Goal: Information Seeking & Learning: Learn about a topic

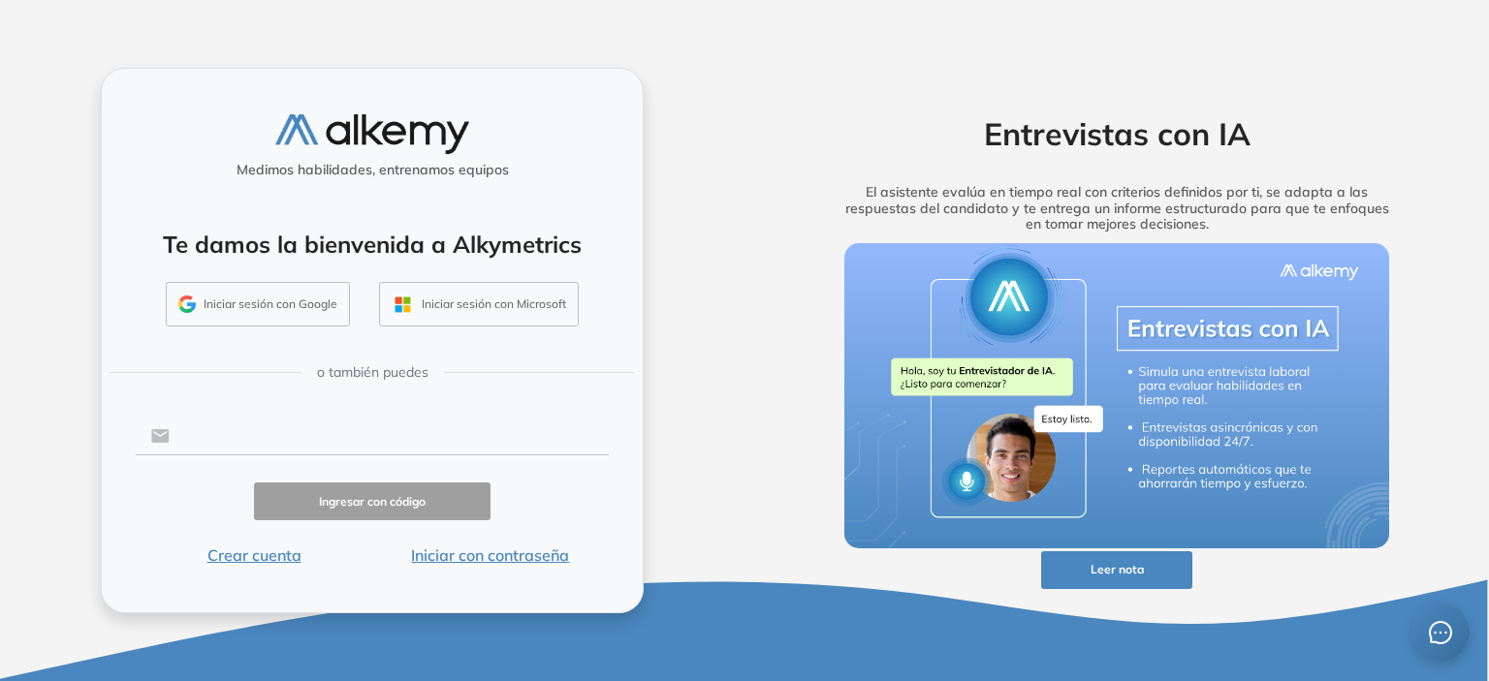
click at [229, 440] on input "text" at bounding box center [389, 436] width 439 height 37
type input "**********"
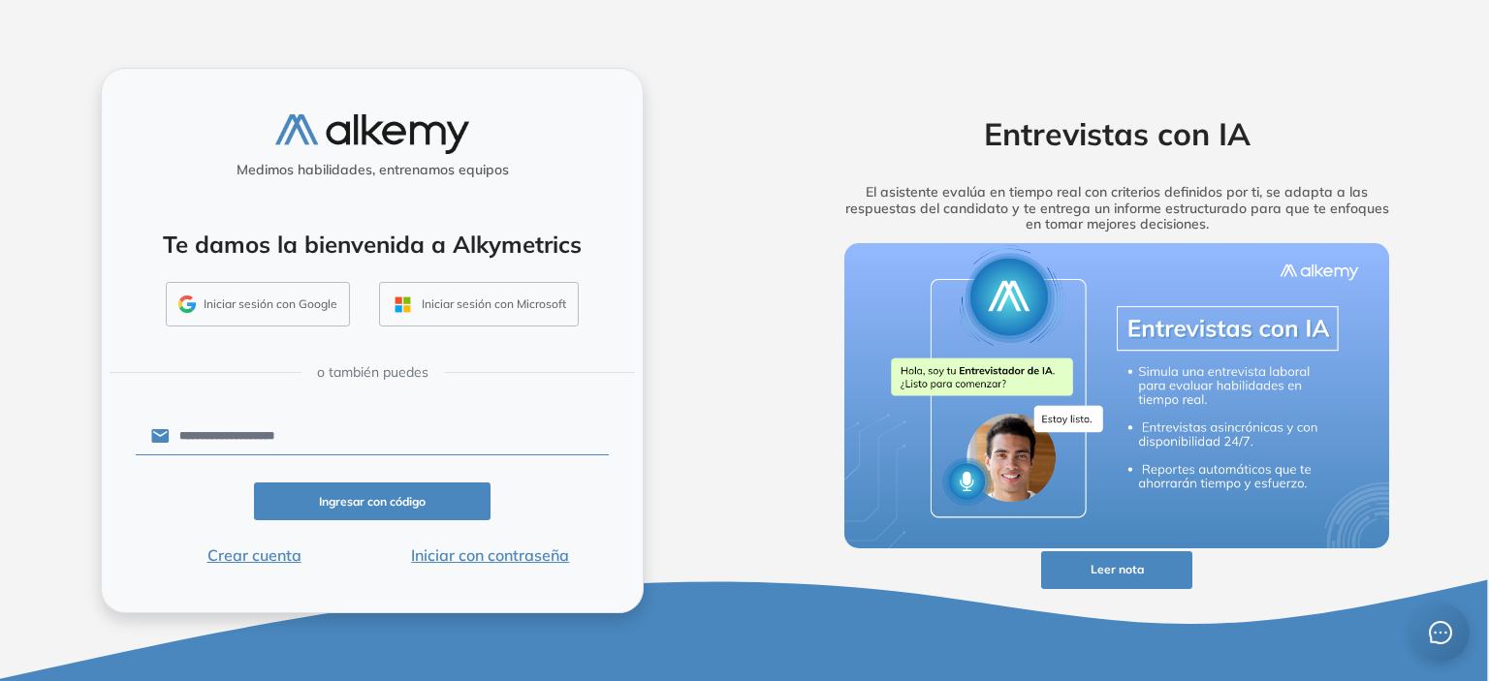
click at [335, 498] on button "Ingresar con código" at bounding box center [372, 502] width 236 height 38
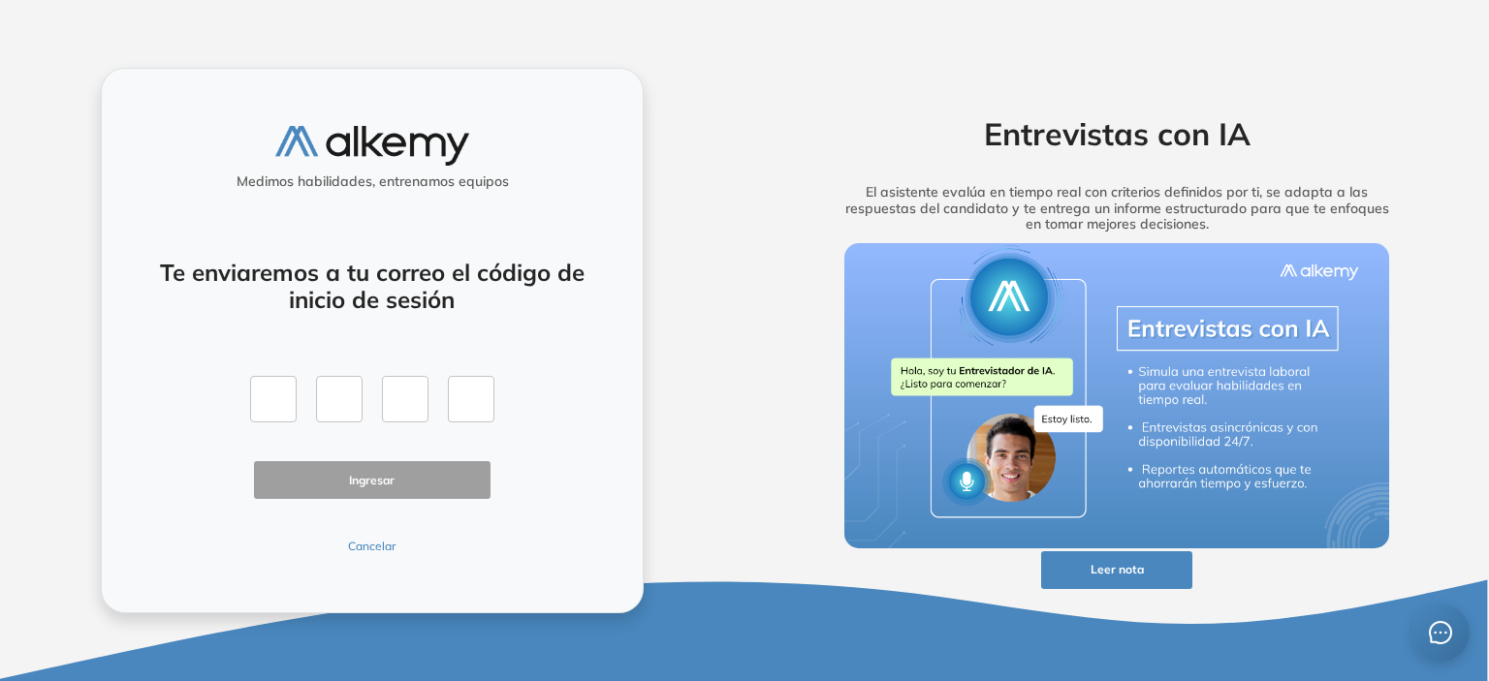
click at [390, 537] on div "Te enviaremos a tu correo el código de inicio de sesión Ingresar Cancelar" at bounding box center [372, 395] width 473 height 320
click at [363, 548] on button "Cancelar" at bounding box center [372, 546] width 236 height 17
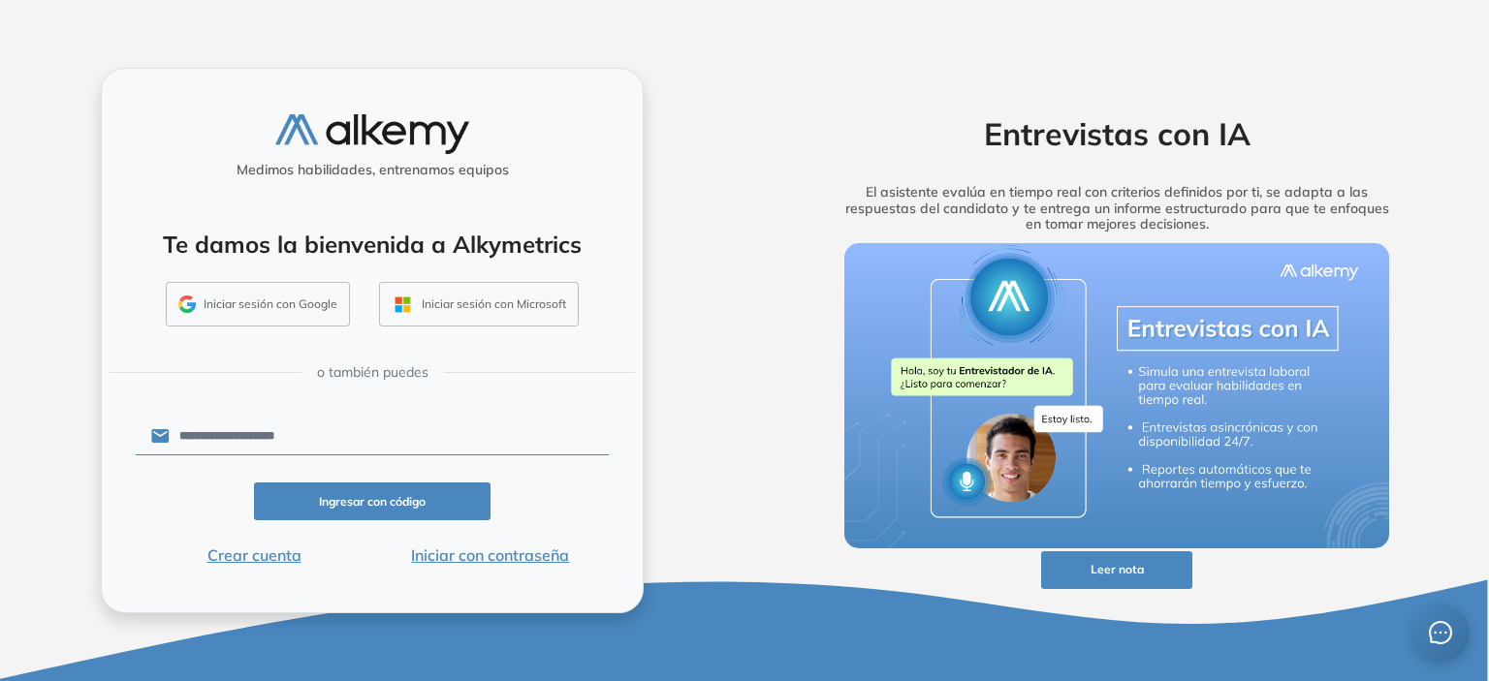
click at [329, 445] on input "**********" at bounding box center [389, 436] width 439 height 37
click at [499, 549] on button "Iniciar con contraseña" at bounding box center [490, 555] width 236 height 23
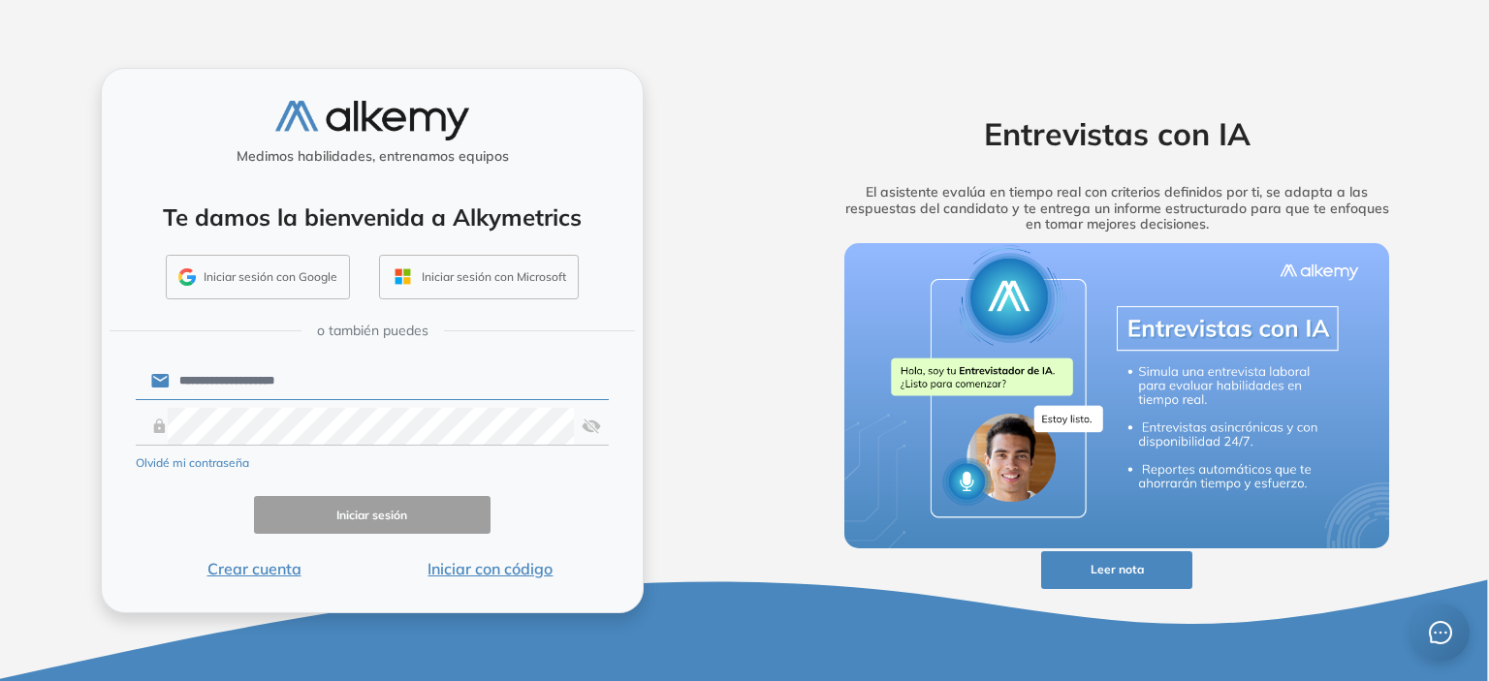
click at [168, 464] on button "Olvidé mi contraseña" at bounding box center [192, 462] width 113 height 17
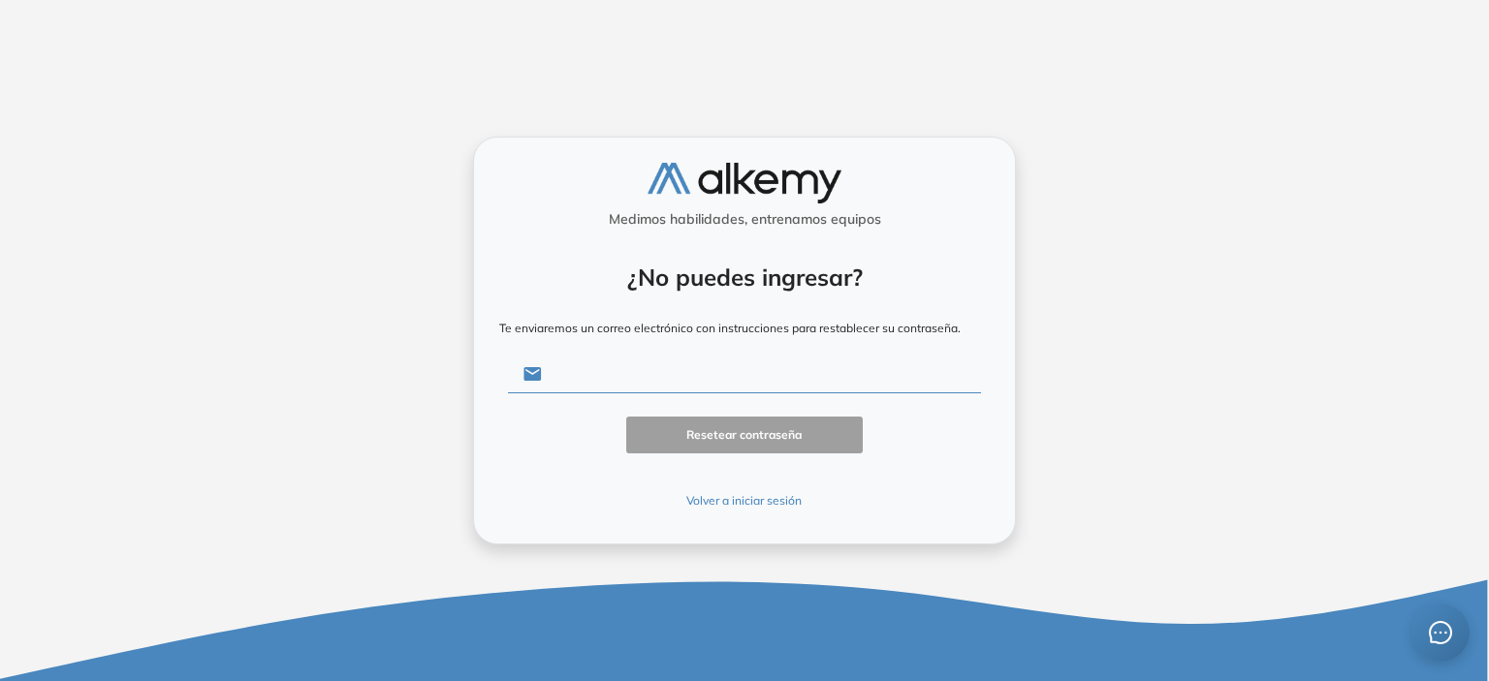
click at [633, 373] on input "text" at bounding box center [761, 374] width 439 height 37
type input "**********"
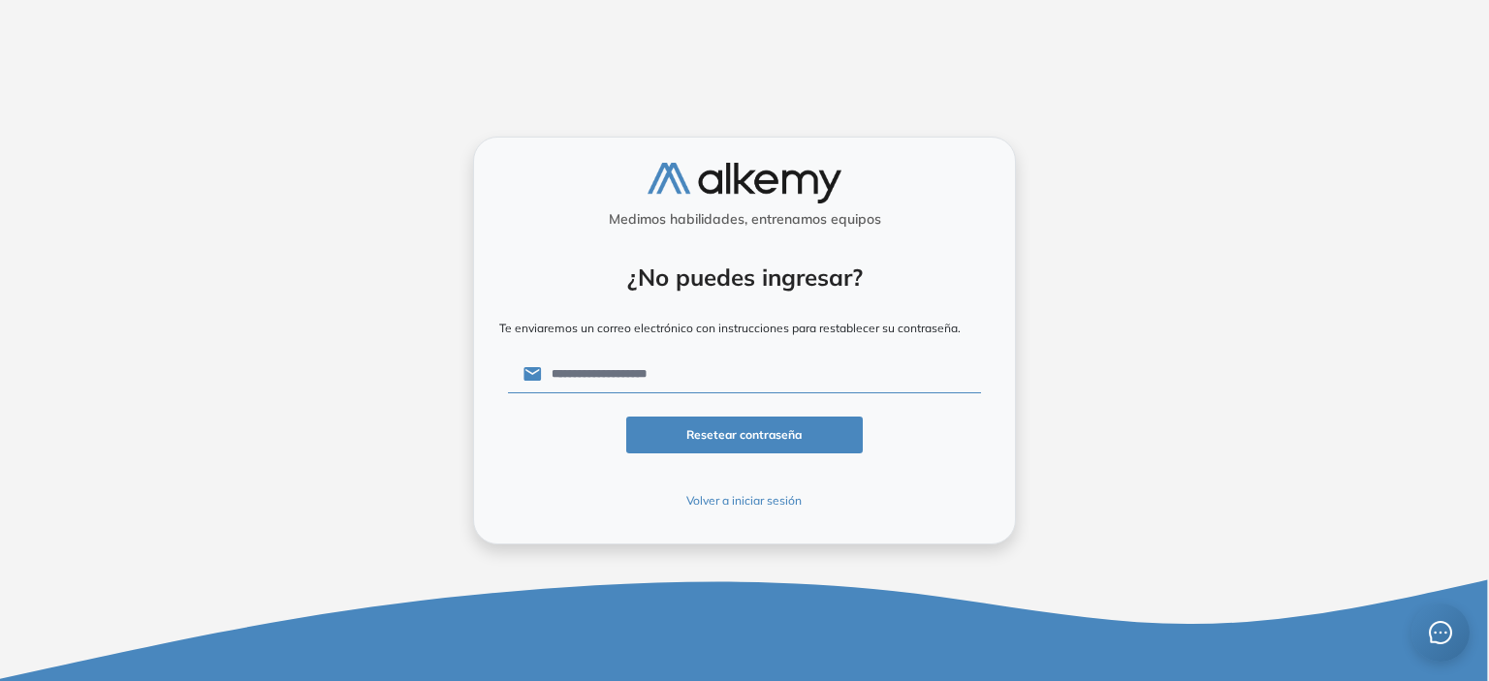
click at [705, 431] on button "Resetear contraseña" at bounding box center [744, 436] width 236 height 38
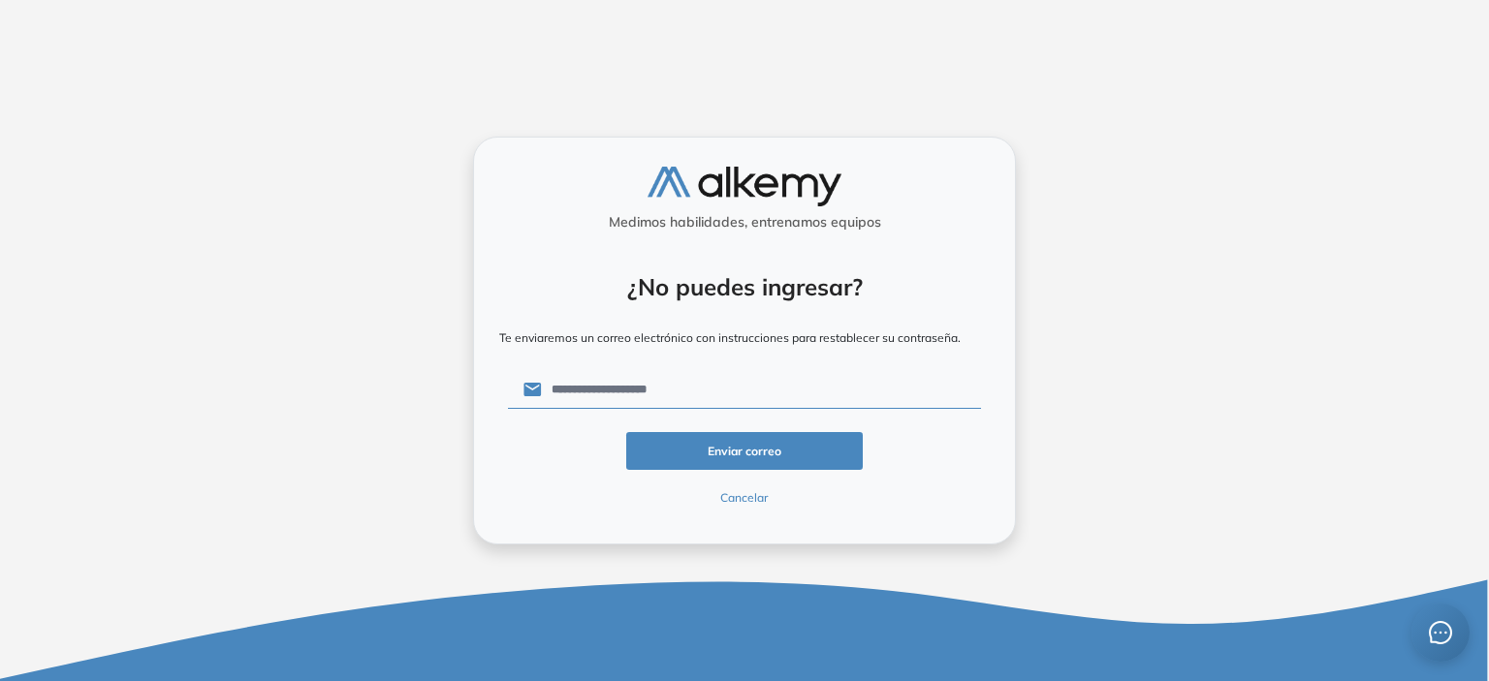
click at [288, 175] on div "**********" at bounding box center [744, 340] width 1459 height 681
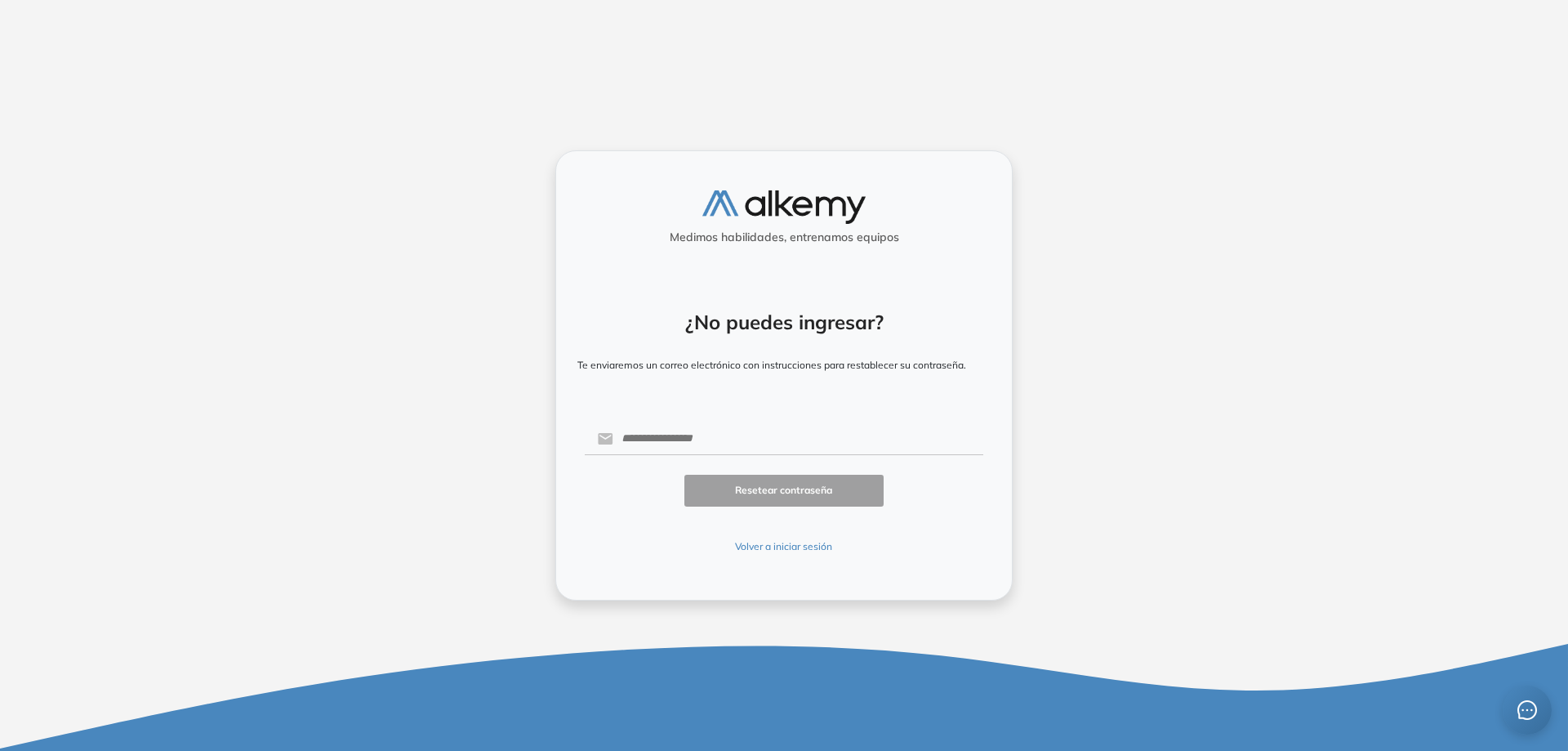
click at [797, 543] on button "Volver a iniciar sesión" at bounding box center [784, 546] width 399 height 14
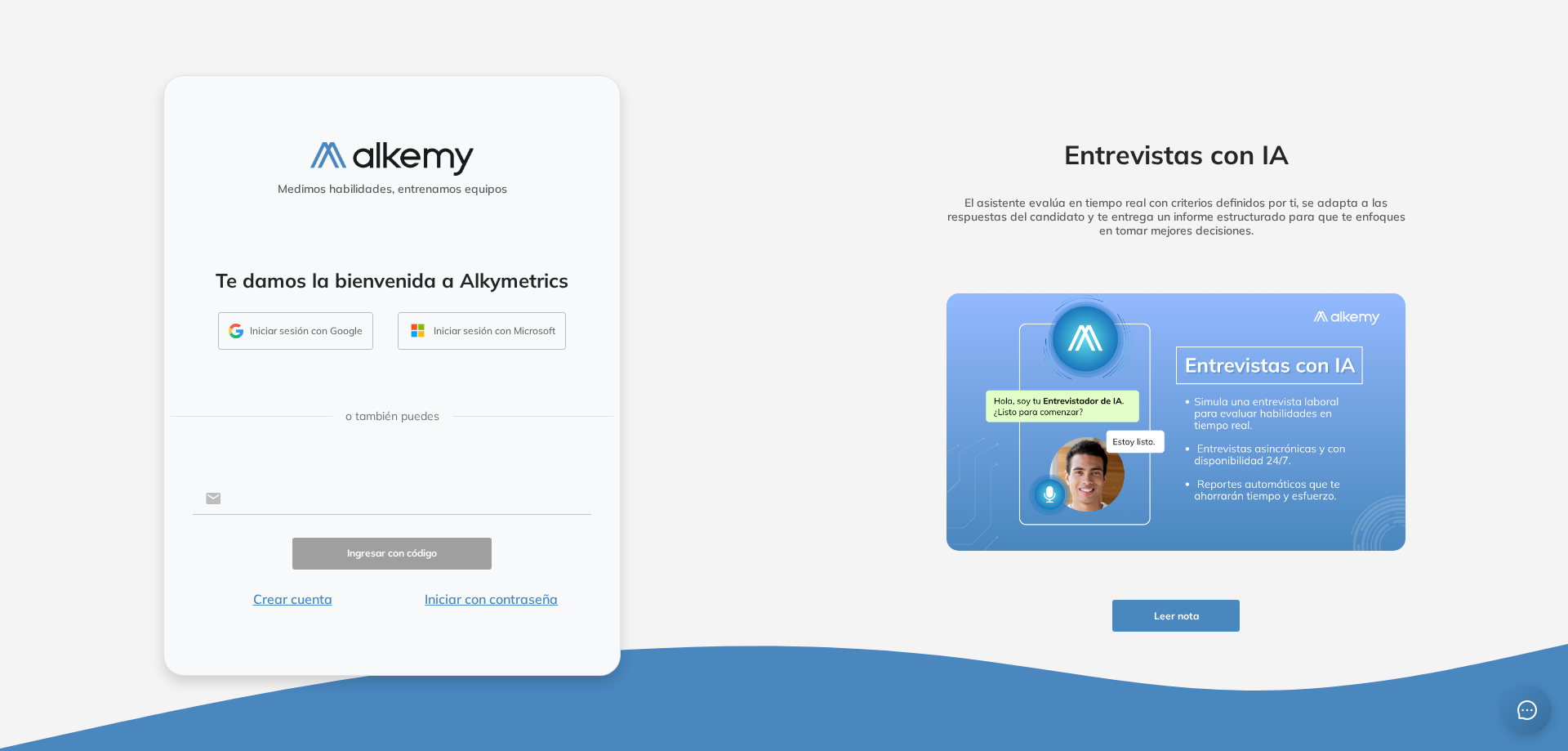
click at [290, 486] on input "text" at bounding box center [406, 498] width 370 height 31
type input "**********"
click at [479, 591] on button "Iniciar con contraseña" at bounding box center [491, 598] width 199 height 19
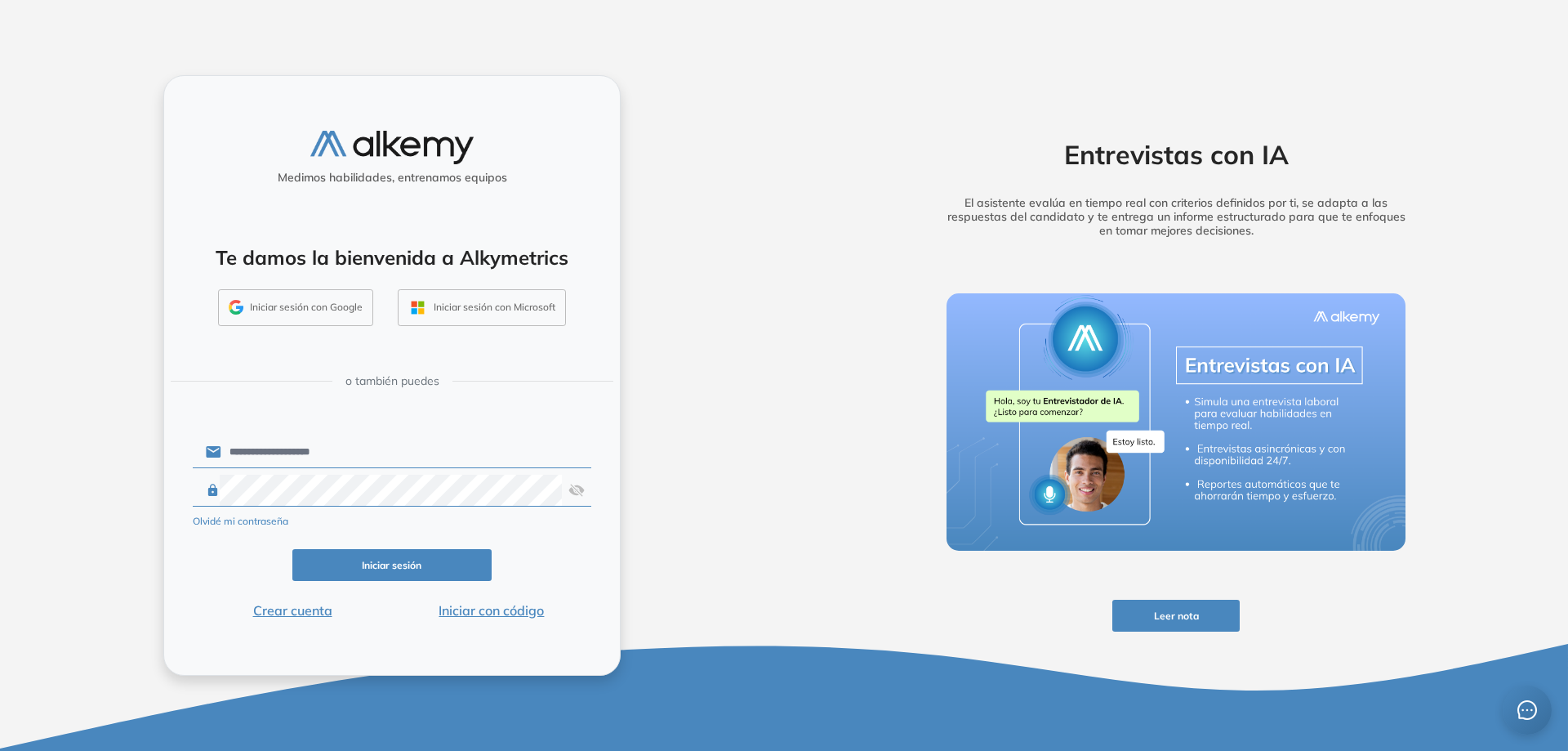
click at [397, 570] on button "Iniciar sesión" at bounding box center [392, 565] width 199 height 32
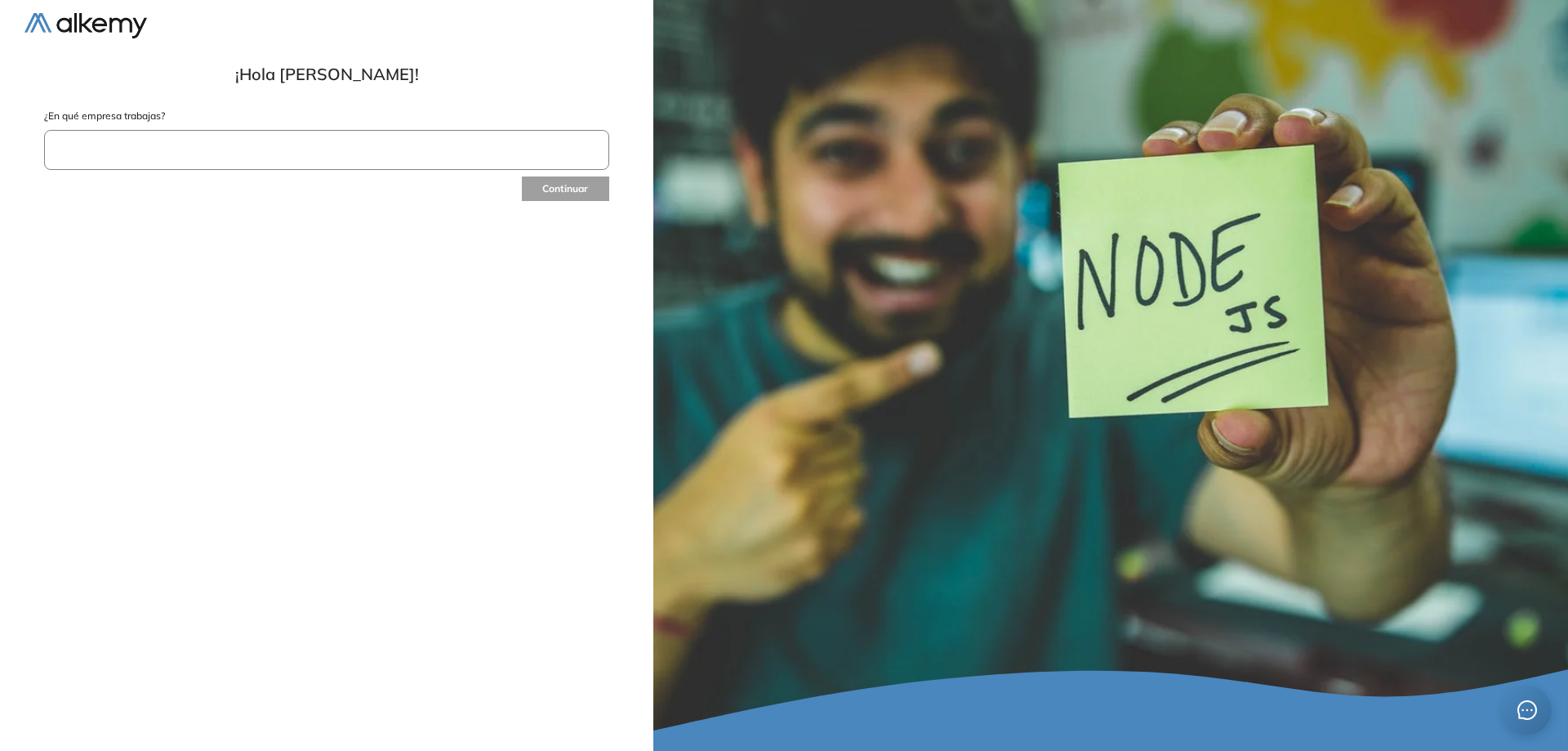
click at [264, 148] on input "text" at bounding box center [326, 149] width 565 height 40
type input "**********"
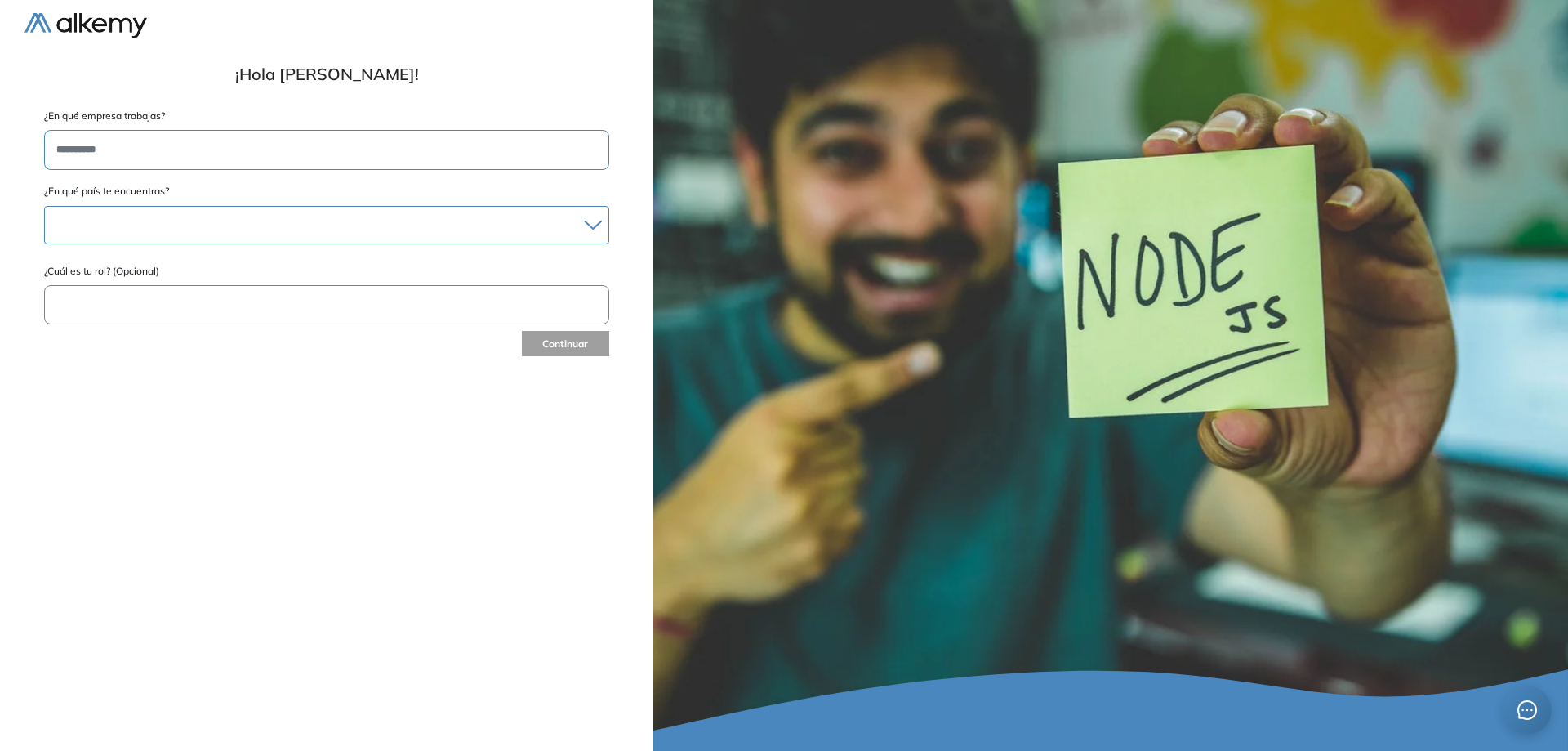
click at [247, 225] on div at bounding box center [326, 225] width 564 height 24
click at [221, 228] on div at bounding box center [326, 225] width 564 height 24
click at [211, 234] on div at bounding box center [326, 225] width 564 height 24
click at [181, 301] on li "Andorra" at bounding box center [326, 296] width 549 height 16
click at [187, 233] on div "Andorra" at bounding box center [326, 226] width 564 height 26
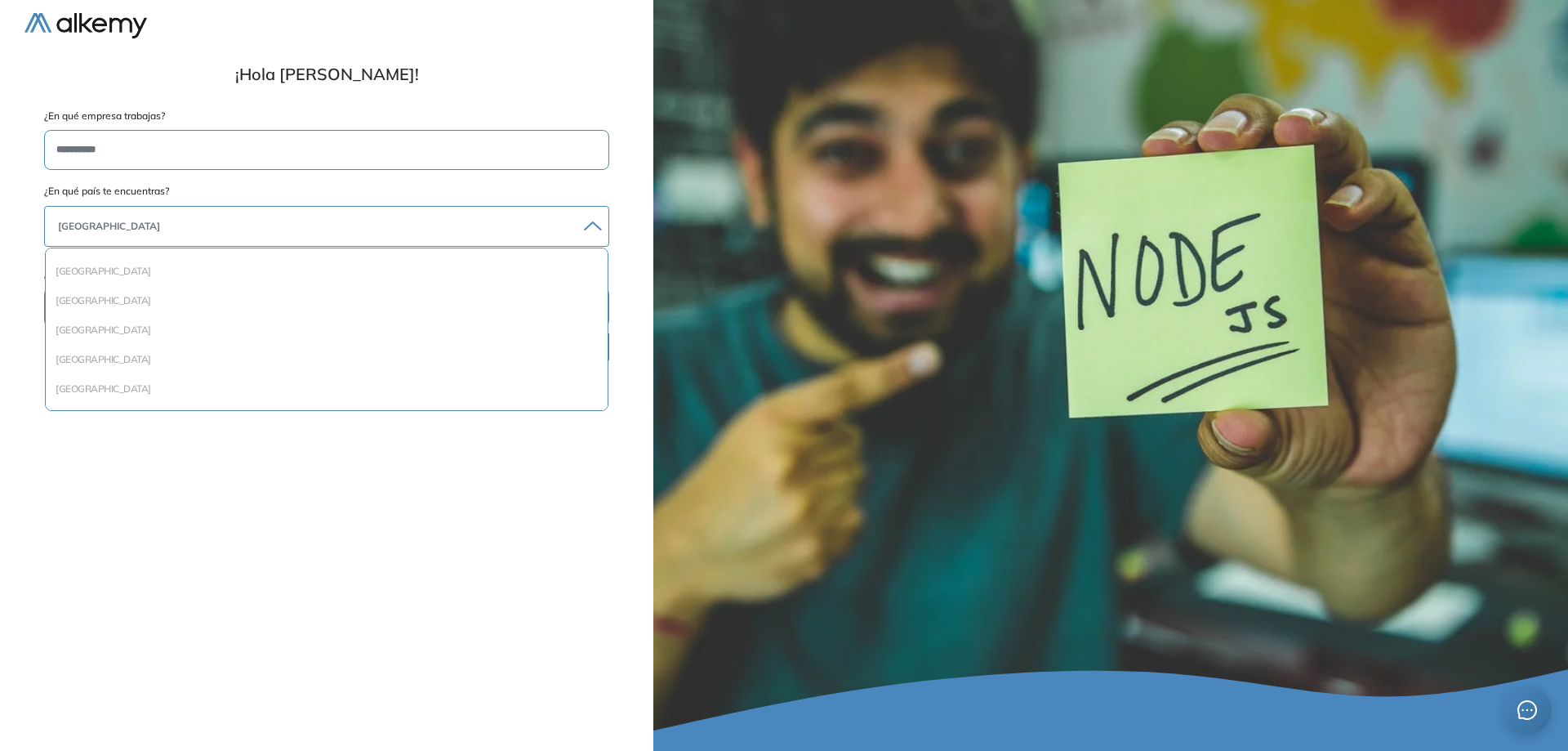
scroll to position [409, 0]
click at [139, 276] on li "Brasil" at bounding box center [326, 272] width 549 height 16
click at [132, 308] on input "text" at bounding box center [326, 307] width 565 height 40
drag, startPoint x: 169, startPoint y: 274, endPoint x: 19, endPoint y: 262, distance: 150.5
click at [19, 262] on div "**********" at bounding box center [326, 375] width 653 height 751
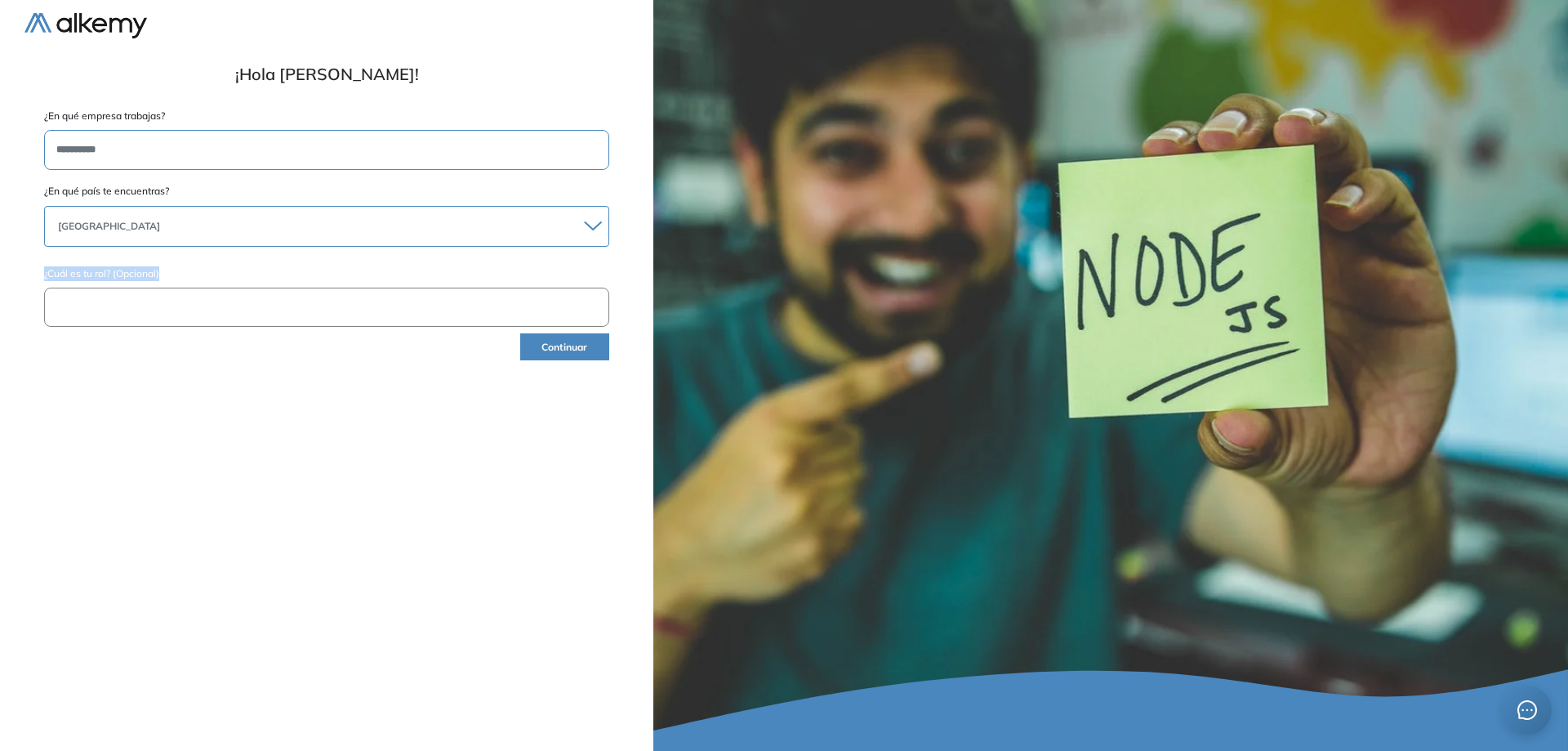
copy label "¿Cuál es tu rol? (Opcional)"
click at [208, 297] on input "text" at bounding box center [326, 307] width 565 height 40
type input "**********"
click at [573, 354] on button "Continuar" at bounding box center [565, 346] width 89 height 27
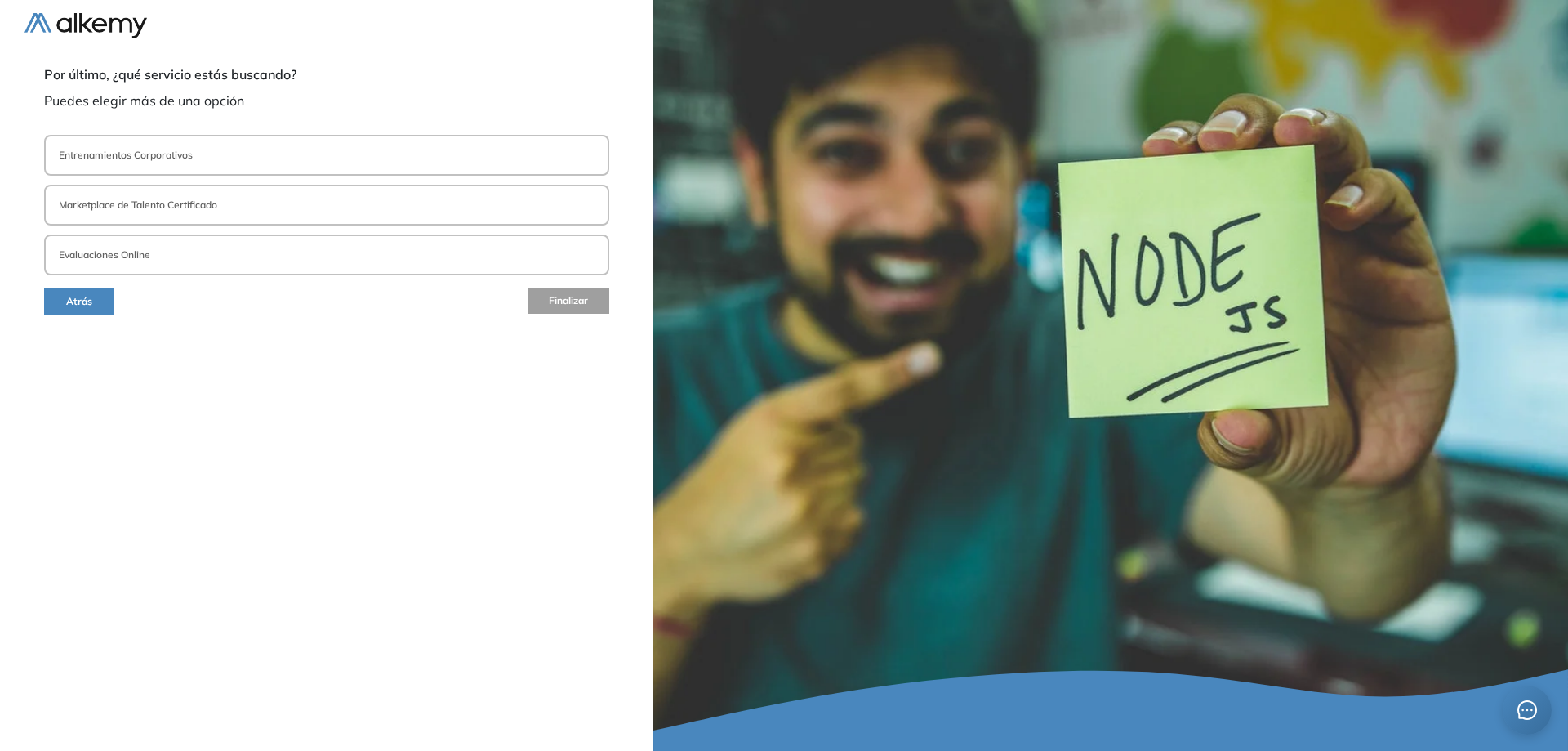
click at [180, 163] on button "Entrenamientos Corporativos" at bounding box center [326, 155] width 565 height 40
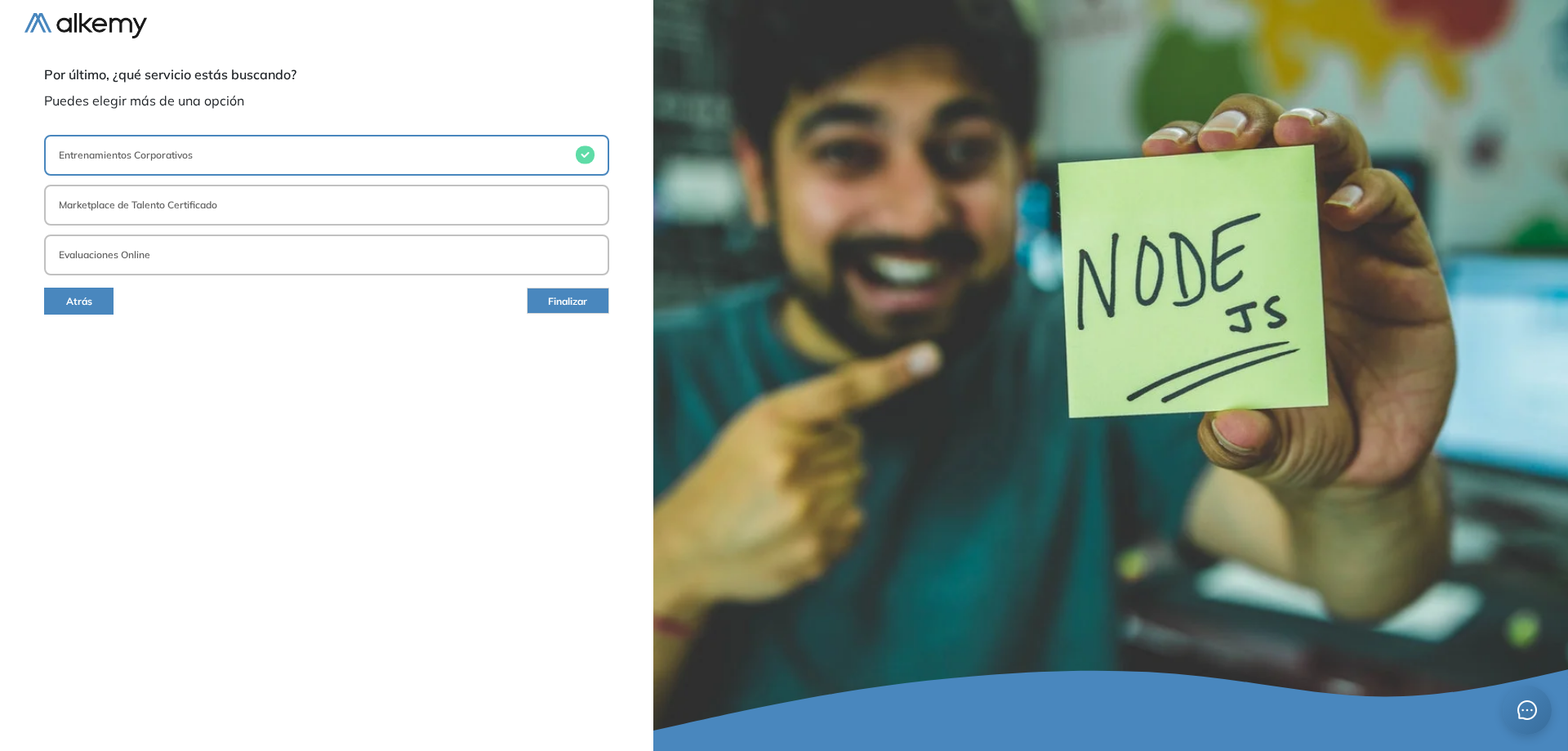
drag, startPoint x: 173, startPoint y: 260, endPoint x: 179, endPoint y: 253, distance: 9.2
click at [174, 260] on button "Evaluaciones Online" at bounding box center [326, 255] width 565 height 40
click at [204, 154] on button "Entrenamientos Corporativos" at bounding box center [326, 155] width 565 height 40
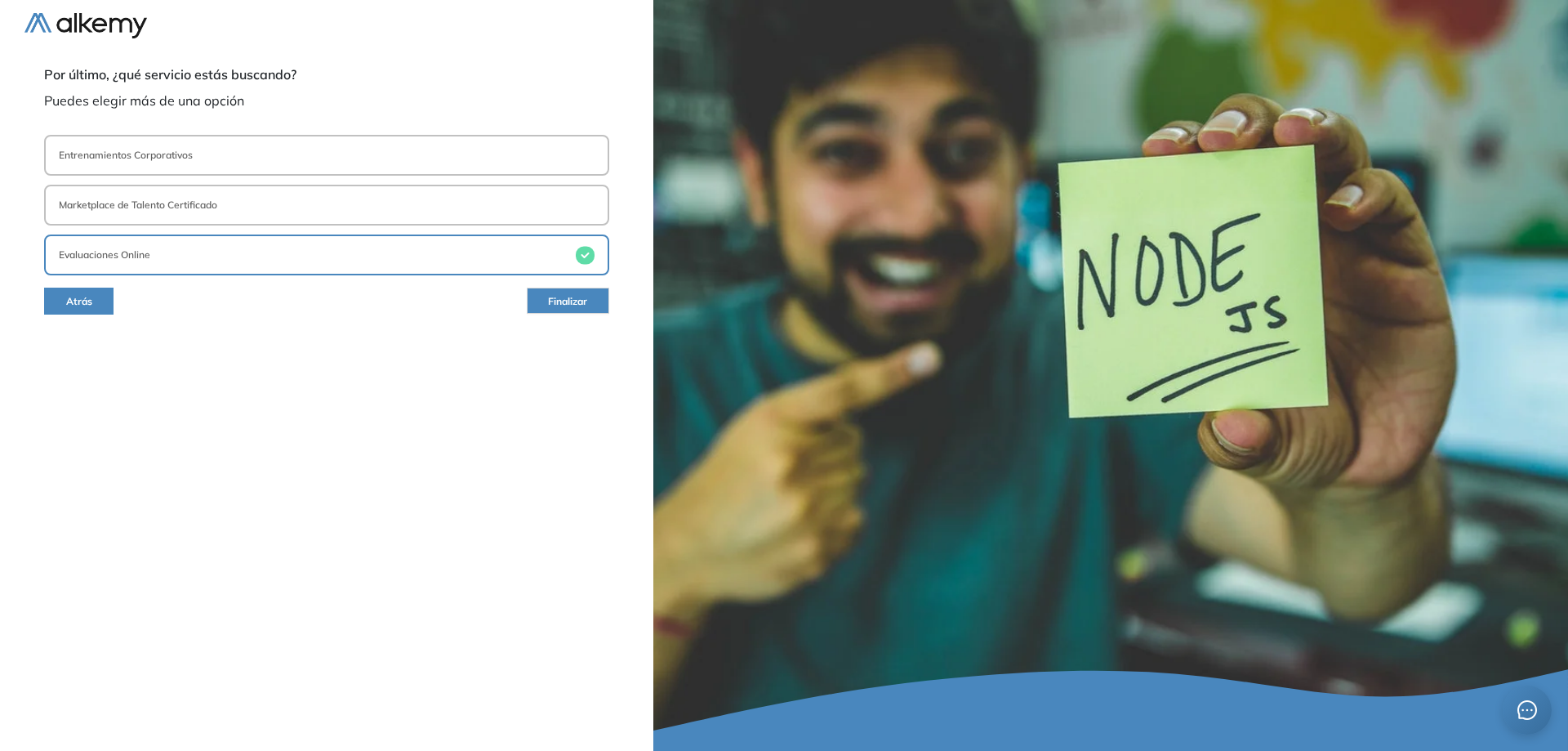
click at [565, 303] on span "Finalizar" at bounding box center [567, 302] width 40 height 15
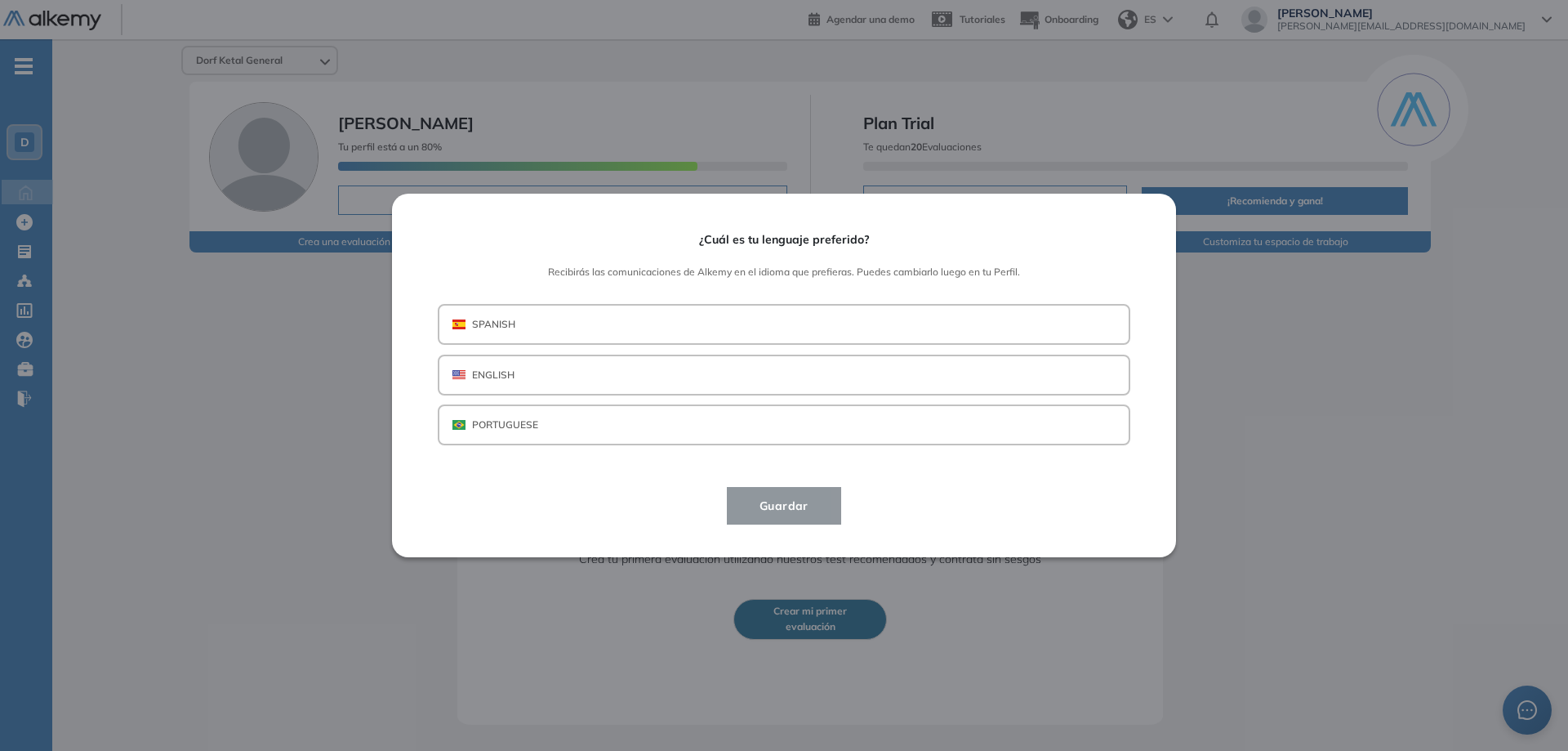
click at [517, 417] on p "PORTUGUESE" at bounding box center [505, 424] width 66 height 14
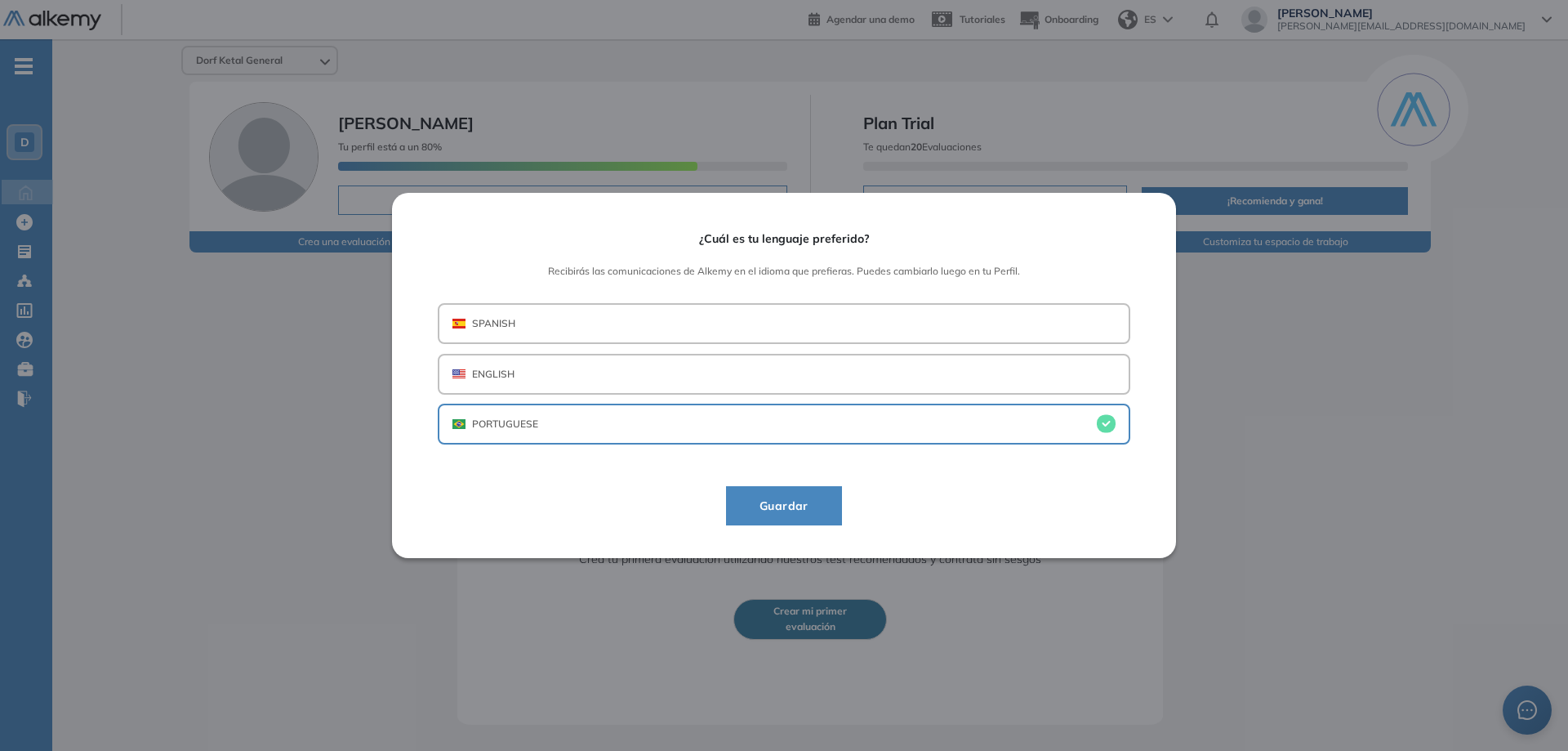
click at [789, 519] on button "Guardar" at bounding box center [784, 506] width 116 height 40
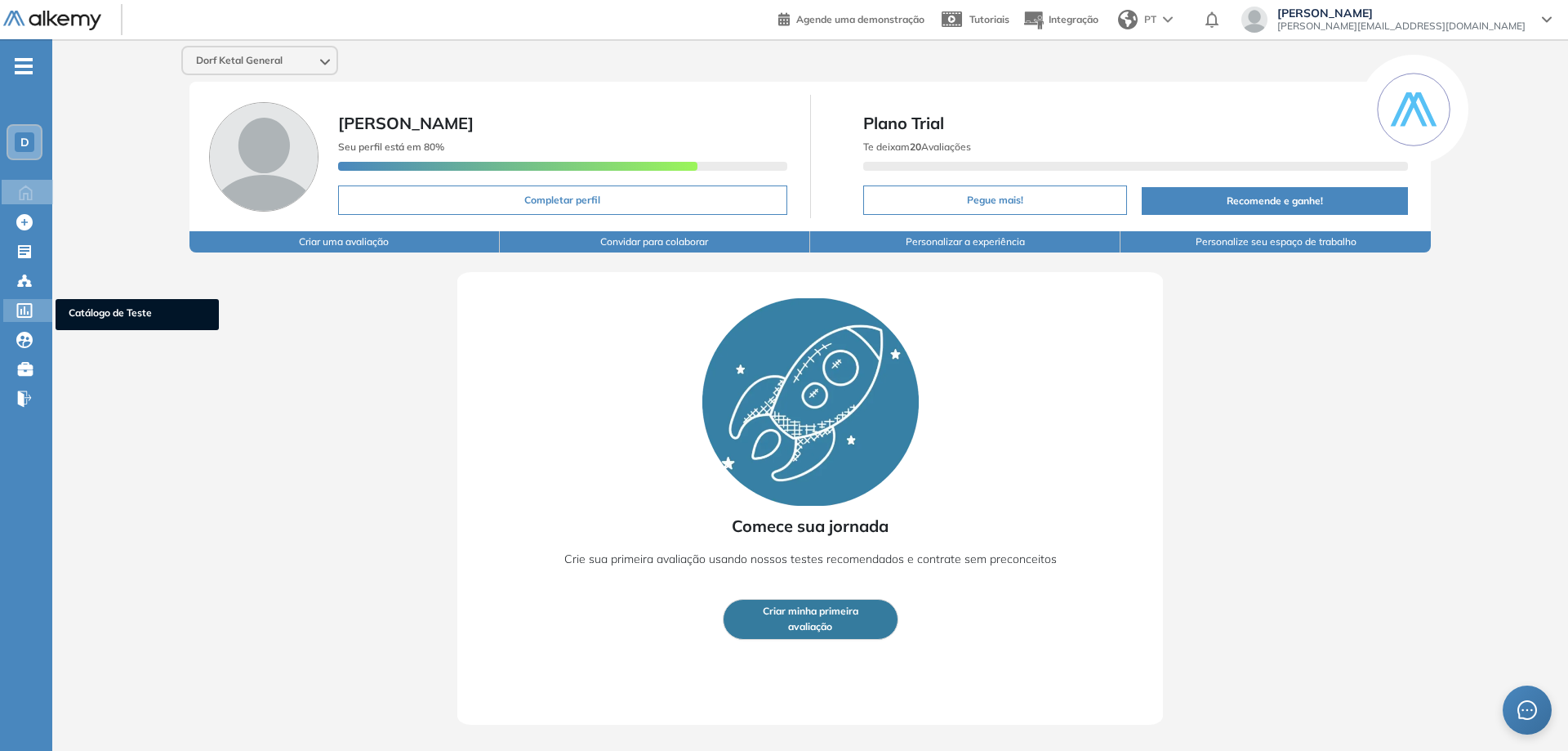
click at [23, 309] on icon at bounding box center [24, 310] width 16 height 14
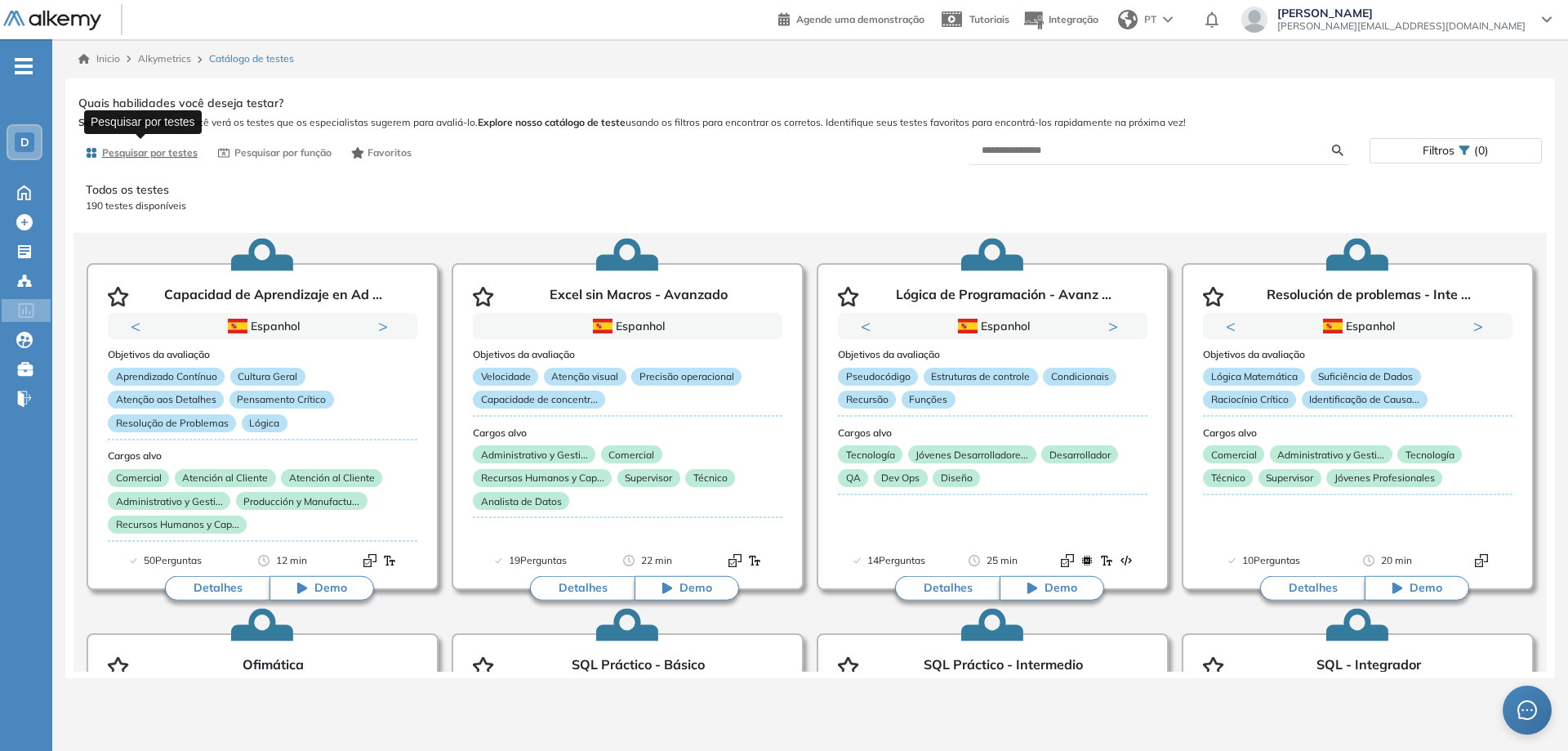
click at [128, 150] on span "Pesquisar por testes" at bounding box center [149, 152] width 95 height 14
click at [1047, 161] on form at bounding box center [1159, 151] width 383 height 29
click at [1038, 153] on input "text" at bounding box center [1157, 150] width 351 height 14
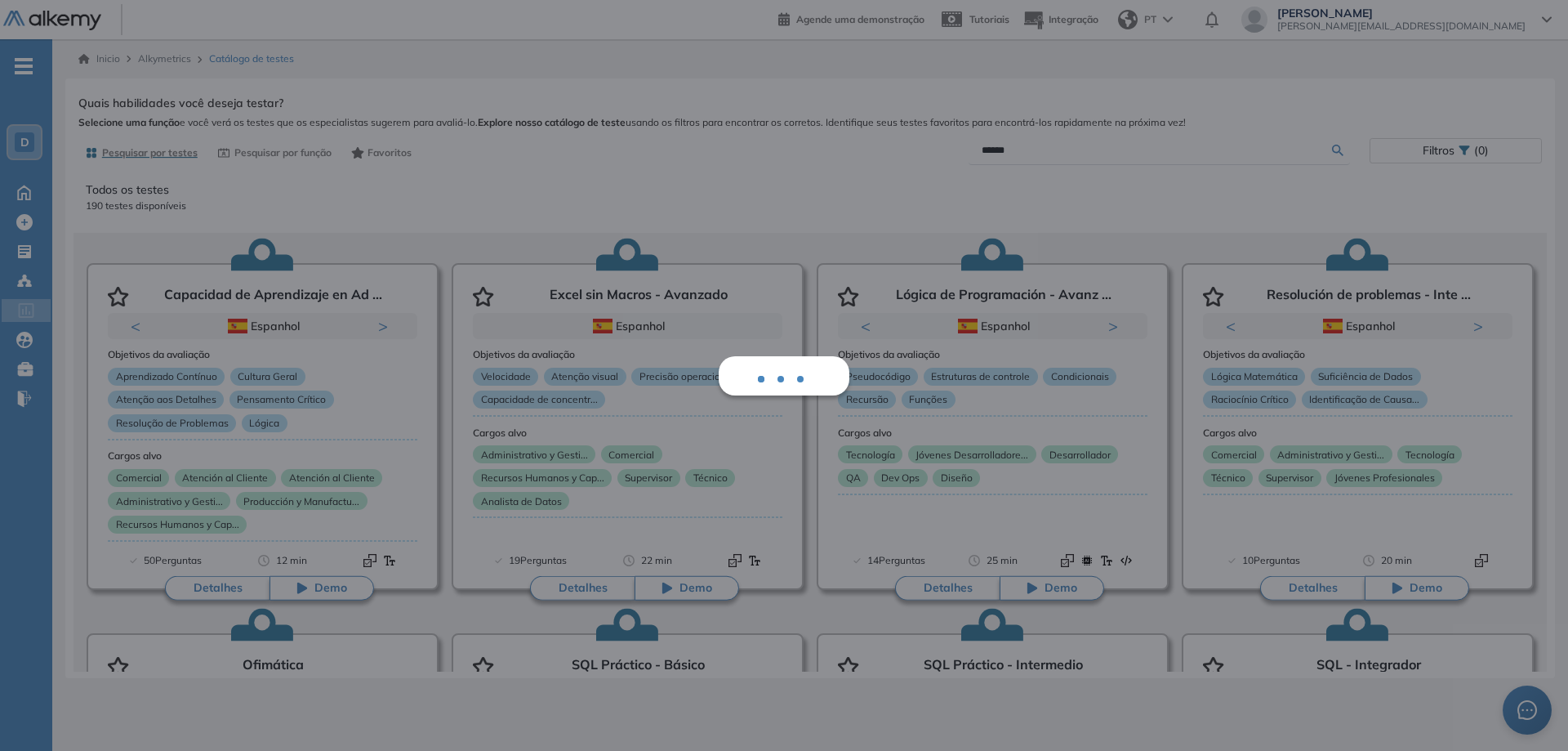
click at [1339, 147] on div "Mostrar perguntas de exemplo Demo Experiência Started Validado undefined minuto…" at bounding box center [810, 382] width 1464 height 580
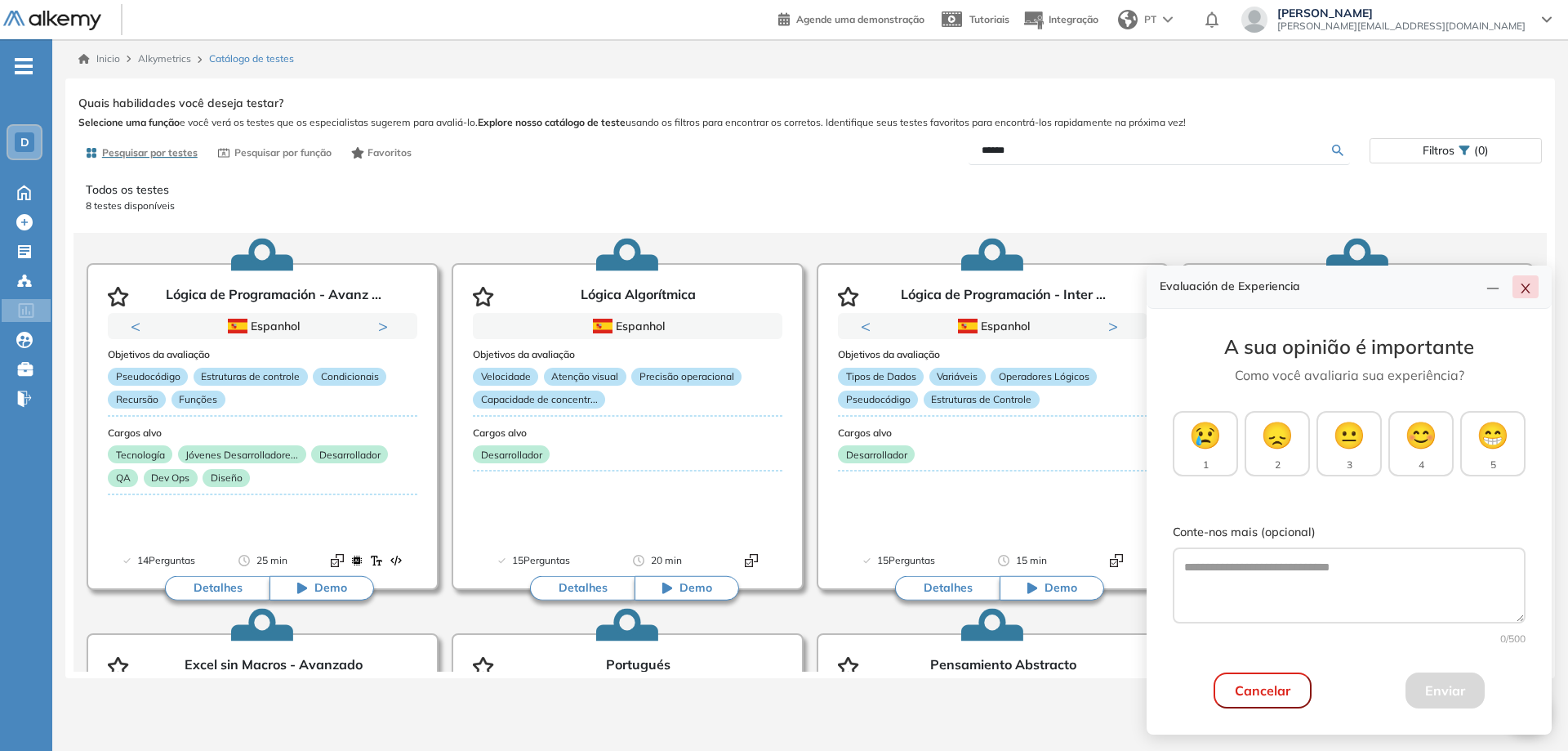
click at [1522, 287] on icon "close" at bounding box center [1525, 288] width 13 height 13
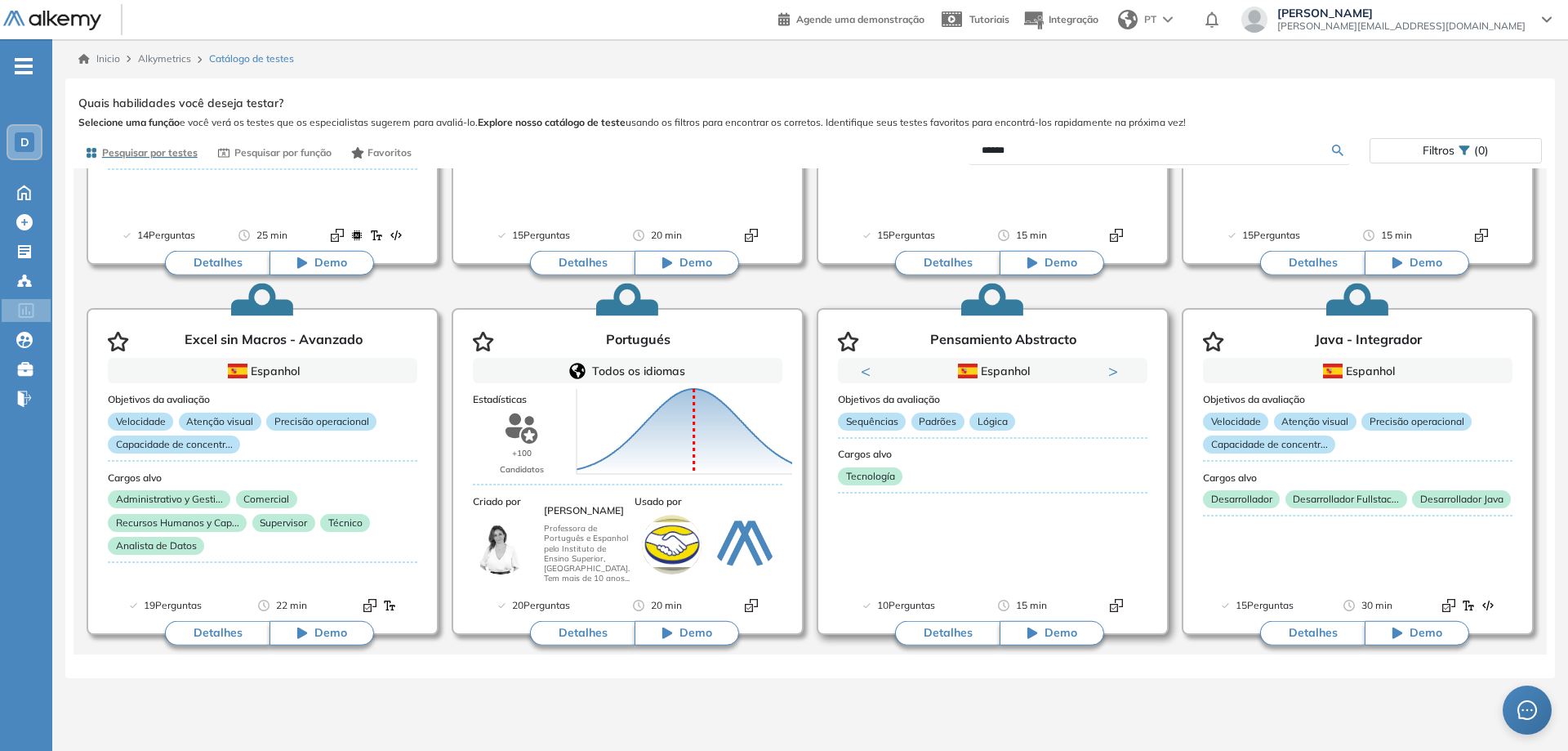
scroll to position [327, 0]
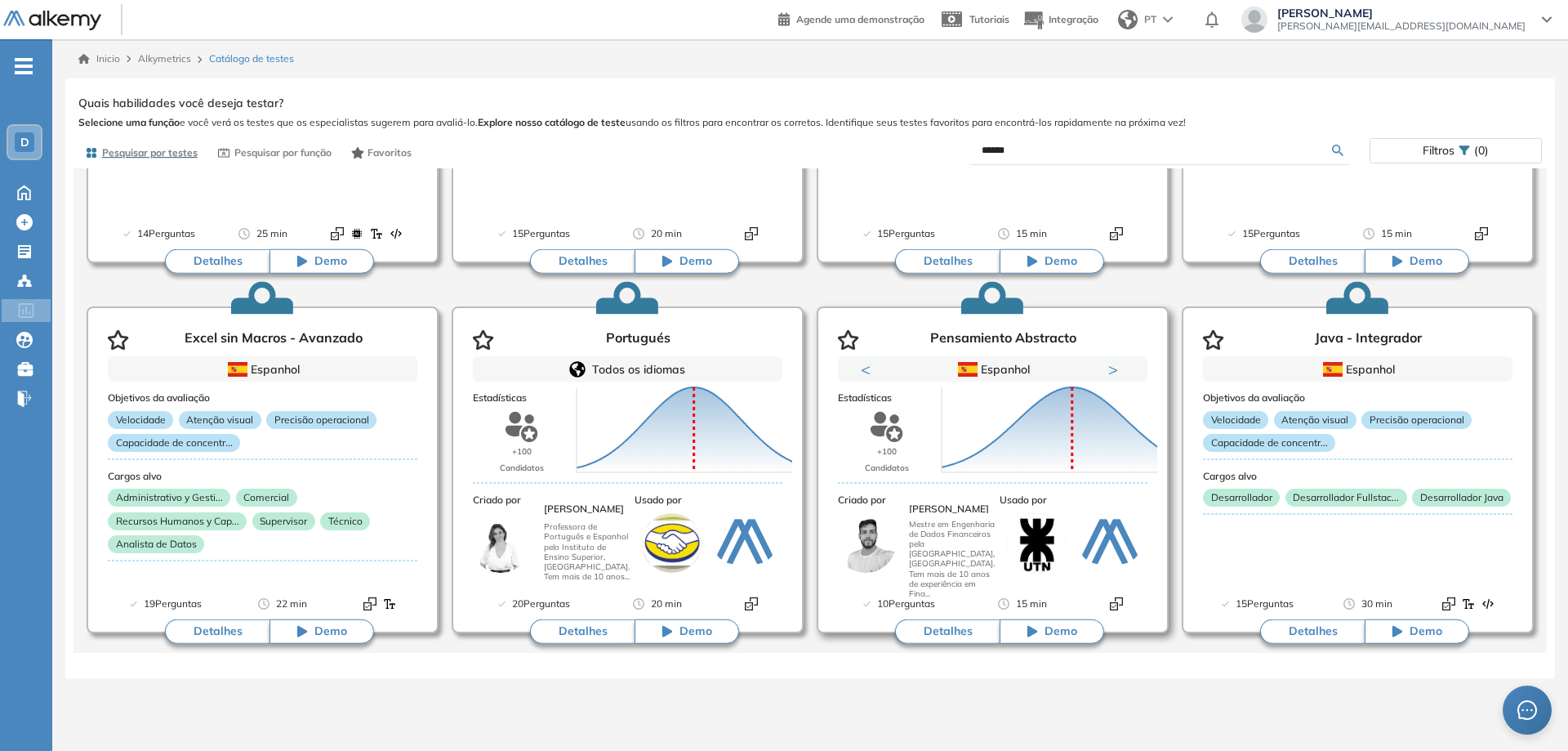
click at [850, 338] on icon "button" at bounding box center [848, 340] width 21 height 19
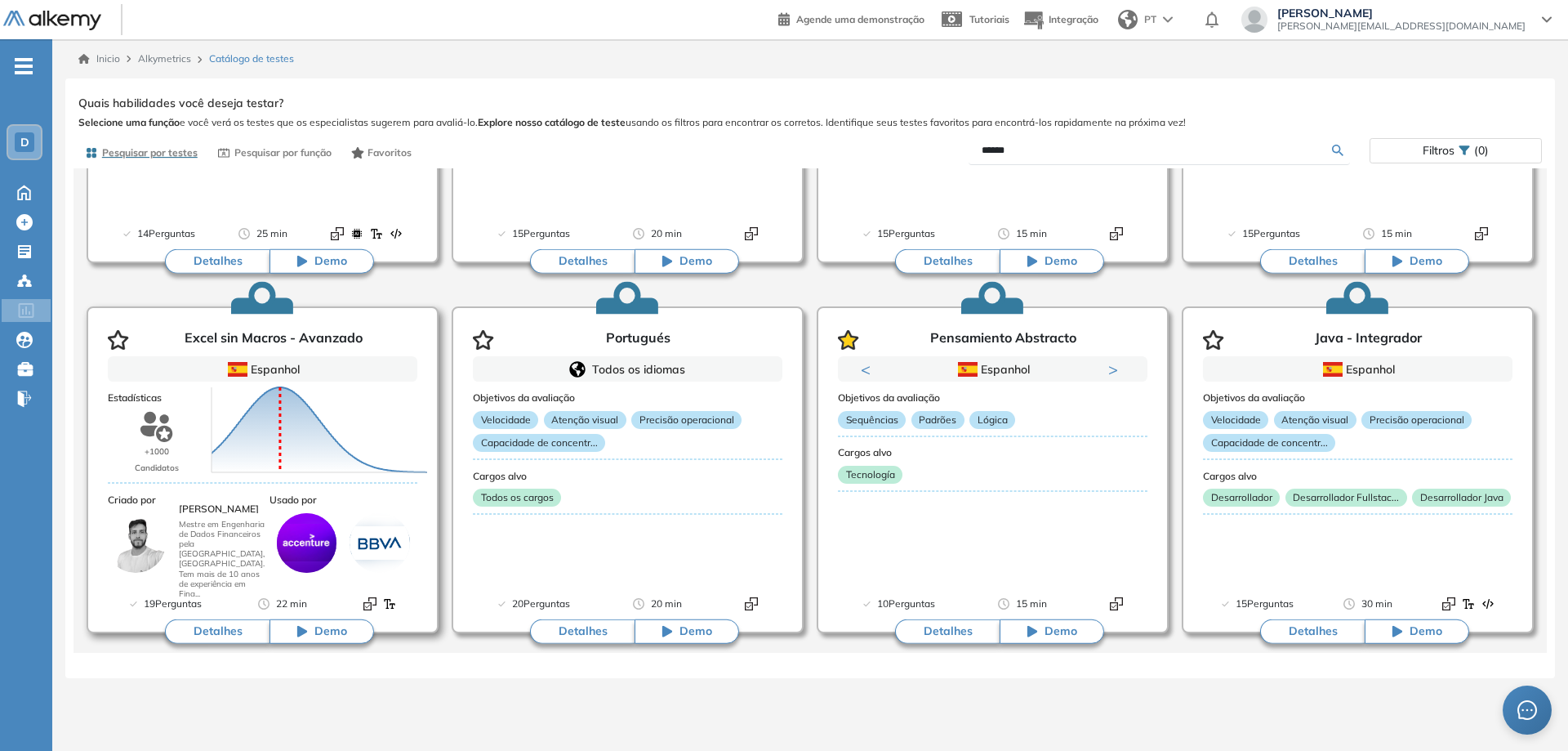
click at [118, 342] on icon "button" at bounding box center [118, 340] width 21 height 19
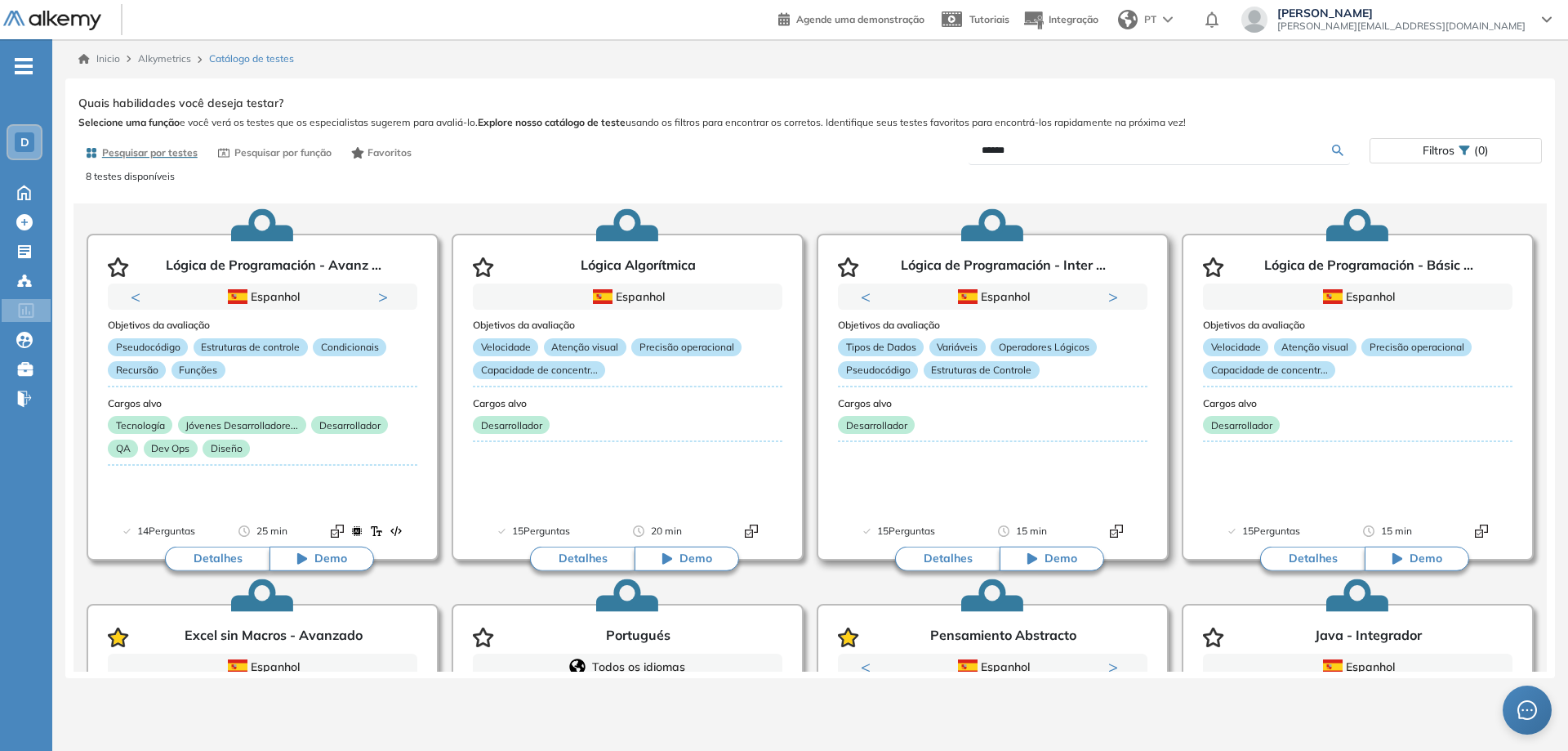
scroll to position [0, 0]
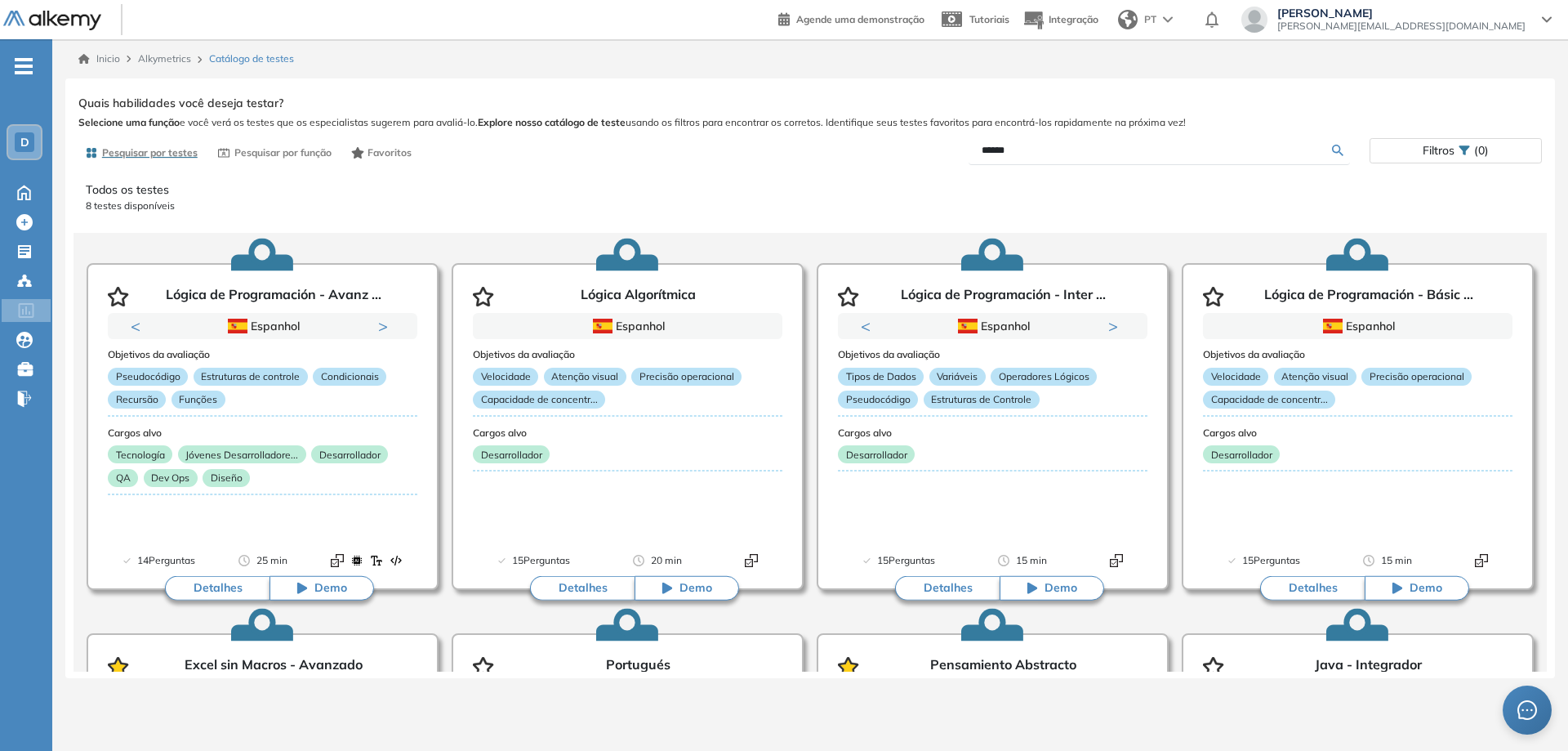
drag, startPoint x: 1046, startPoint y: 153, endPoint x: 895, endPoint y: 153, distance: 151.0
click at [895, 153] on div "******" at bounding box center [1089, 151] width 559 height 29
type input "**********"
click at [1335, 148] on div "**********" at bounding box center [810, 382] width 1464 height 580
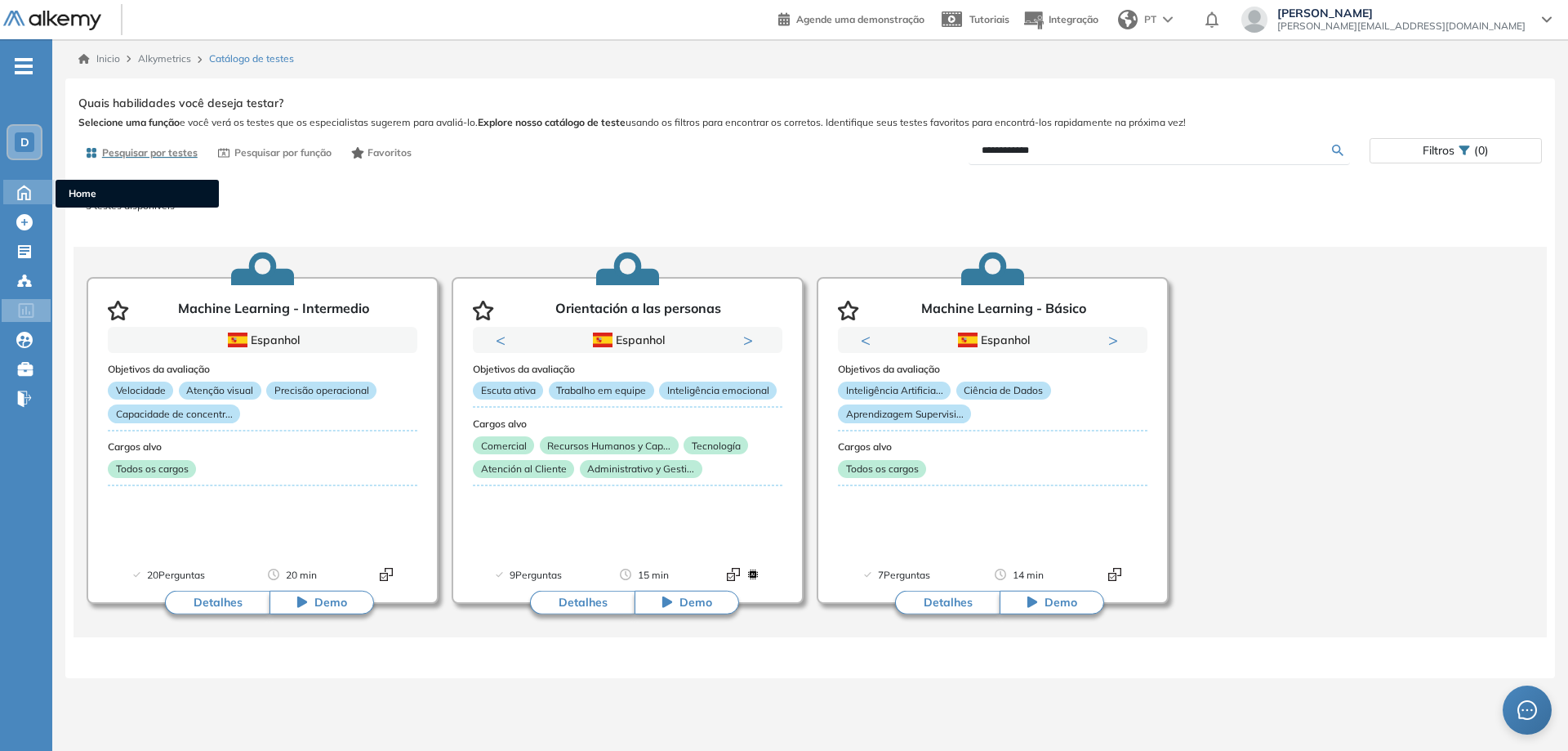
click at [31, 198] on icon at bounding box center [24, 190] width 29 height 19
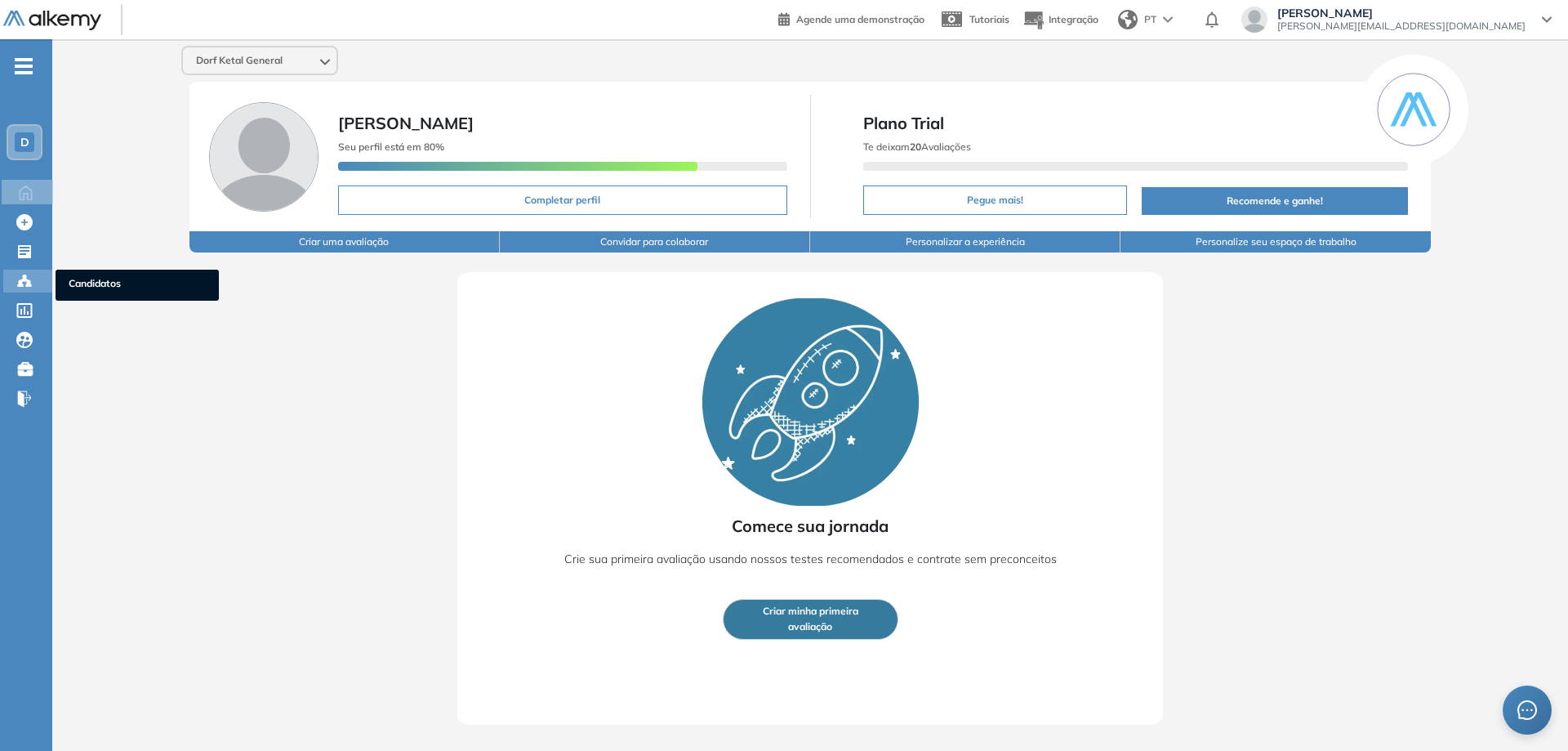
click at [24, 276] on circle at bounding box center [24, 276] width 3 height 3
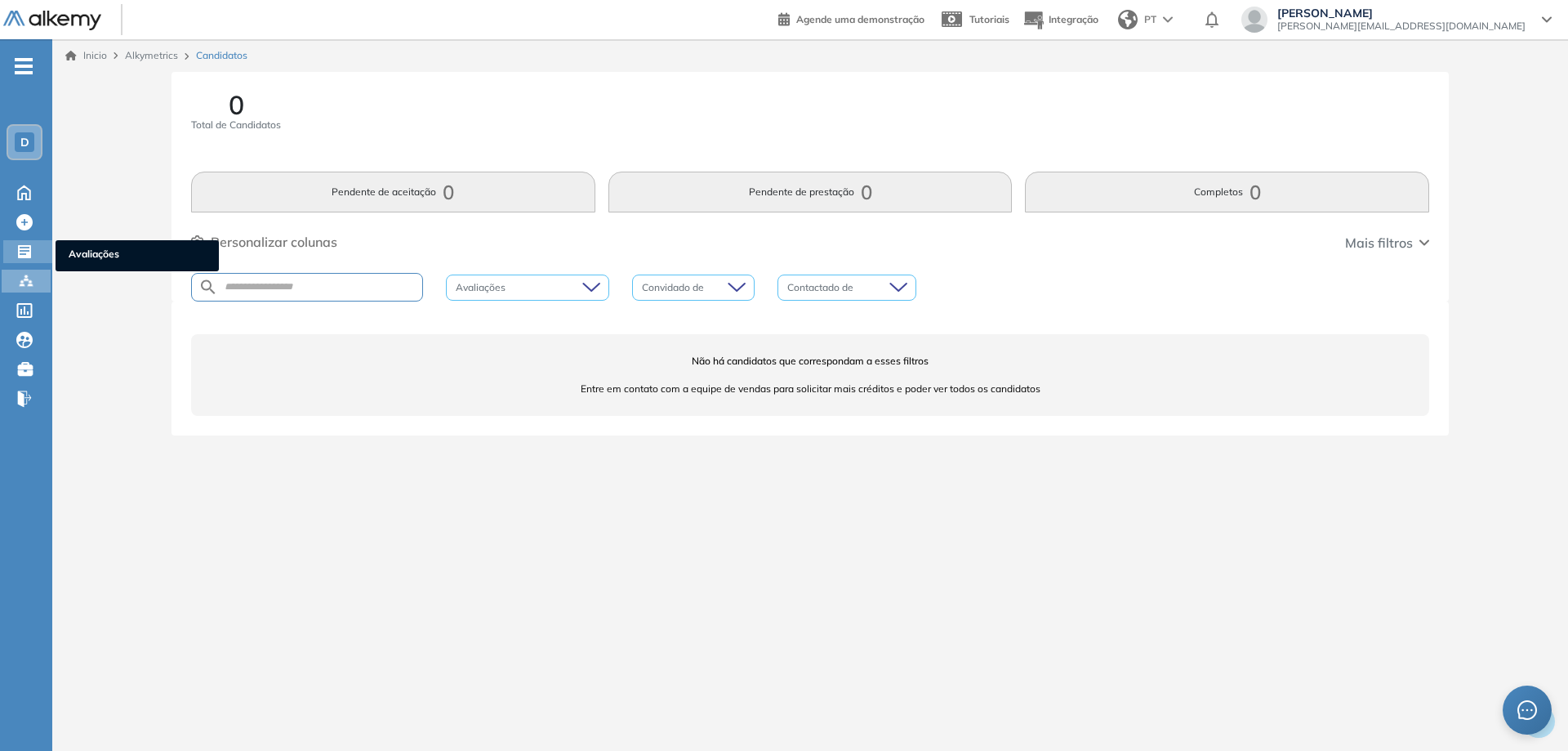
click at [23, 260] on div "Avaliações Avaliações" at bounding box center [28, 251] width 49 height 23
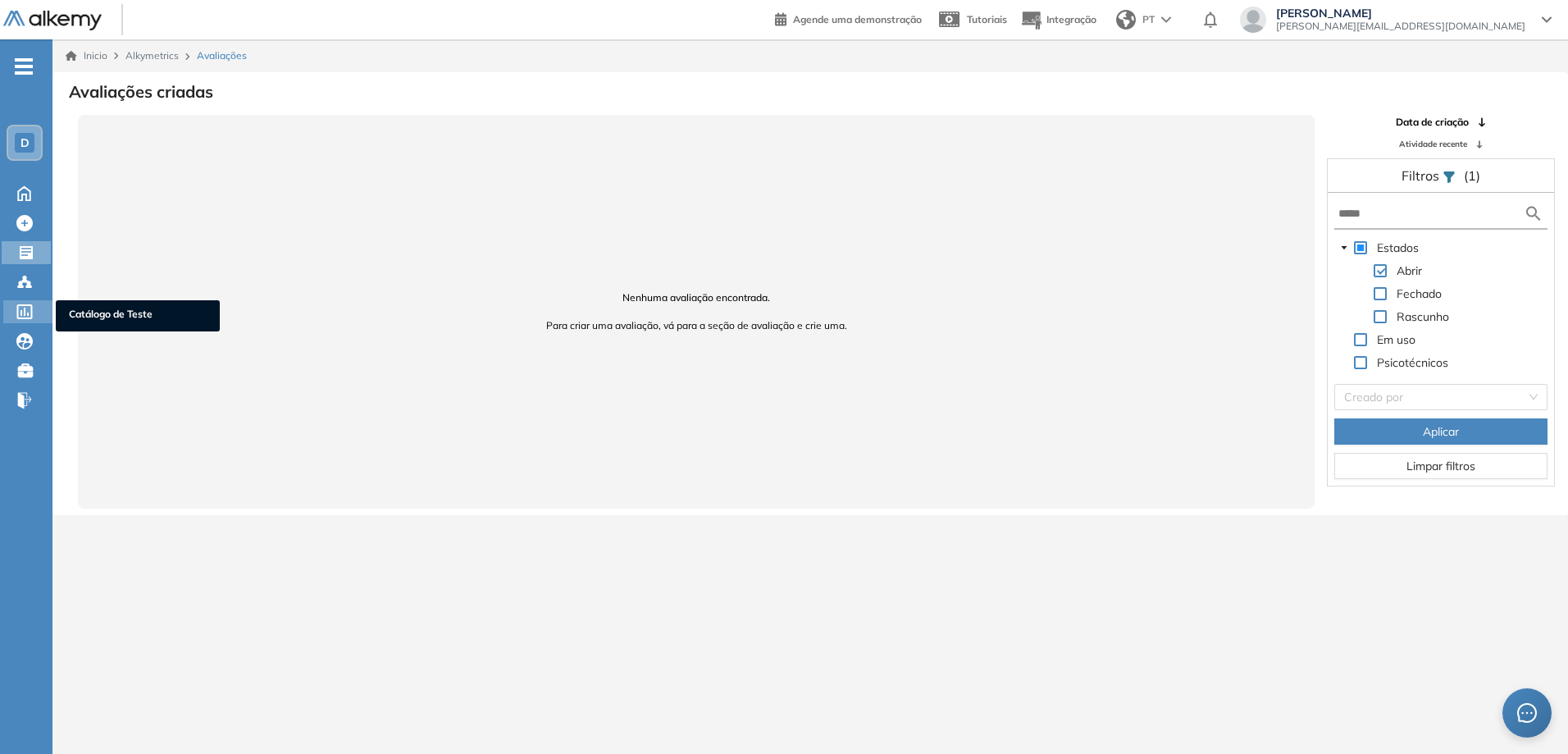
click at [21, 314] on icon at bounding box center [25, 311] width 15 height 14
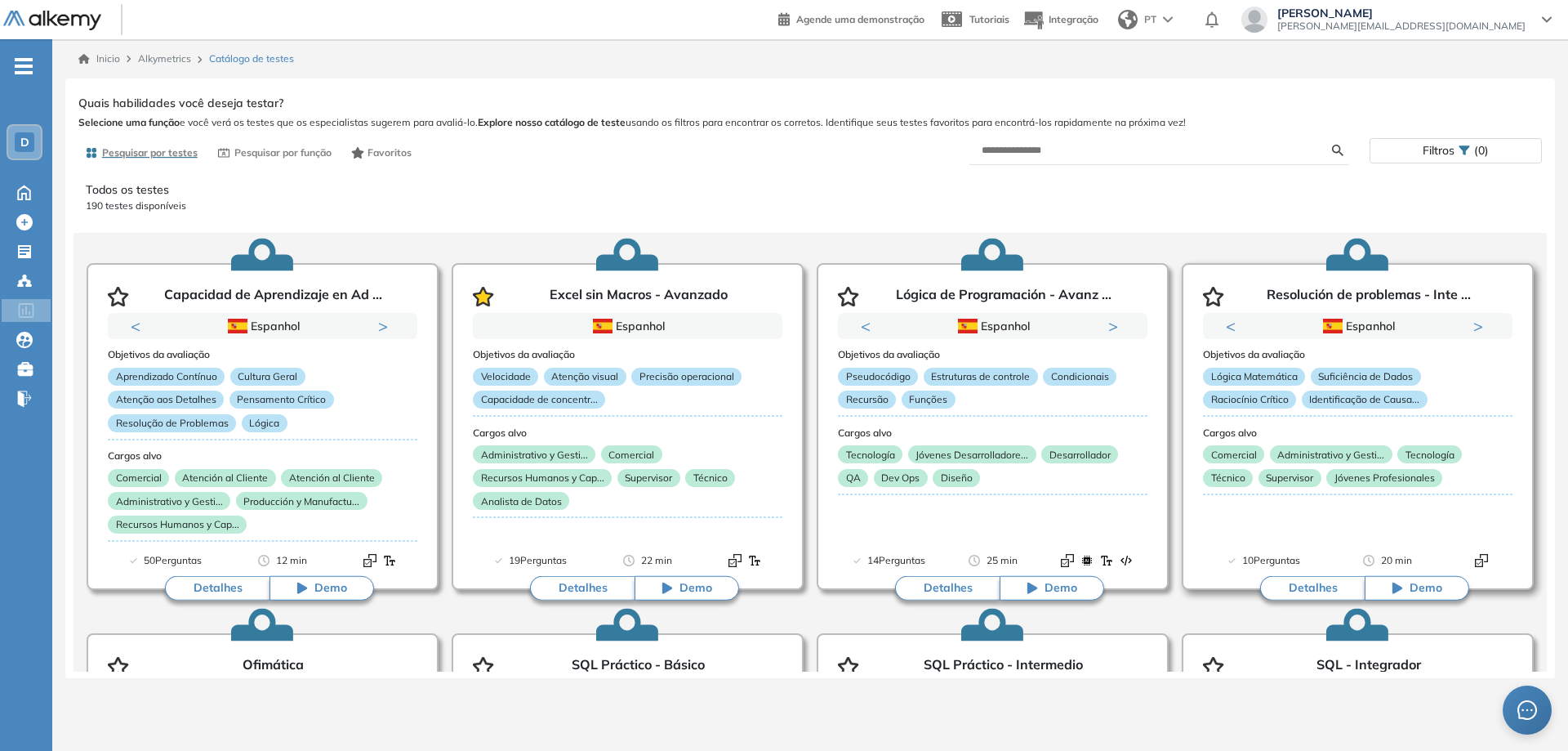
click at [1204, 297] on icon "button" at bounding box center [1212, 296] width 21 height 19
click at [23, 247] on icon at bounding box center [24, 252] width 13 height 13
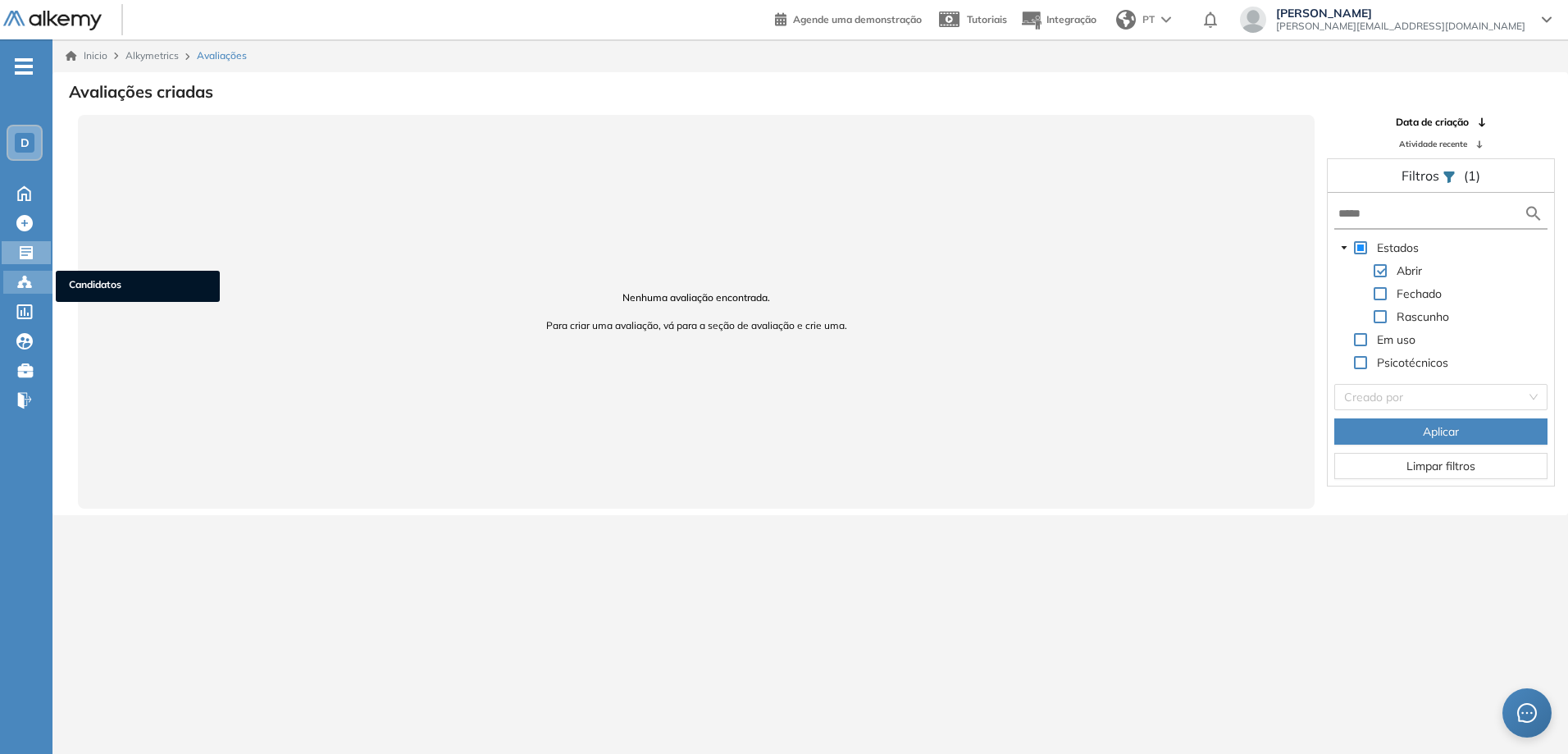
click at [31, 289] on icon at bounding box center [24, 282] width 16 height 16
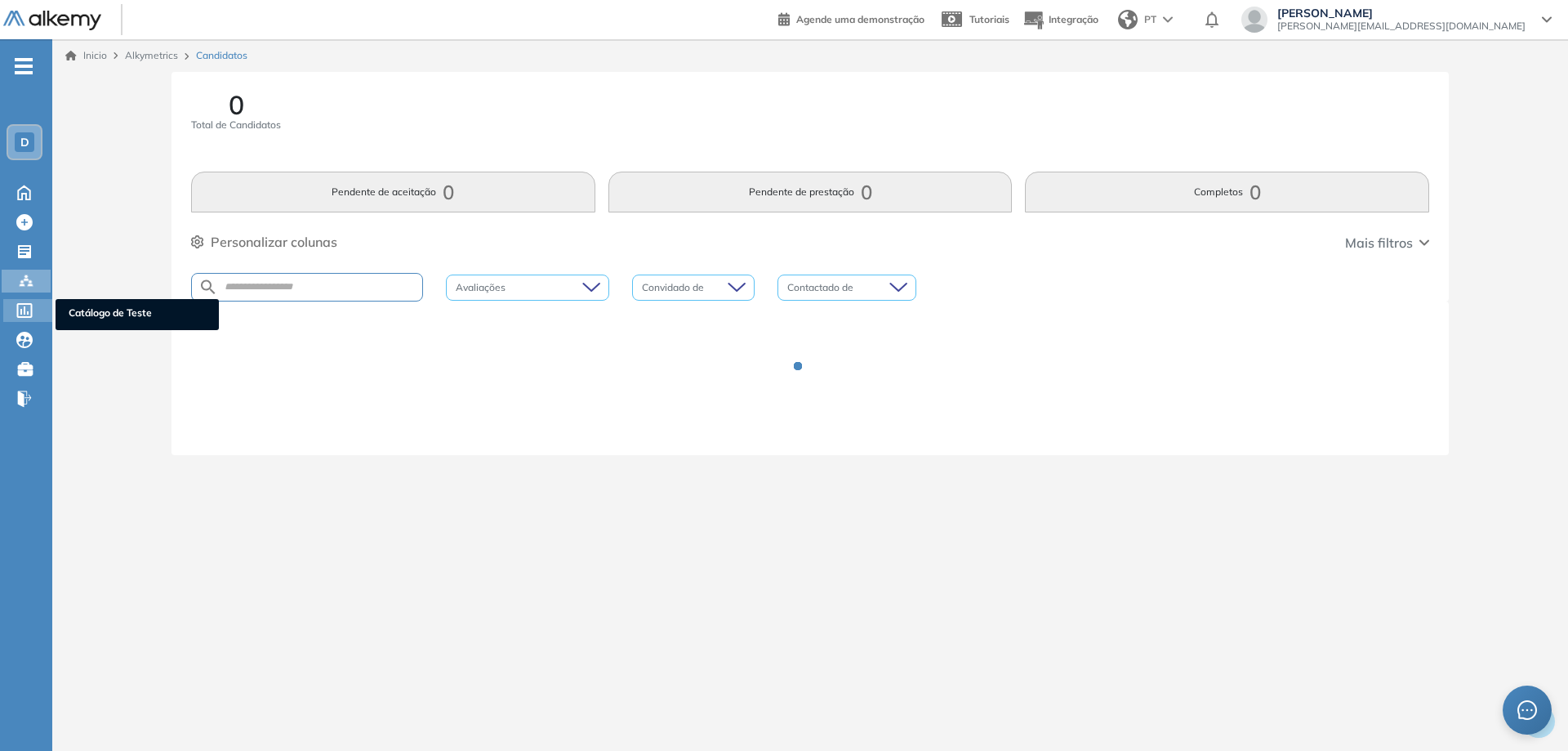
click at [30, 308] on icon at bounding box center [24, 310] width 16 height 14
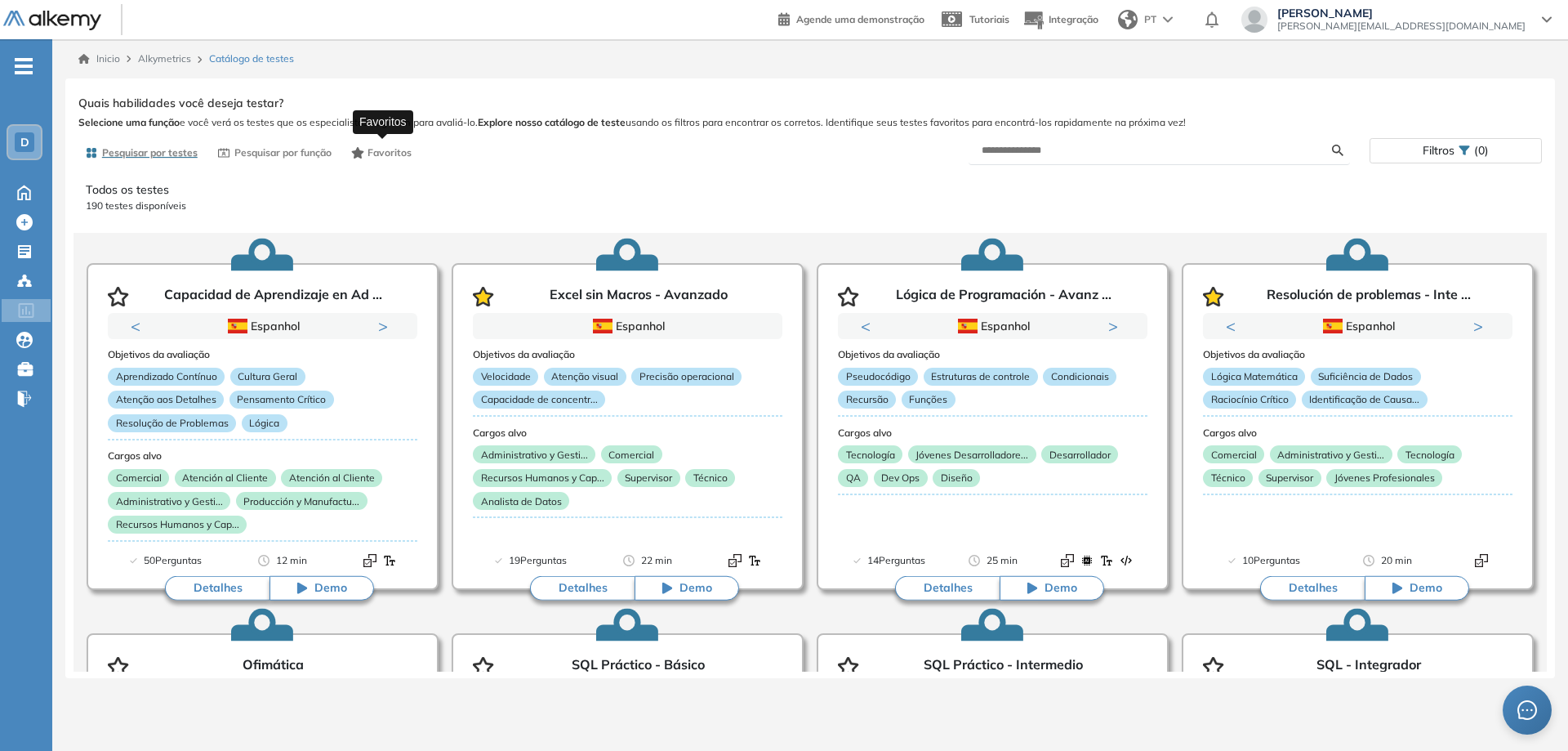
click at [379, 148] on span "Favoritos" at bounding box center [389, 152] width 44 height 14
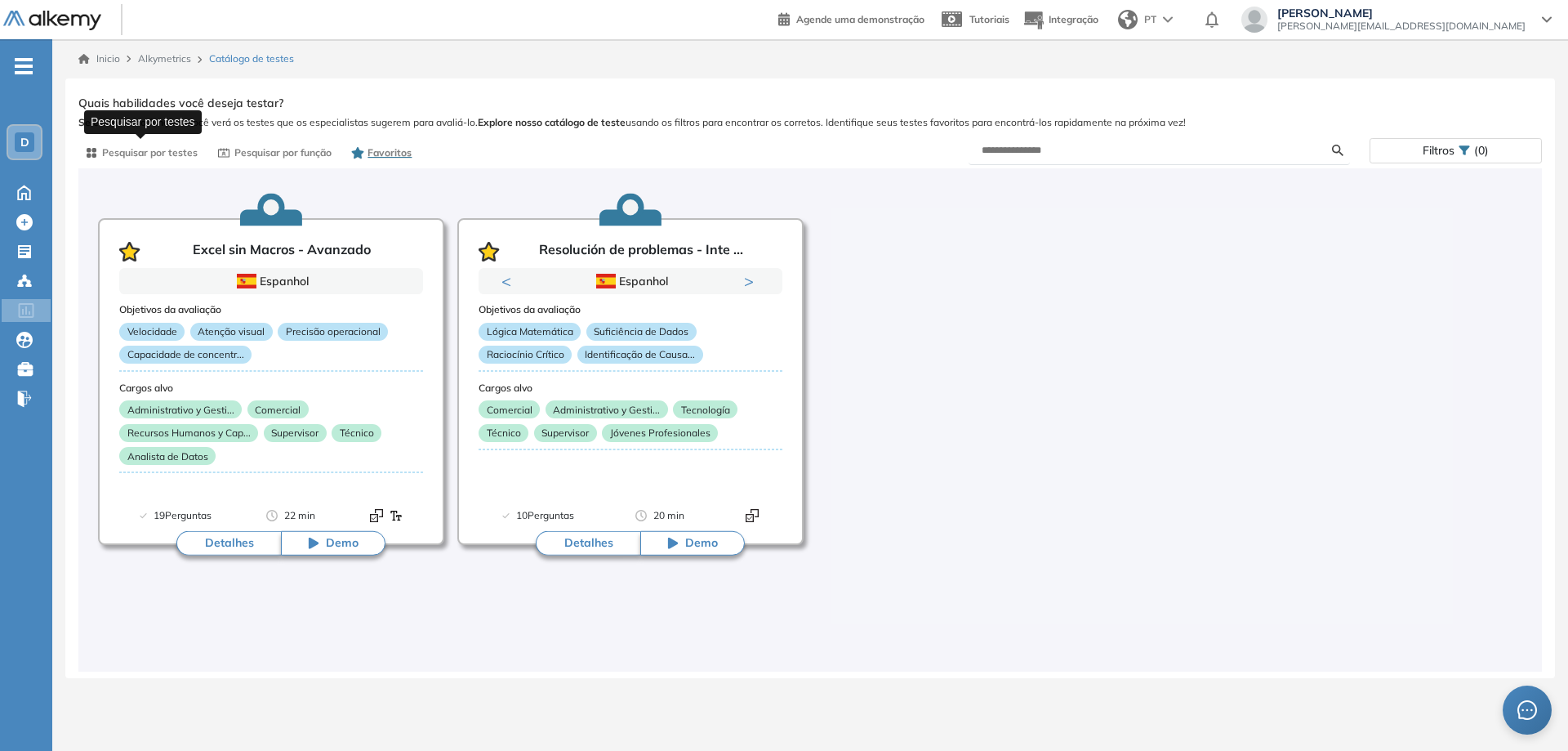
click at [180, 148] on span "Pesquisar por testes" at bounding box center [149, 152] width 95 height 14
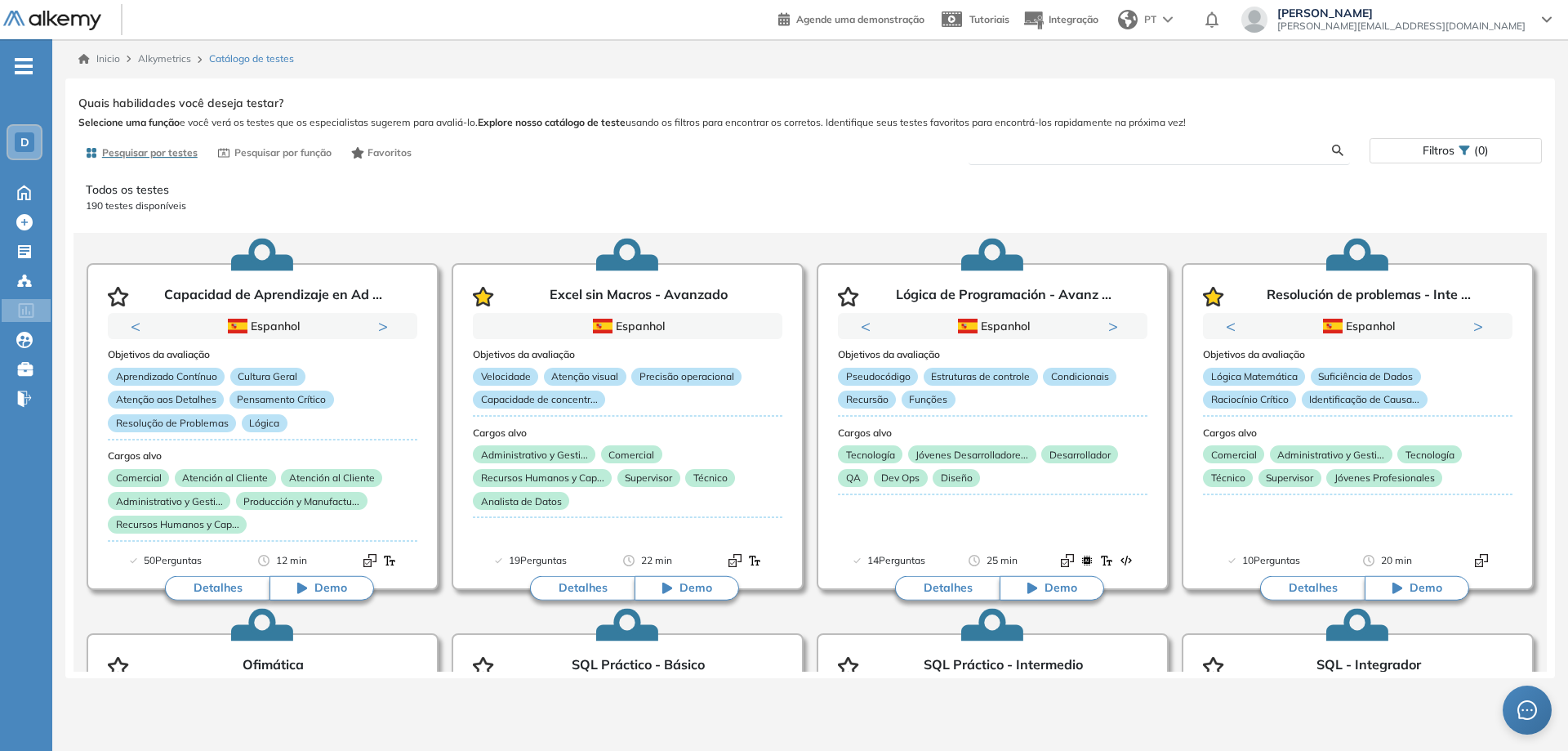
click at [1107, 151] on input "text" at bounding box center [1157, 150] width 351 height 14
type input "**********"
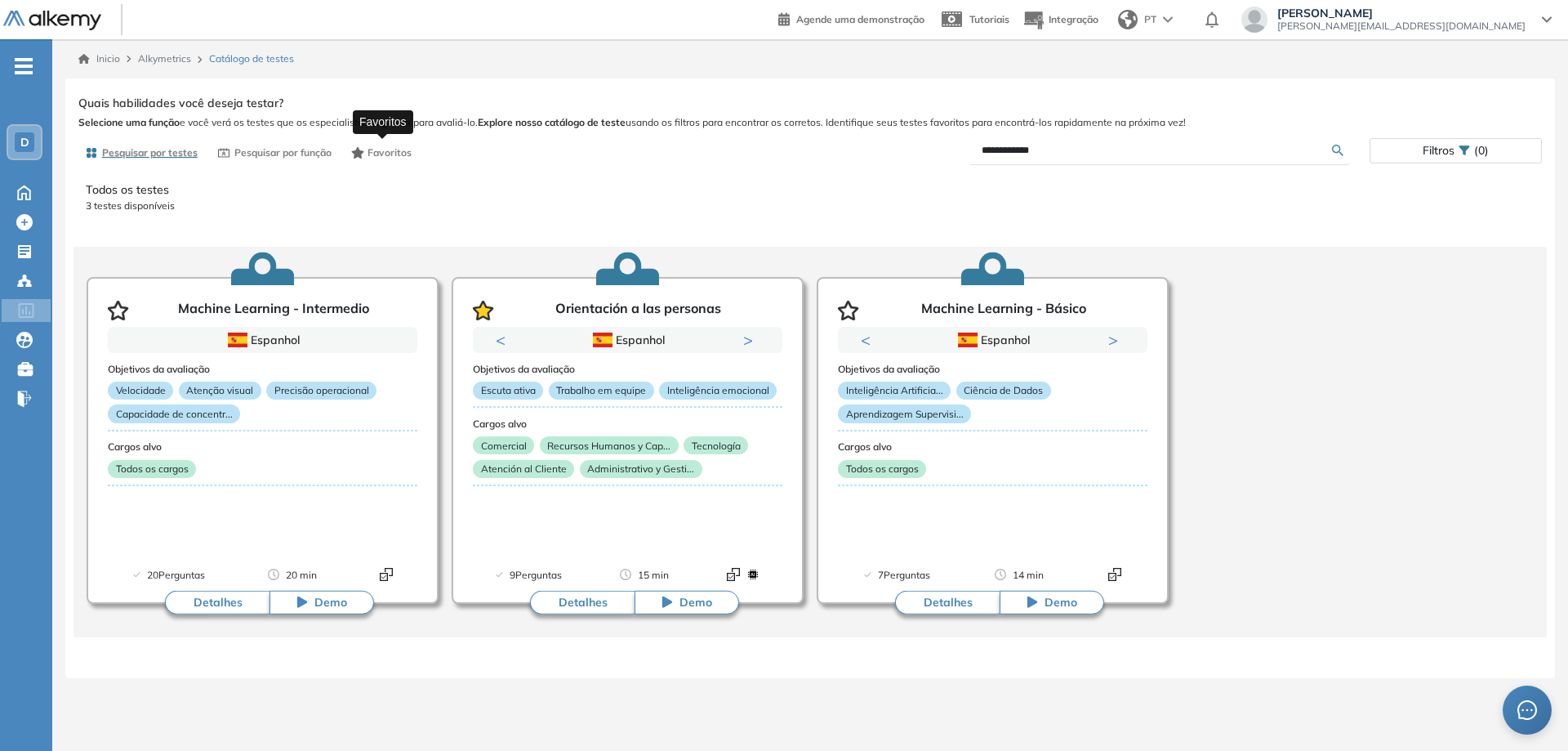
click at [366, 151] on button "Favoritos" at bounding box center [382, 153] width 74 height 28
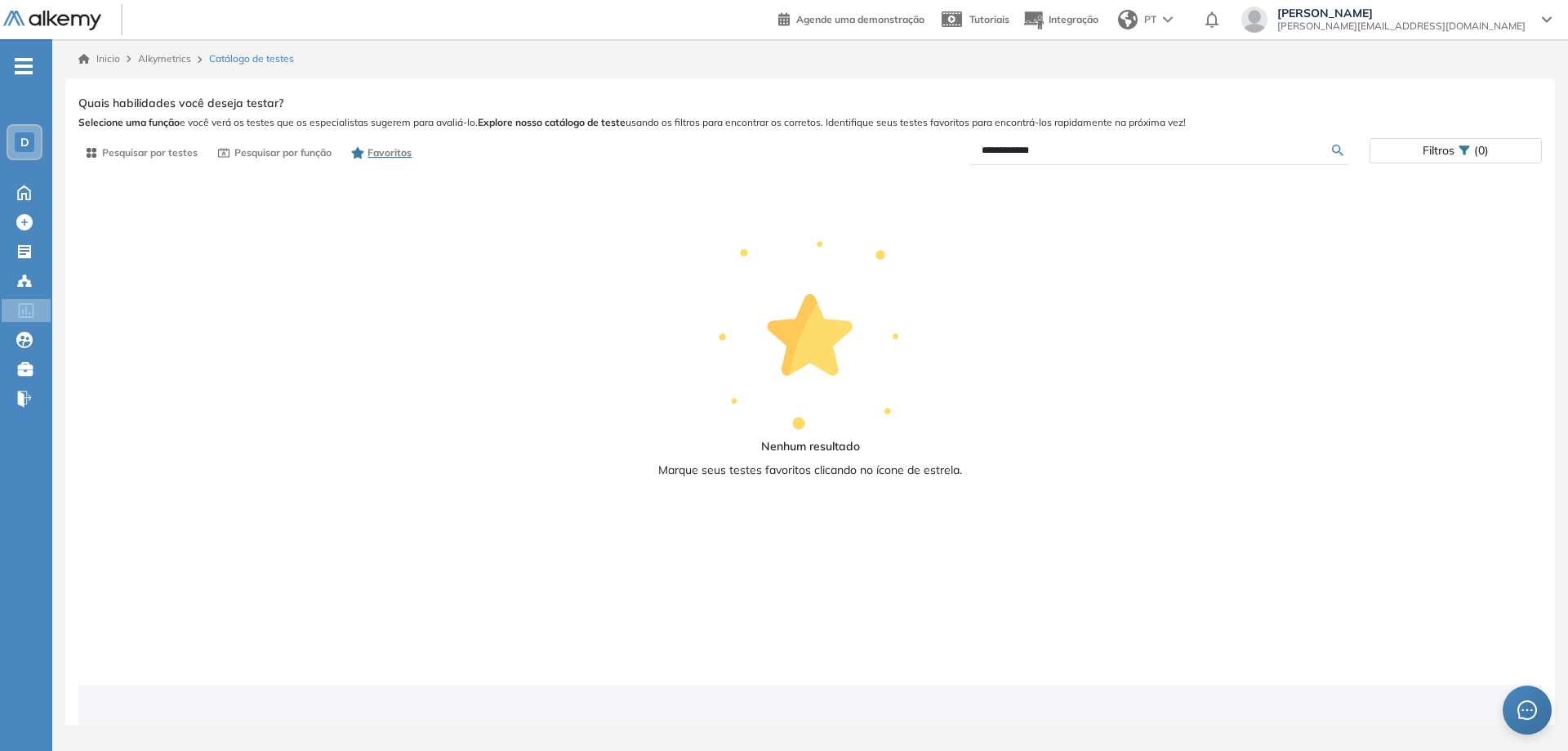
drag, startPoint x: 1182, startPoint y: 156, endPoint x: 897, endPoint y: 160, distance: 285.0
click at [897, 160] on div "**********" at bounding box center [1089, 151] width 559 height 29
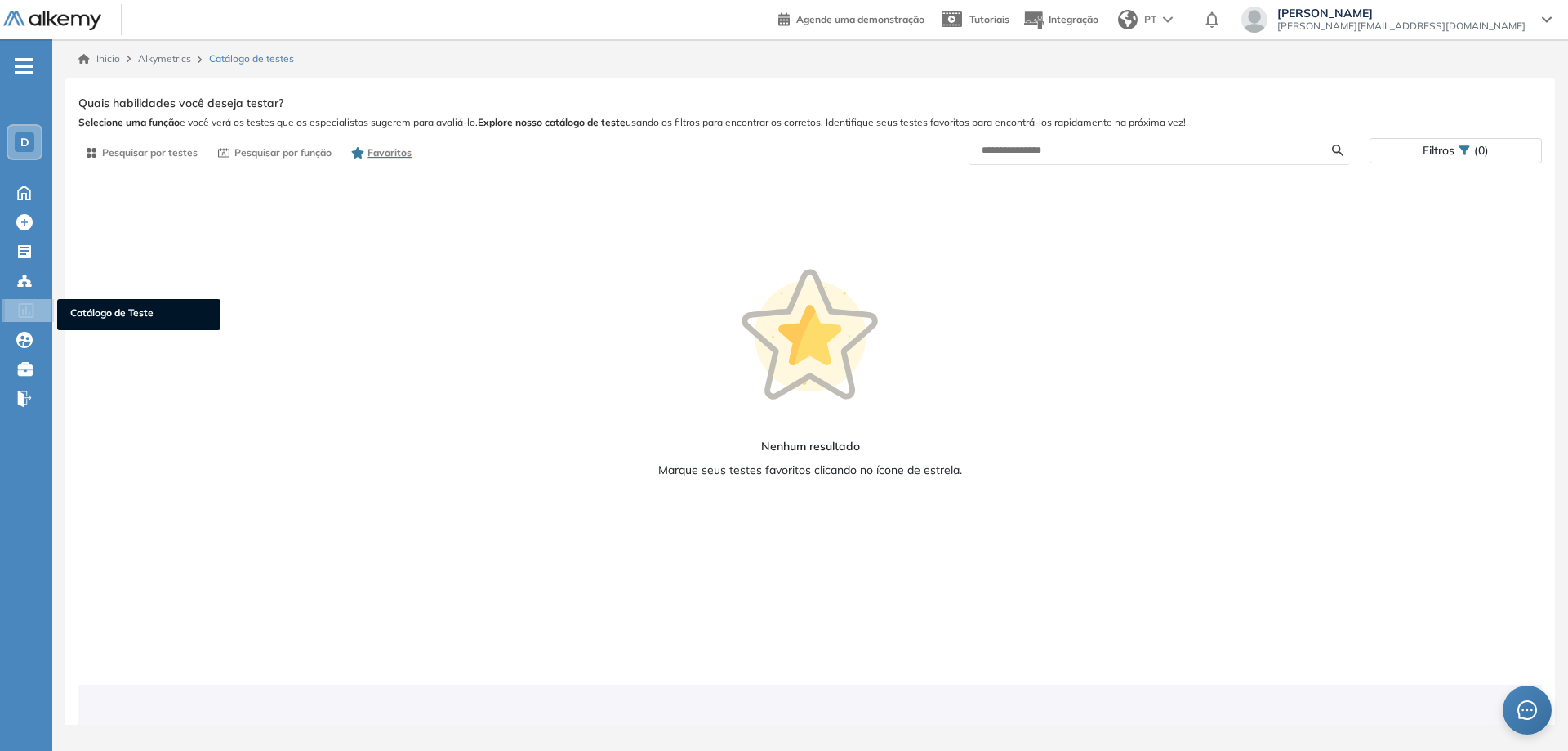
click at [33, 308] on icon at bounding box center [25, 310] width 15 height 14
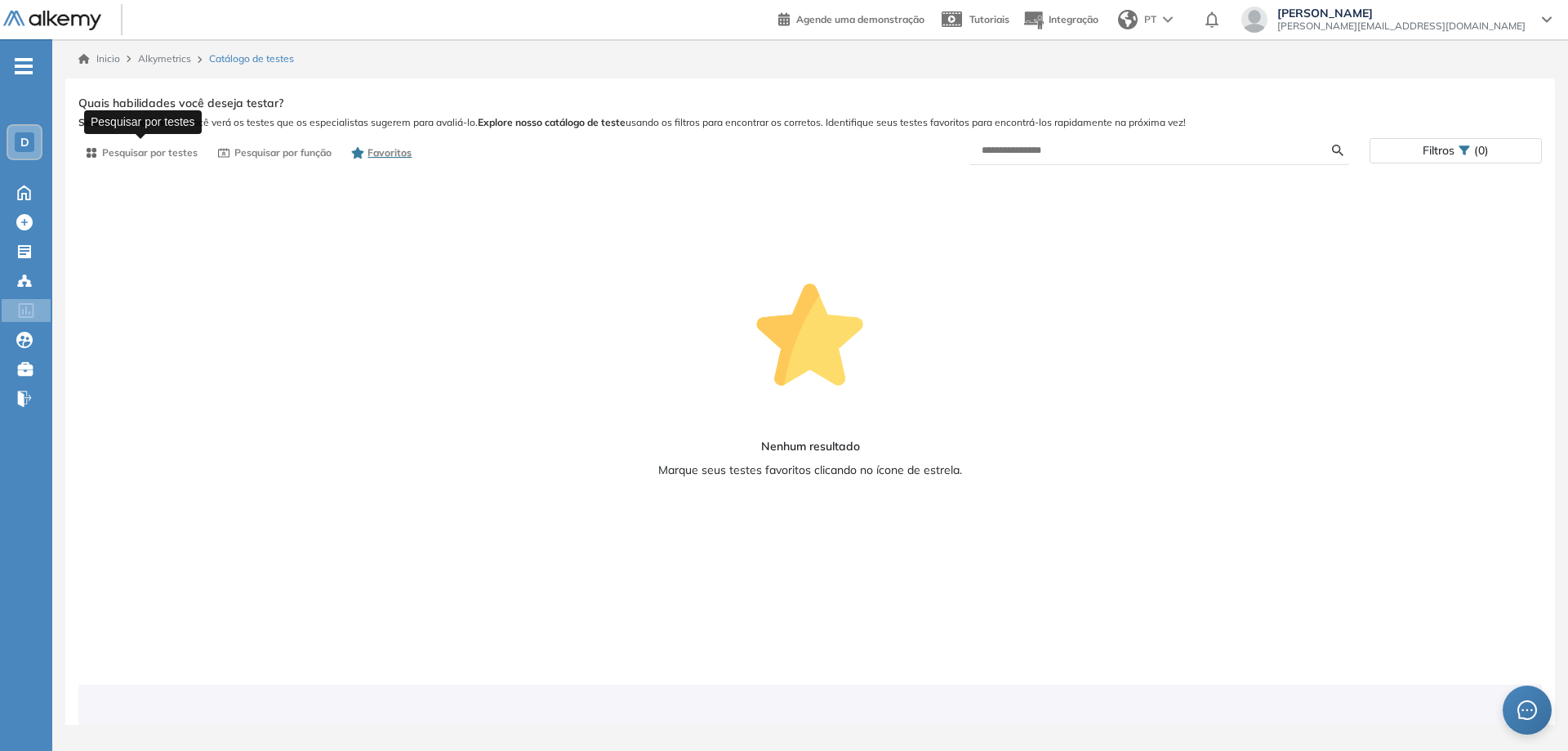
click at [129, 148] on span "Pesquisar por testes" at bounding box center [149, 152] width 95 height 14
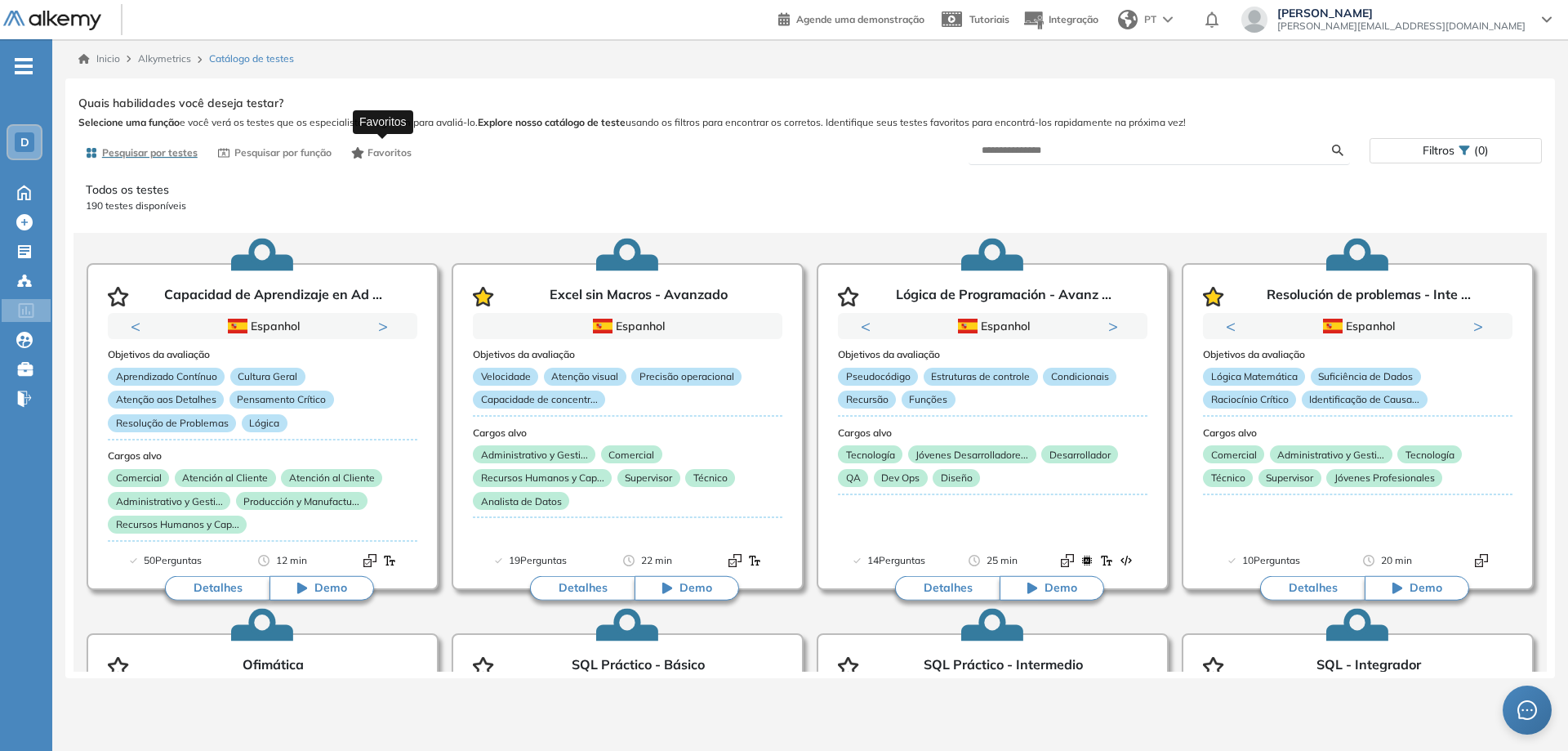
click at [391, 152] on span "Favoritos" at bounding box center [389, 152] width 44 height 14
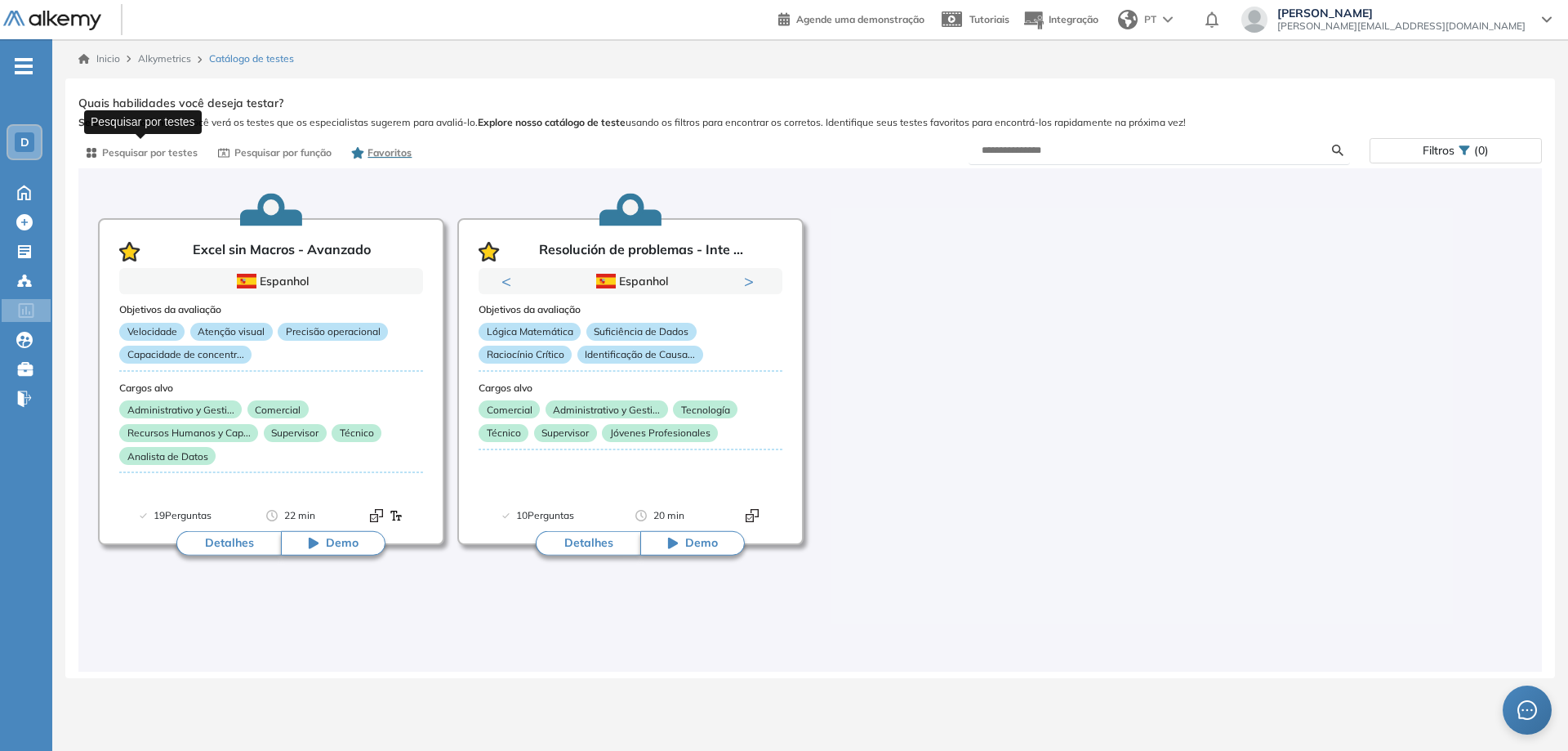
click at [153, 148] on span "Pesquisar por testes" at bounding box center [149, 152] width 95 height 14
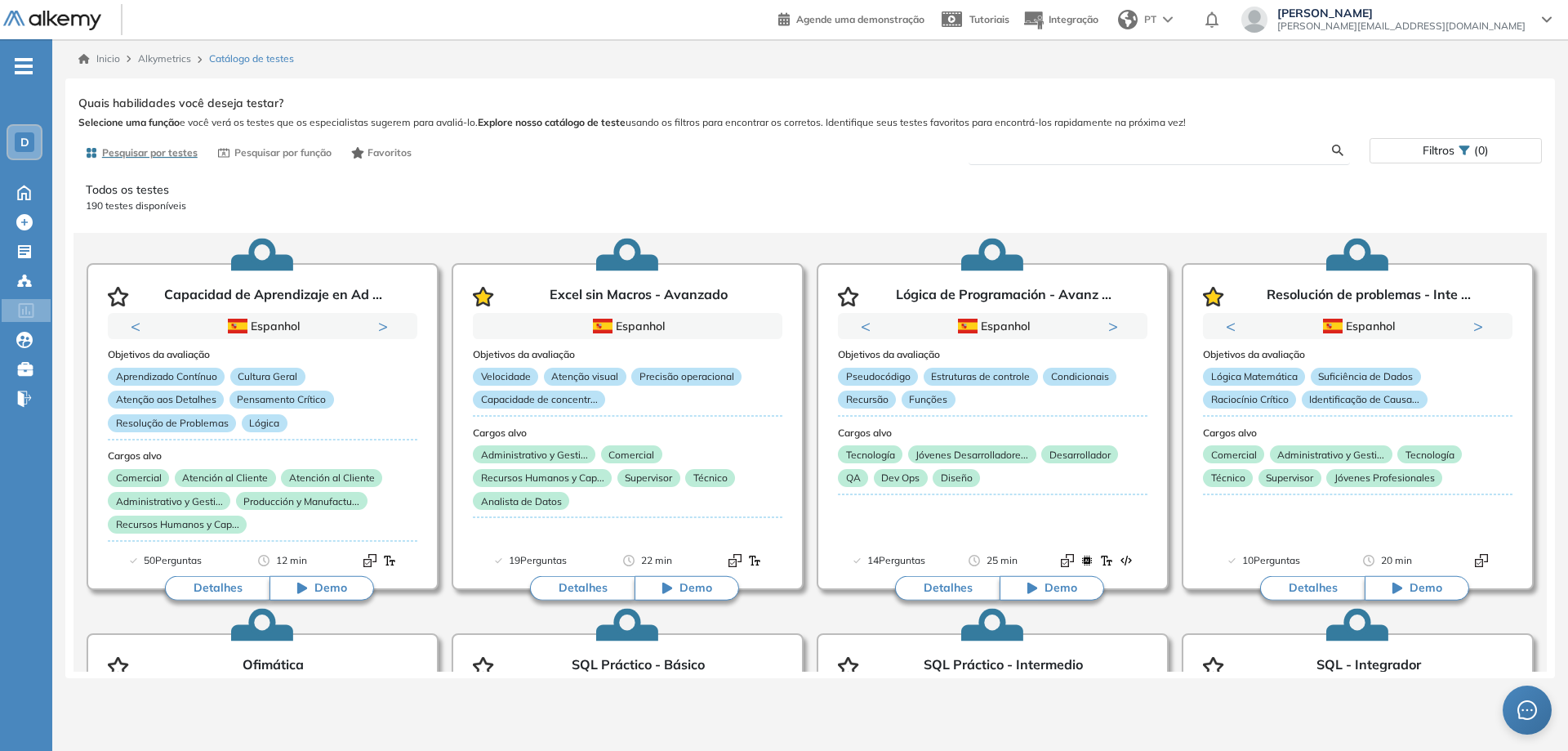
click at [1048, 155] on input "text" at bounding box center [1157, 150] width 351 height 14
type input "******"
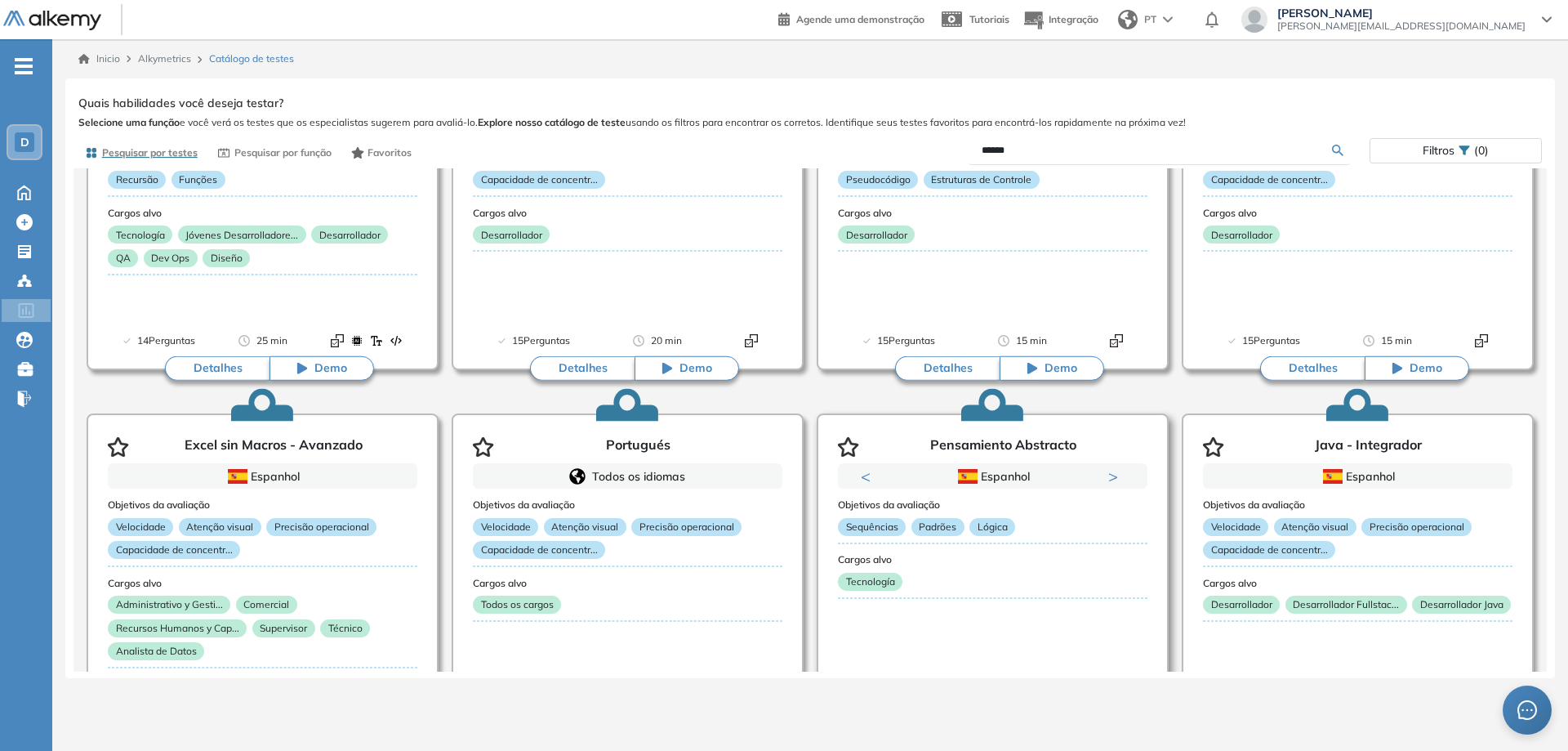
scroll to position [327, 0]
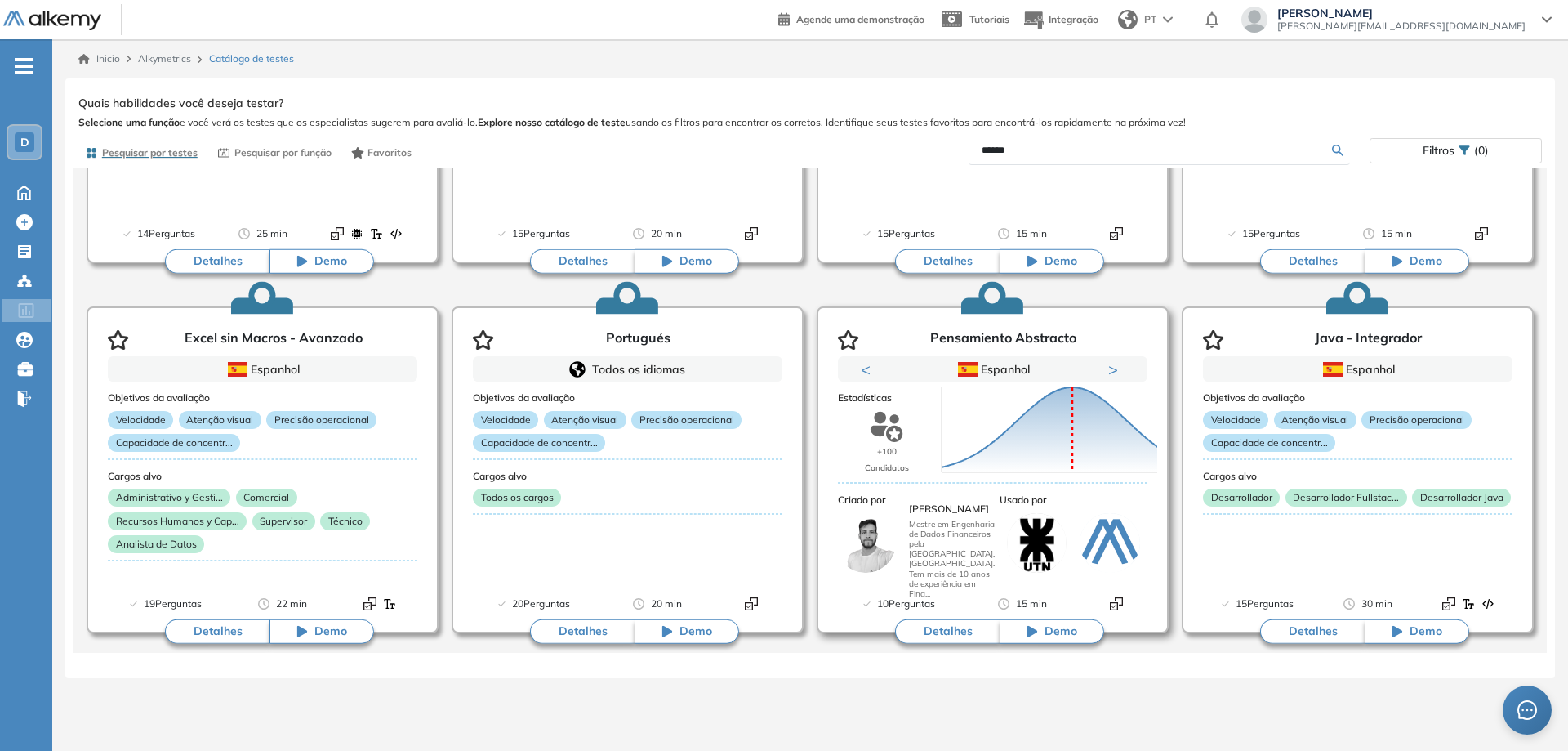
click at [846, 335] on icon "button" at bounding box center [848, 340] width 21 height 19
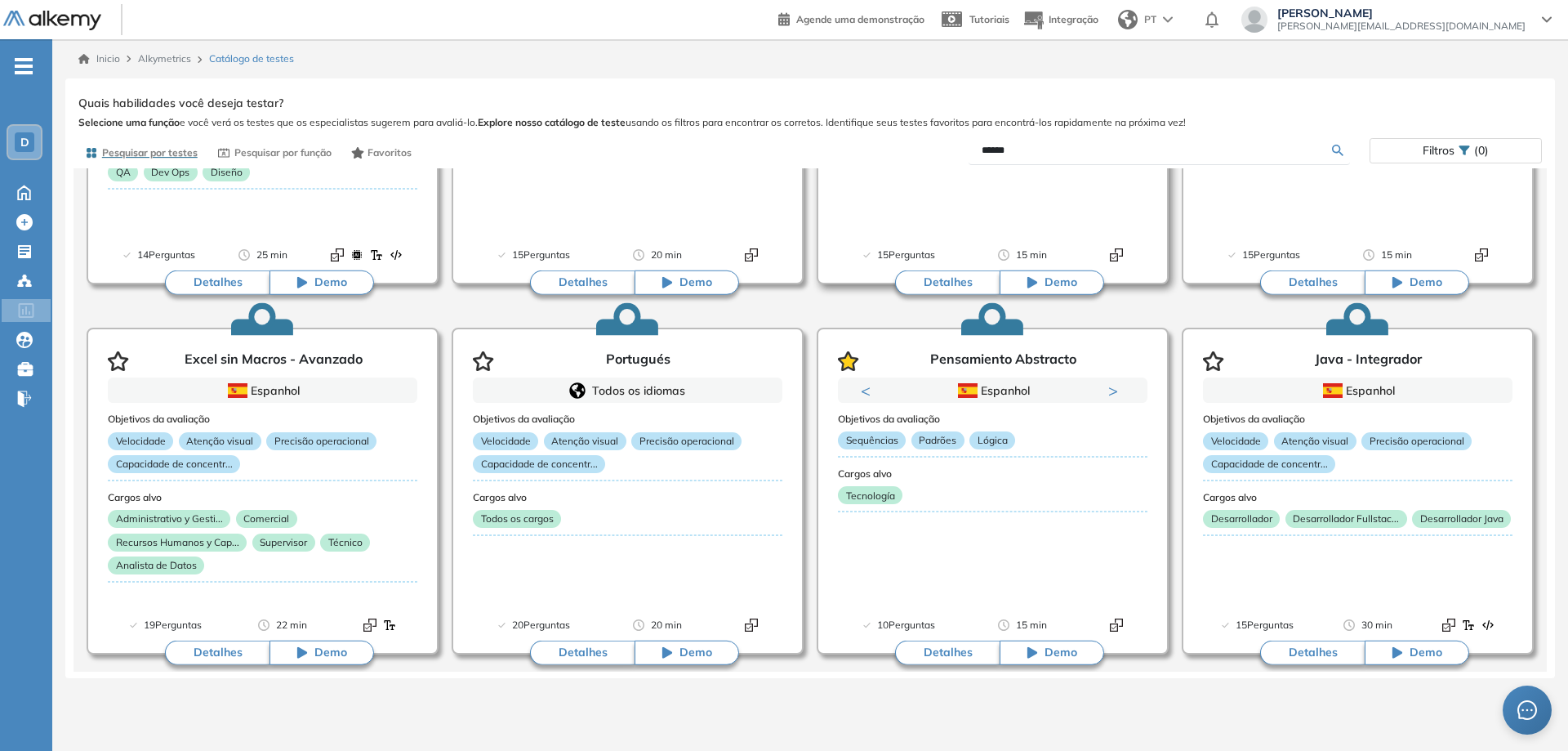
scroll to position [328, 0]
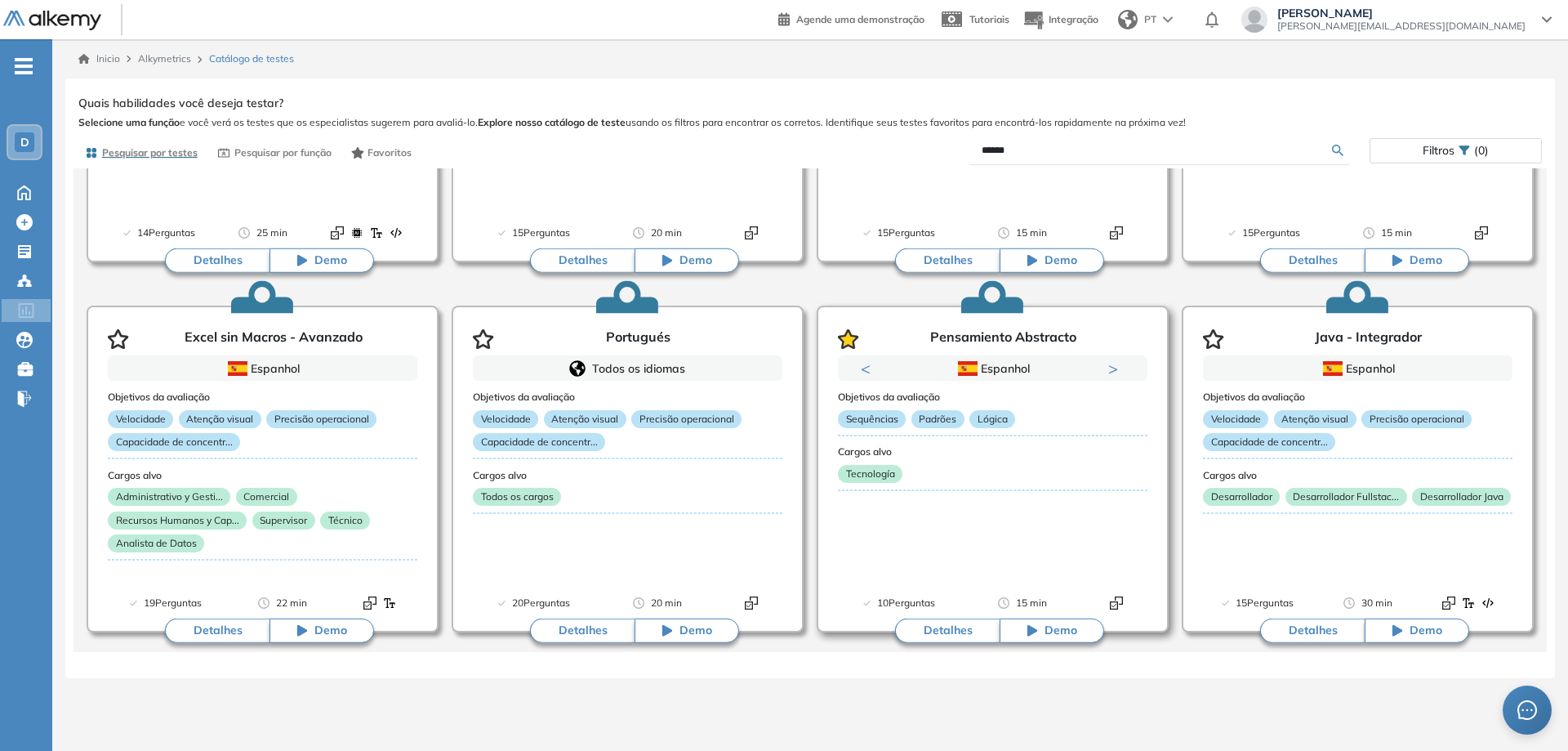
click at [936, 625] on button "Detalhes" at bounding box center [947, 630] width 104 height 24
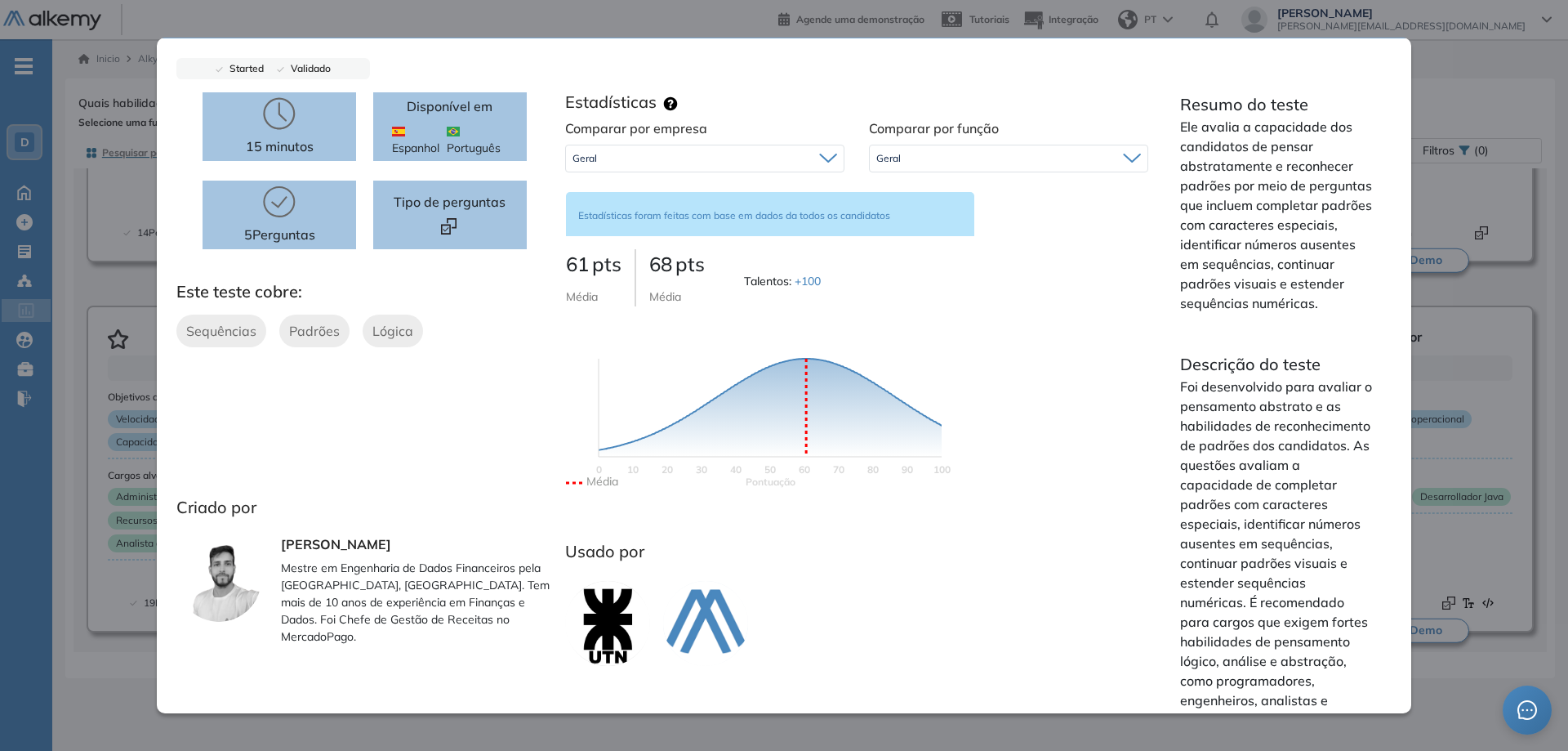
scroll to position [0, 0]
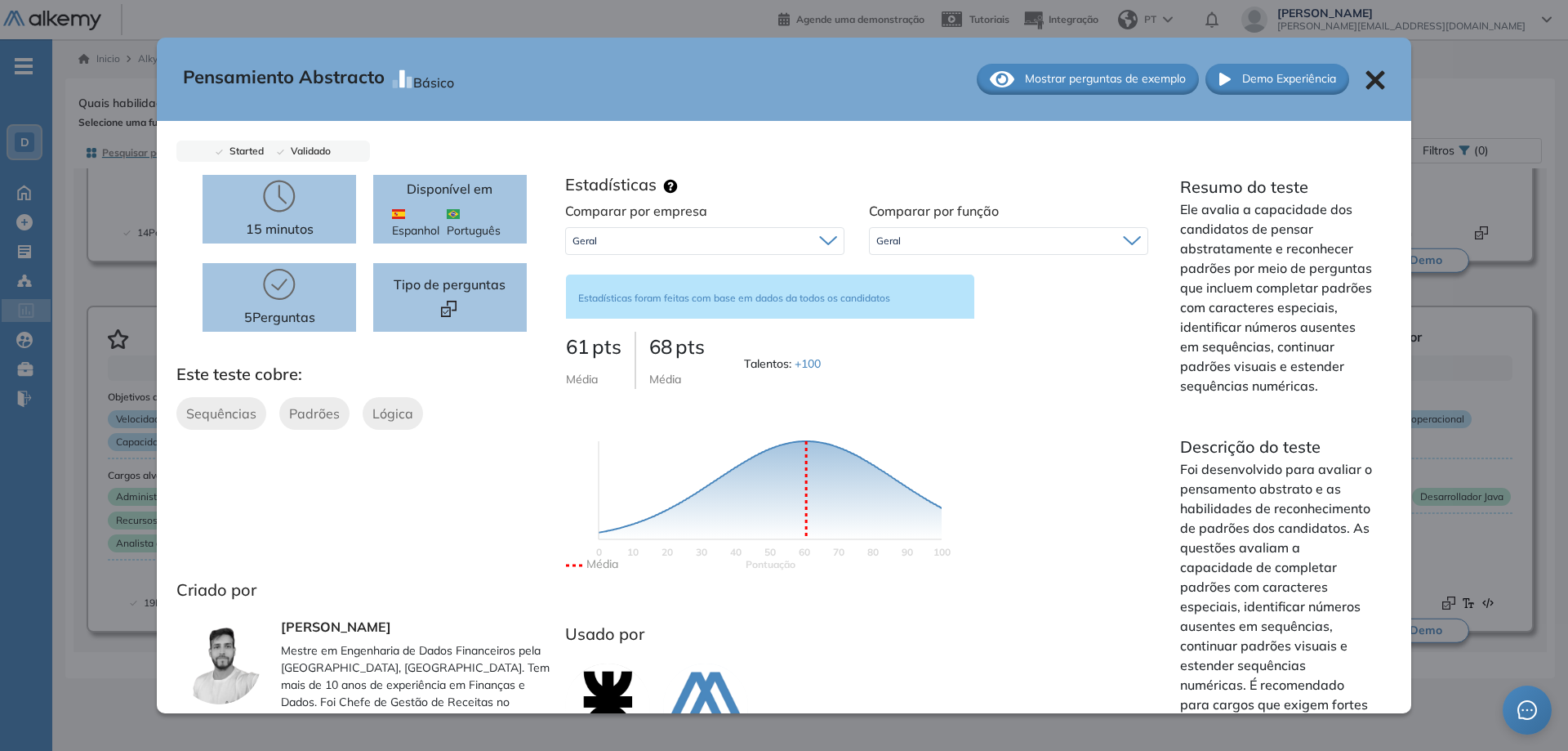
click at [405, 292] on span "Tipo de perguntas" at bounding box center [449, 284] width 112 height 19
click at [1139, 82] on span "Mostrar perguntas de exemplo" at bounding box center [1105, 78] width 161 height 17
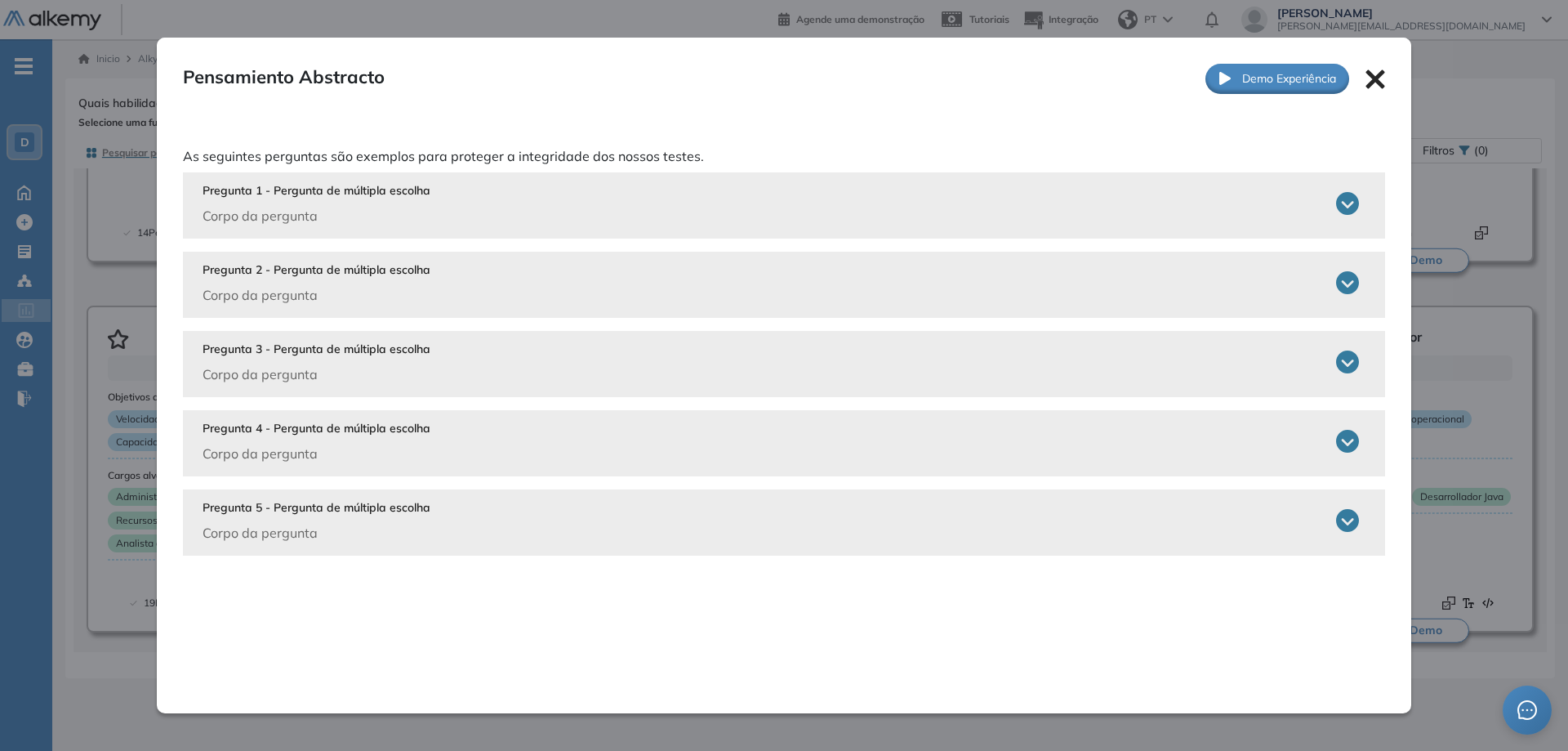
click at [1341, 204] on icon at bounding box center [1346, 203] width 23 height 23
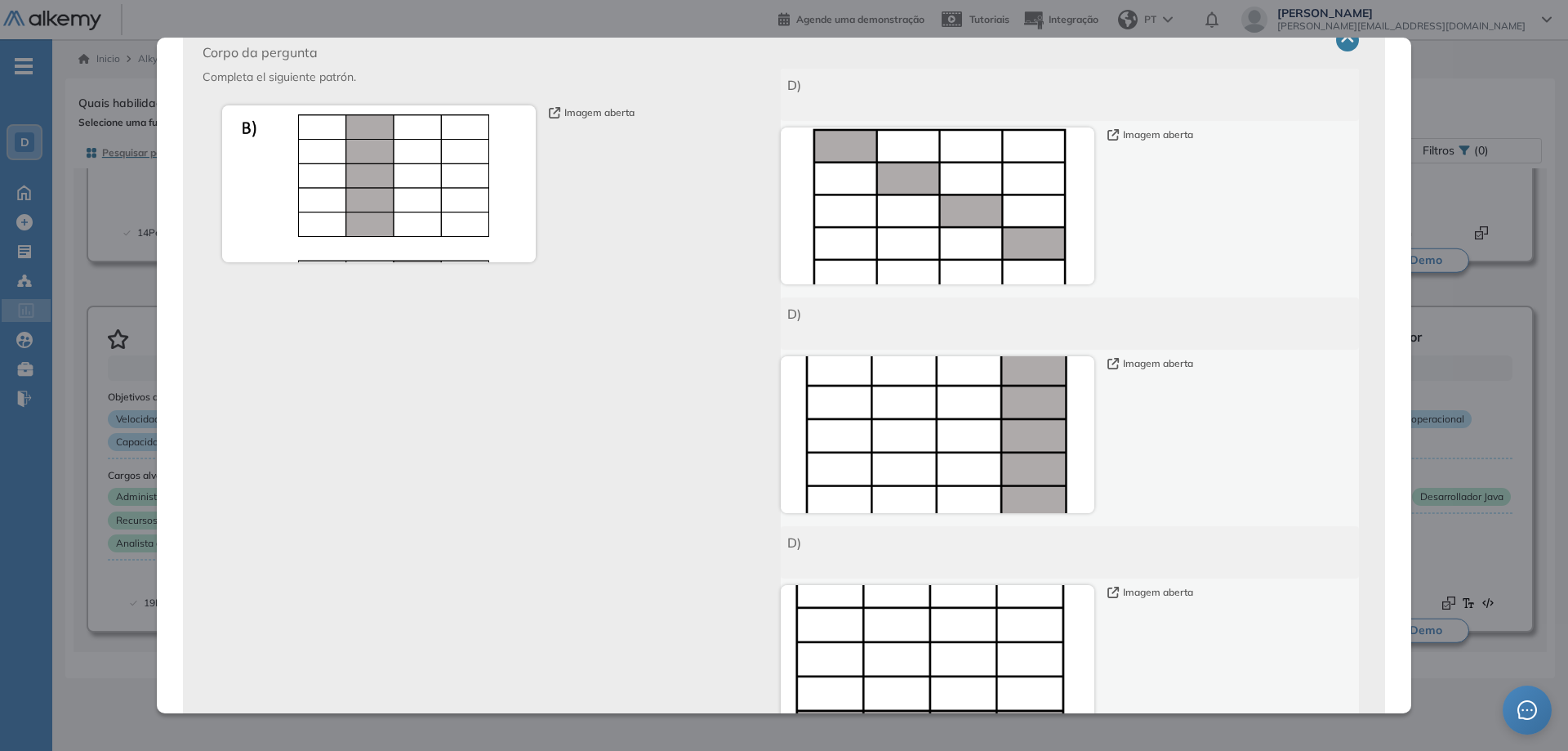
scroll to position [82, 0]
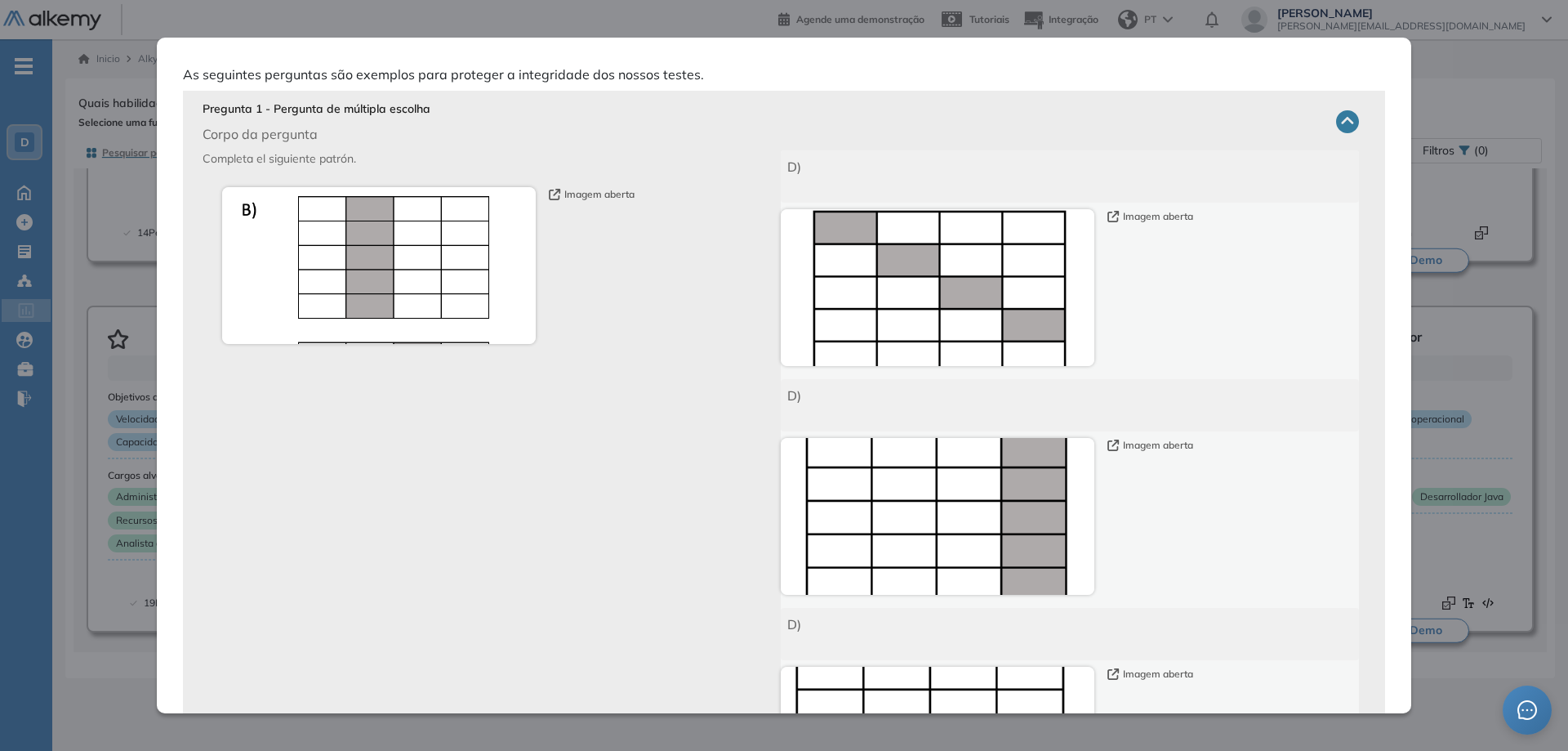
click at [558, 190] on icon "button" at bounding box center [554, 195] width 12 height 12
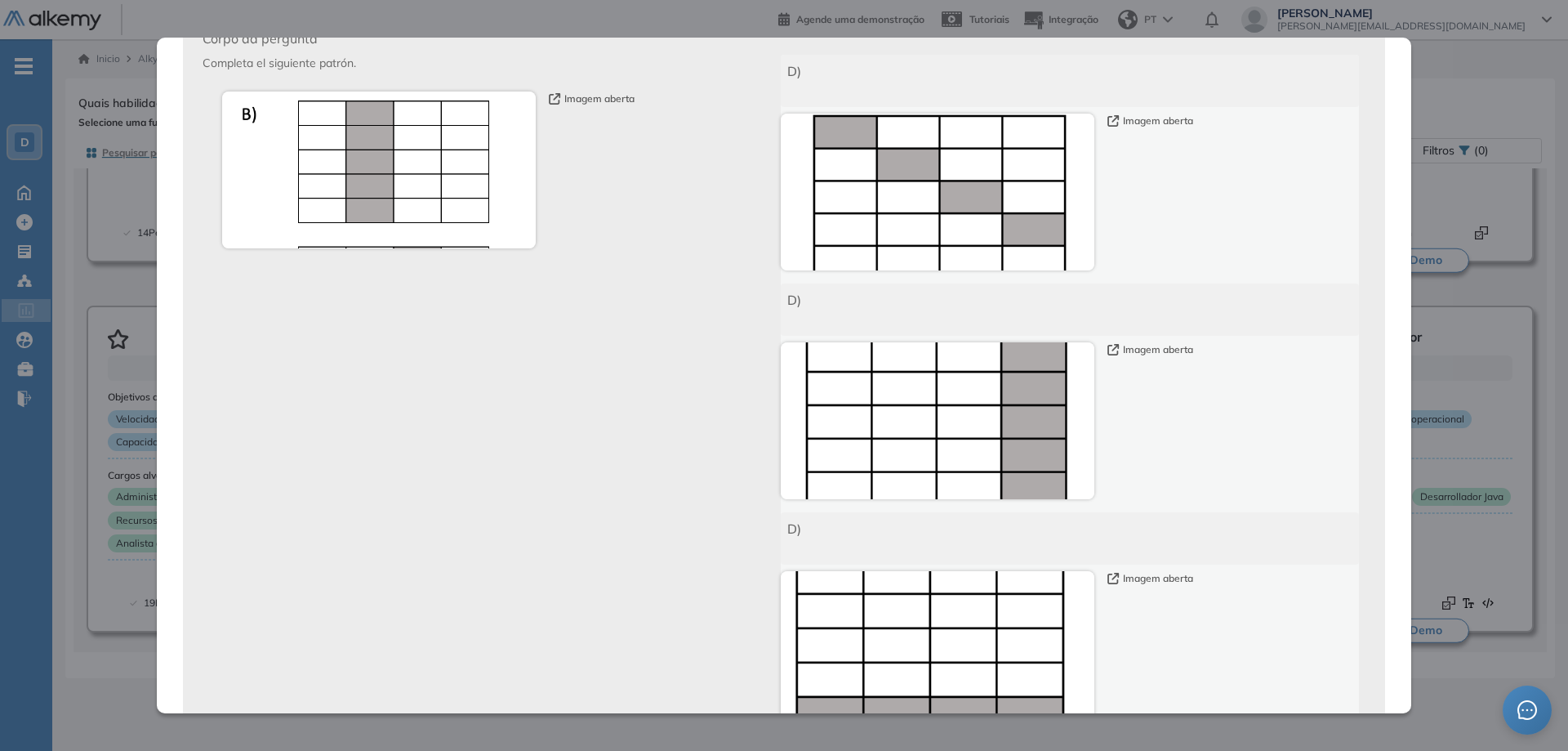
scroll to position [0, 0]
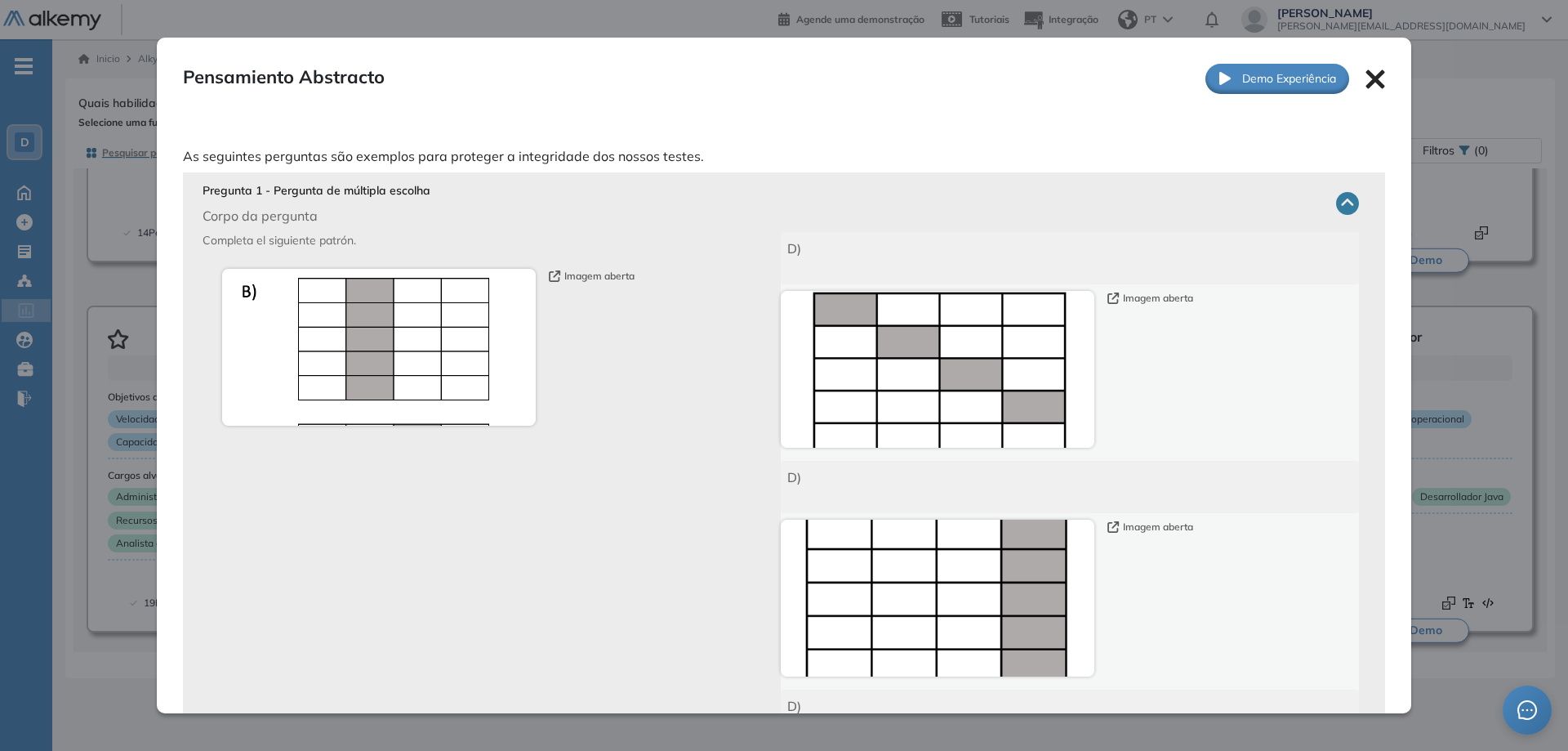
click at [1367, 83] on icon at bounding box center [1374, 79] width 19 height 19
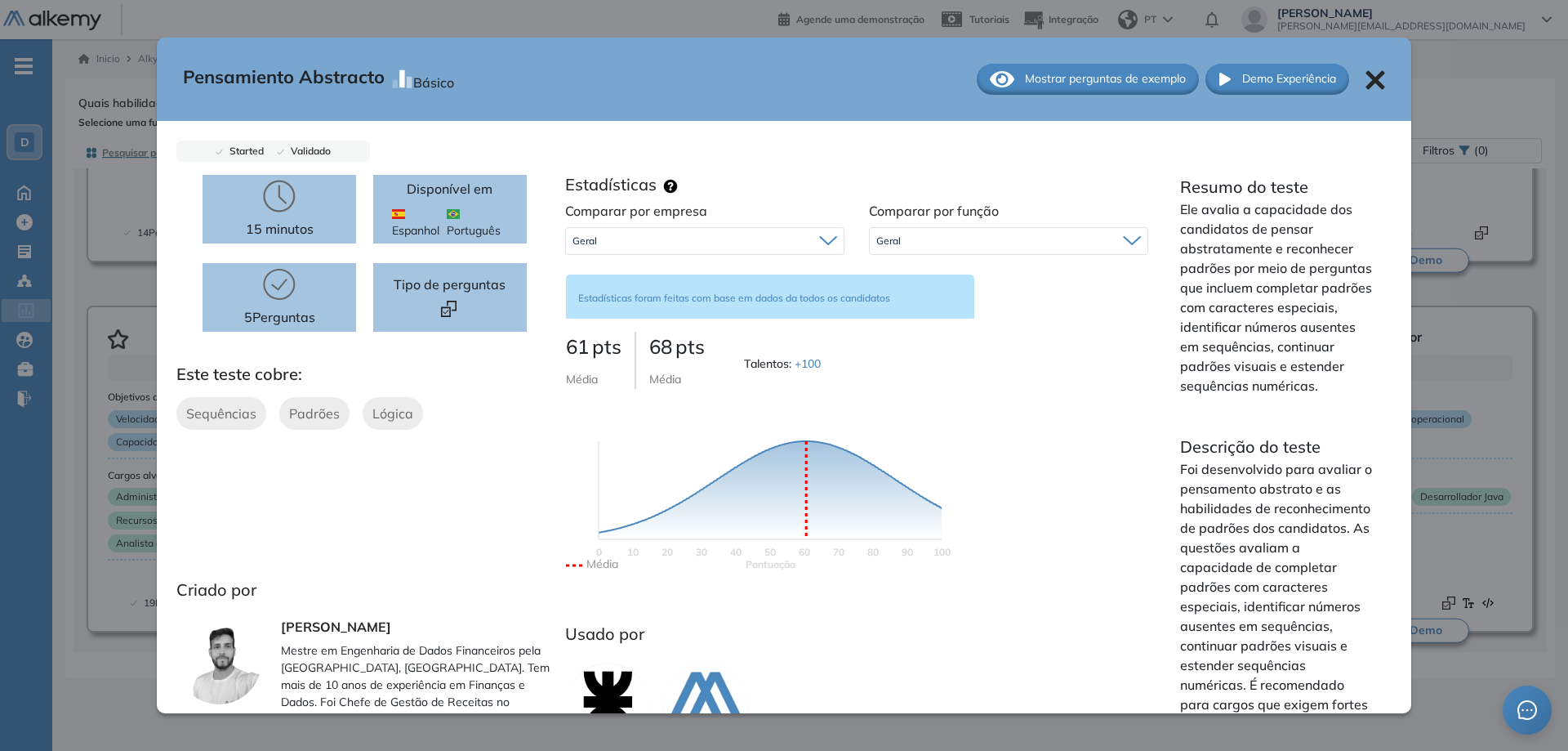
click at [1368, 88] on icon at bounding box center [1374, 79] width 19 height 19
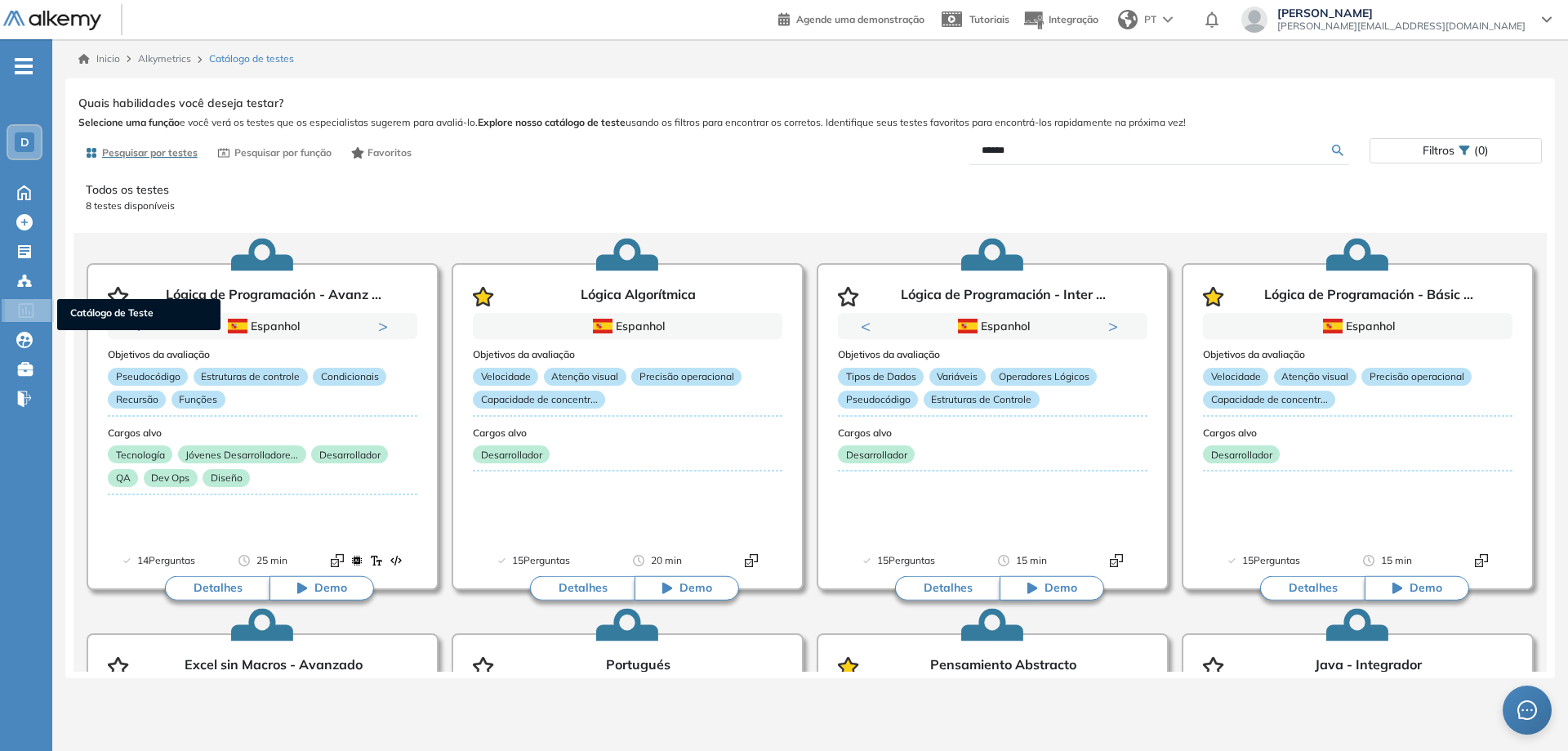
click at [25, 308] on icon at bounding box center [25, 310] width 15 height 14
drag, startPoint x: 1071, startPoint y: 158, endPoint x: 937, endPoint y: 156, distance: 134.0
click at [937, 156] on div "******" at bounding box center [1089, 151] width 559 height 29
drag, startPoint x: 1009, startPoint y: 148, endPoint x: 935, endPoint y: 150, distance: 74.0
click at [935, 150] on div "******" at bounding box center [1089, 151] width 559 height 29
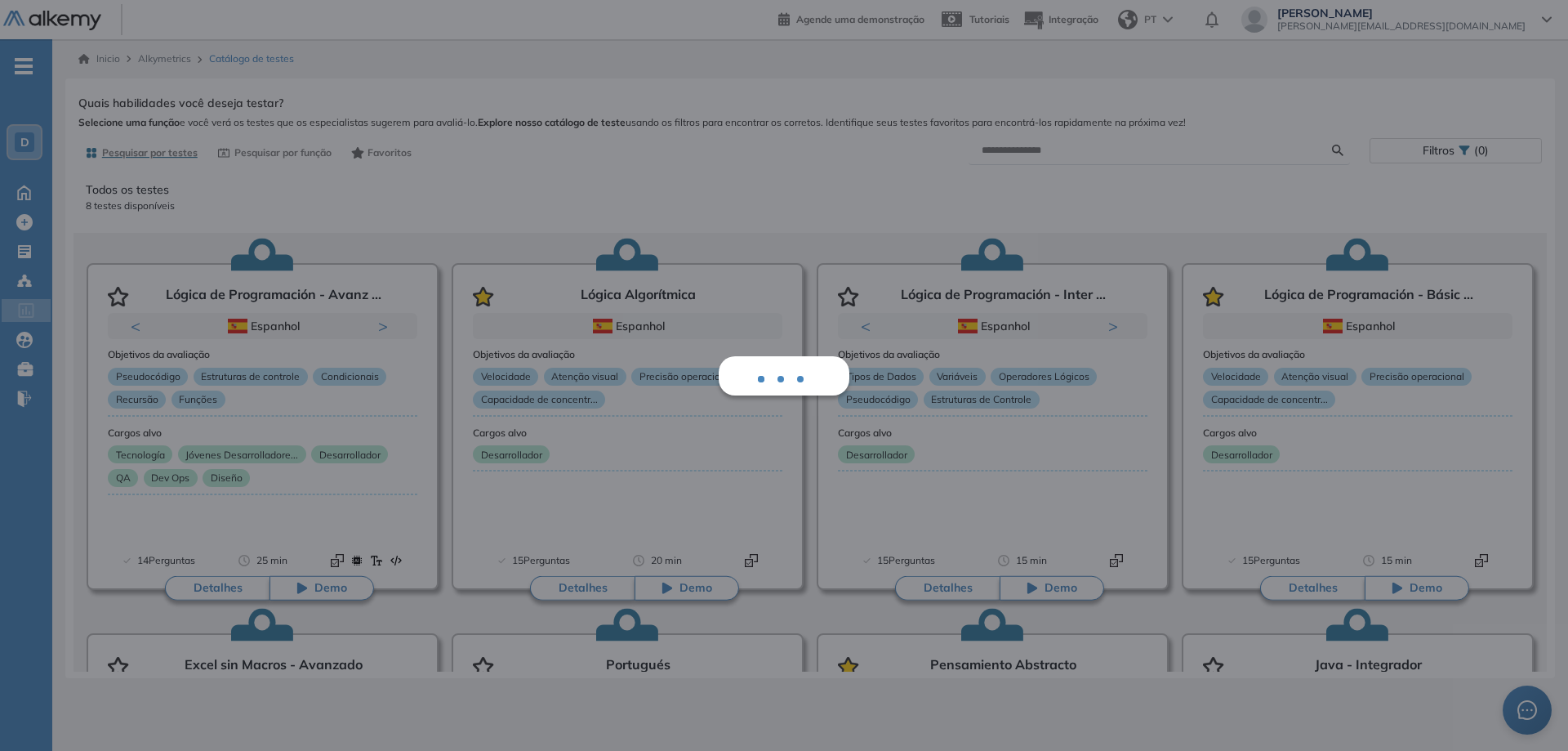
click at [376, 150] on div "Mostrar perguntas de exemplo Demo Experiência Started Validado undefined minuto…" at bounding box center [810, 382] width 1464 height 580
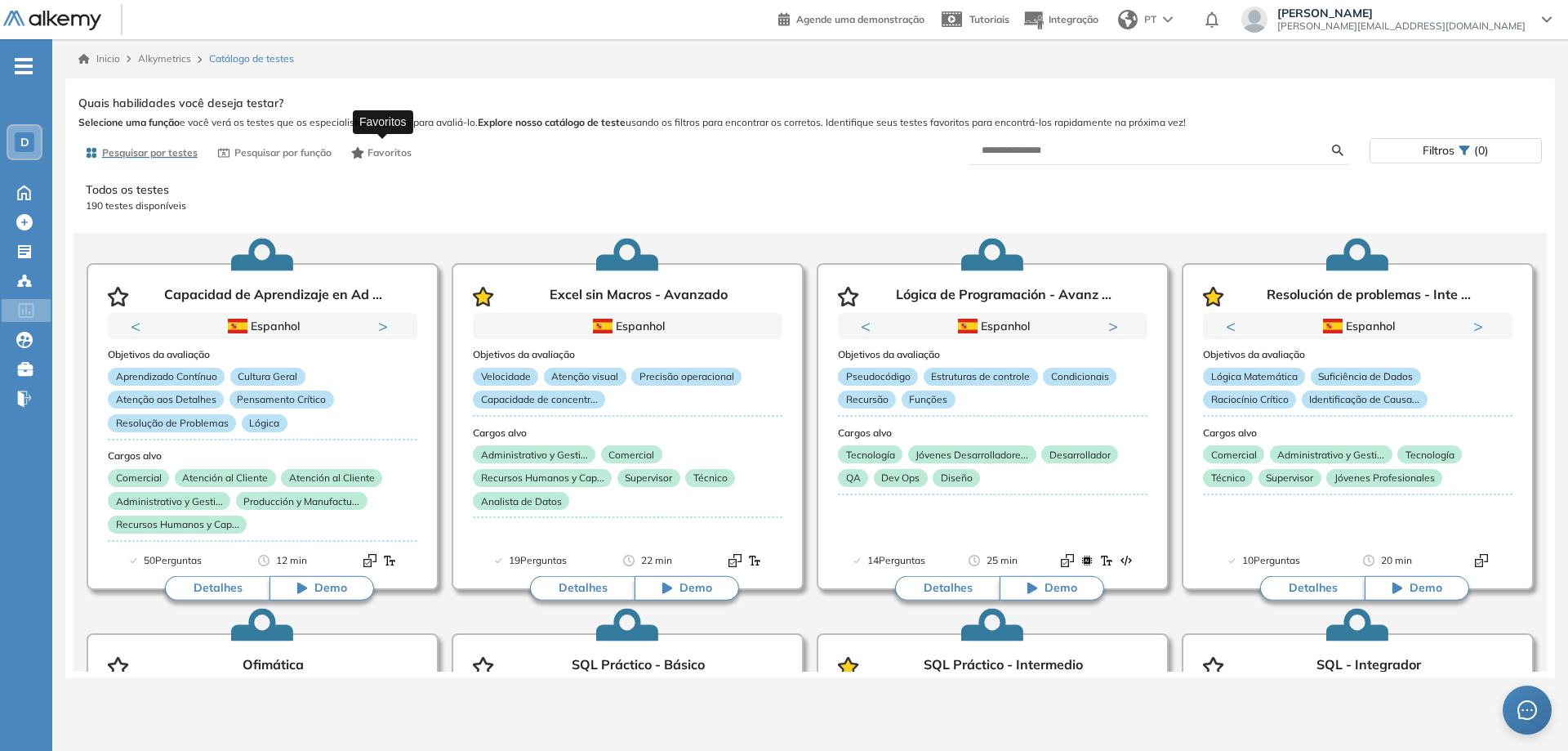
click at [382, 156] on span "Favoritos" at bounding box center [389, 152] width 44 height 14
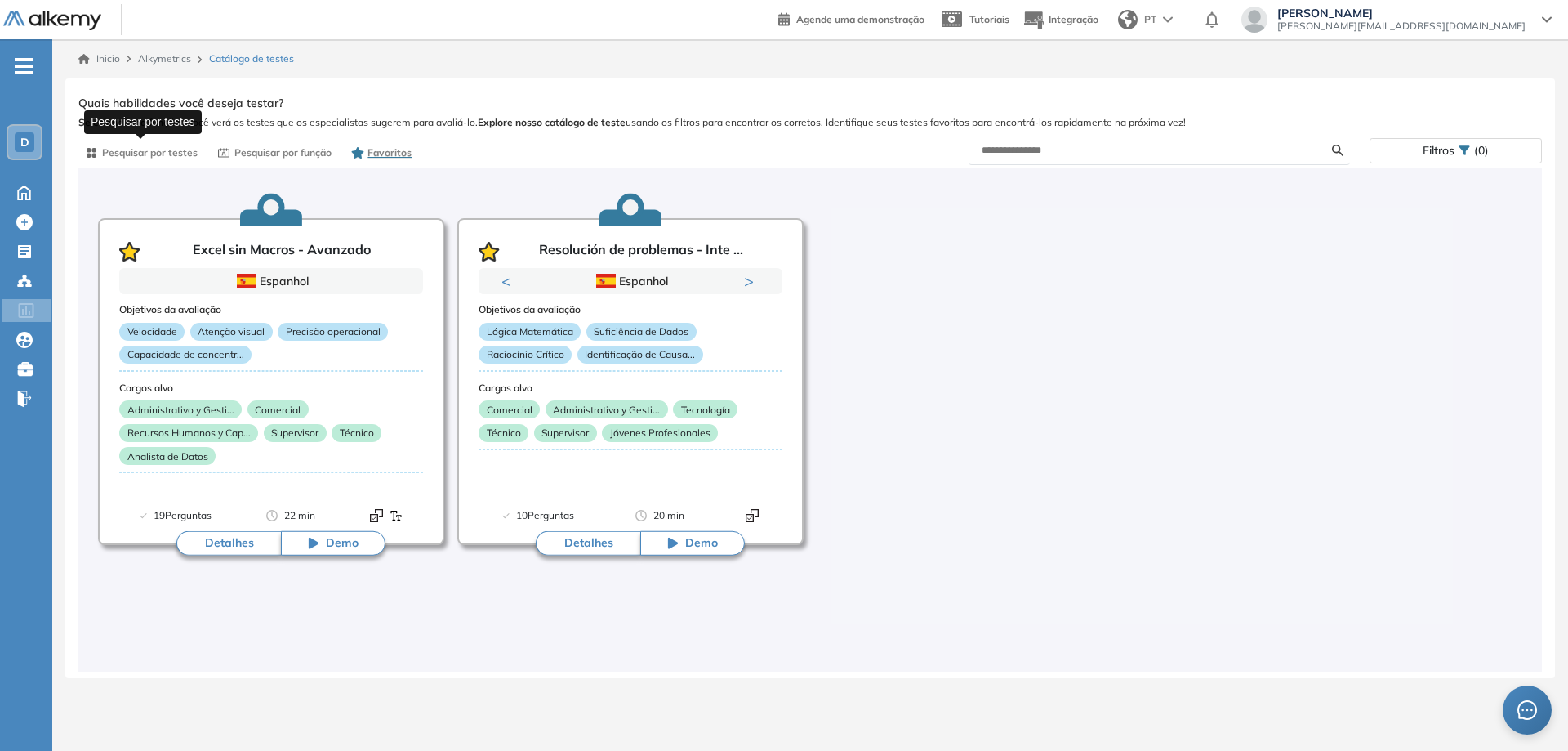
click at [145, 157] on span "Pesquisar por testes" at bounding box center [149, 152] width 95 height 14
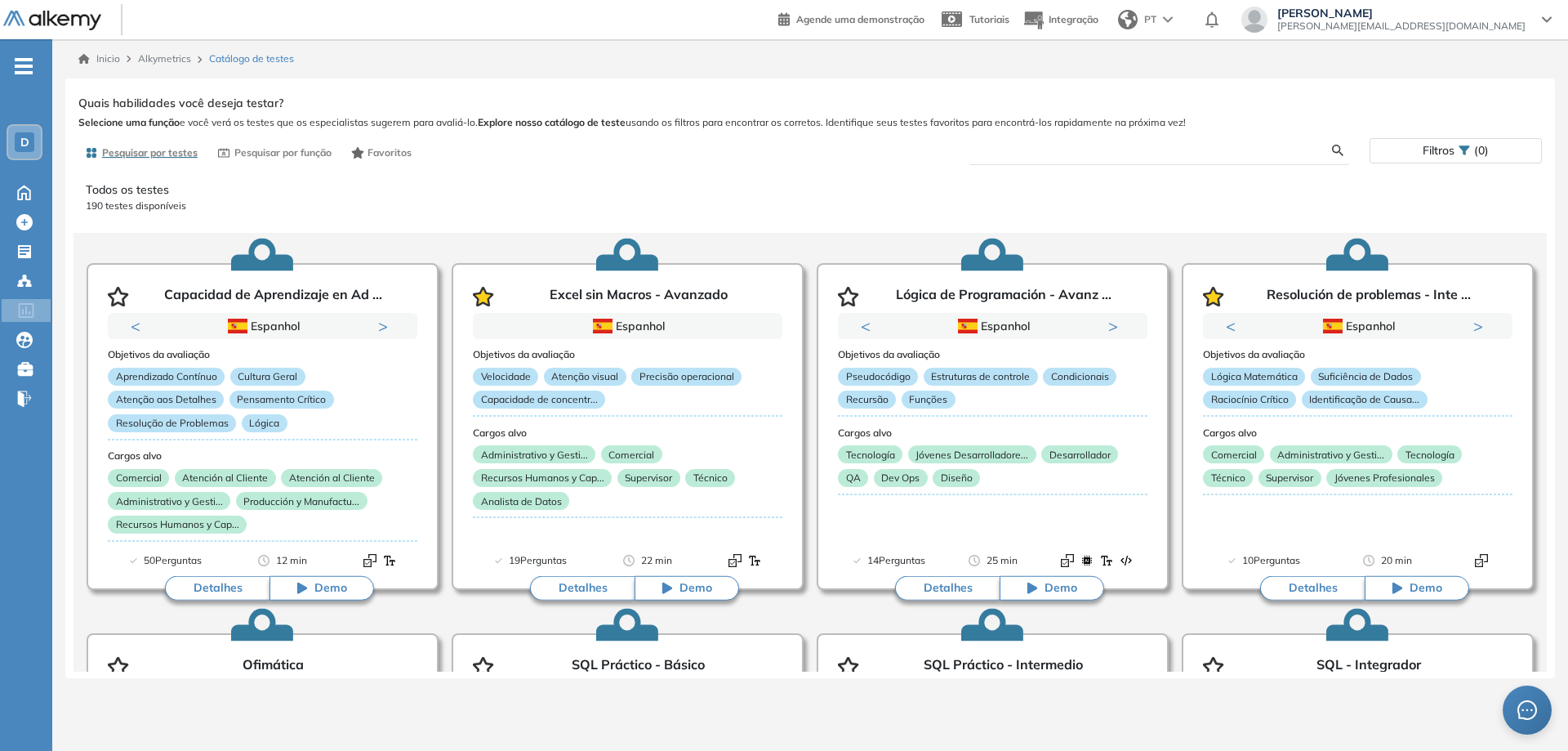
click at [1049, 150] on input "text" at bounding box center [1157, 150] width 351 height 14
type input "******"
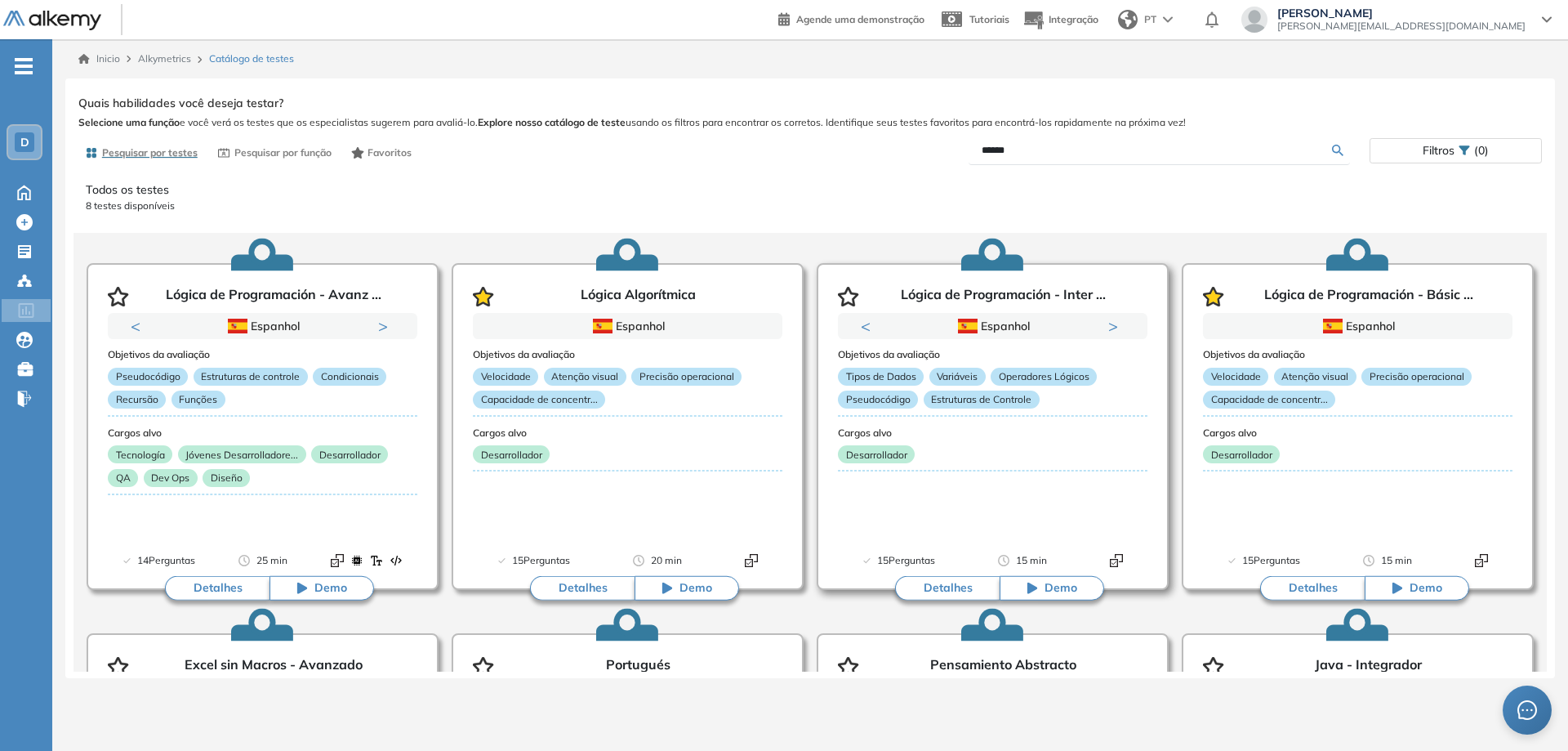
scroll to position [164, 0]
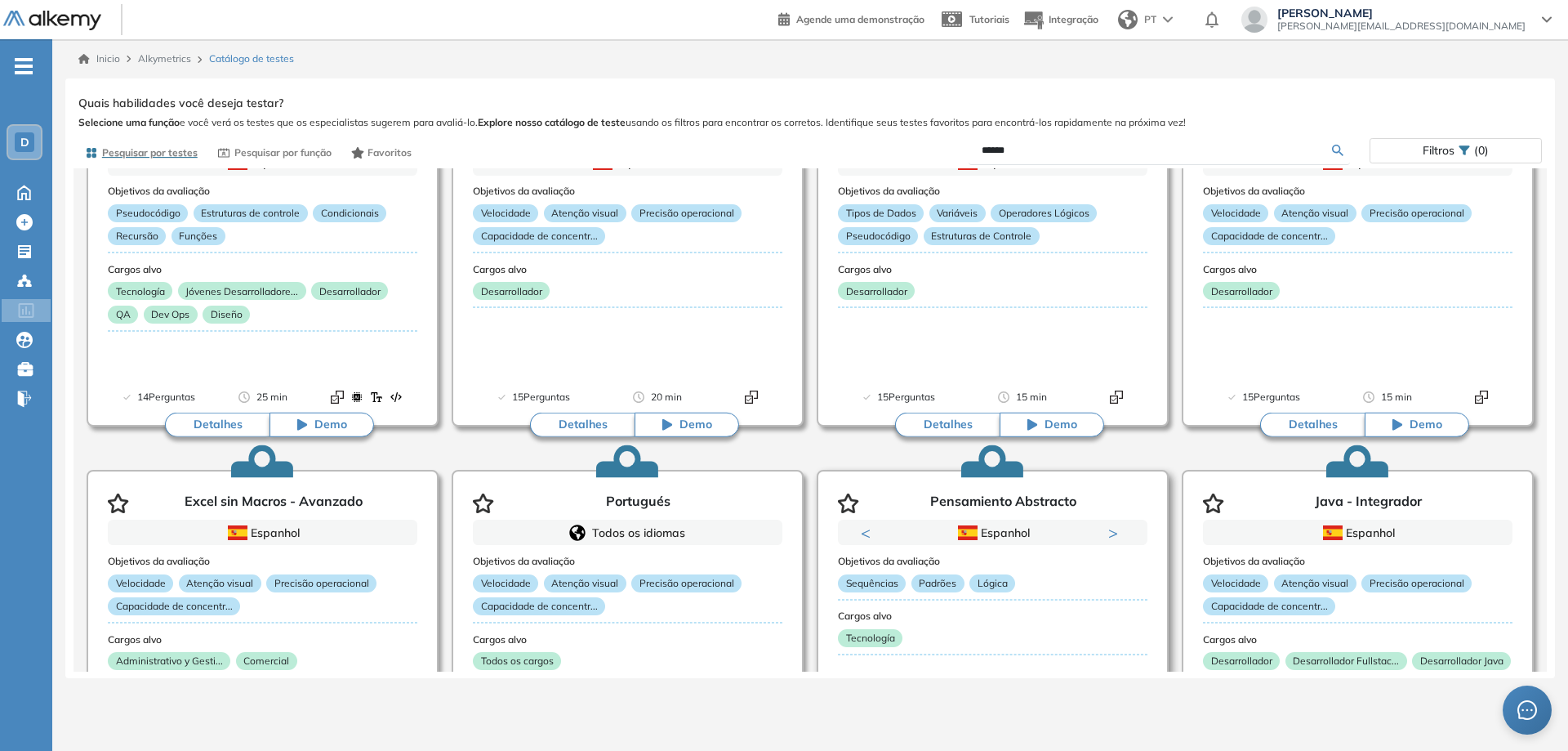
click at [846, 503] on icon "button" at bounding box center [848, 502] width 21 height 19
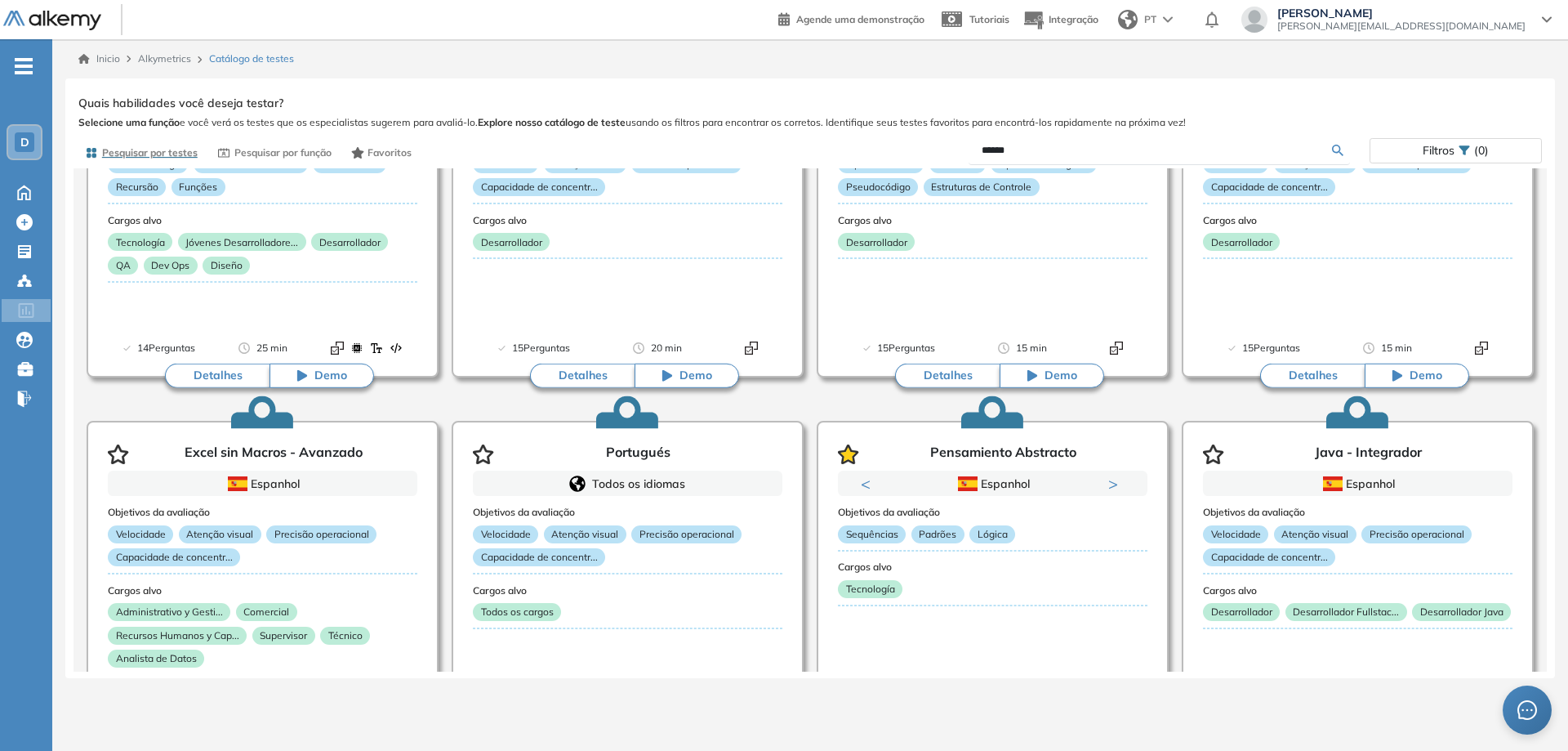
scroll to position [0, 0]
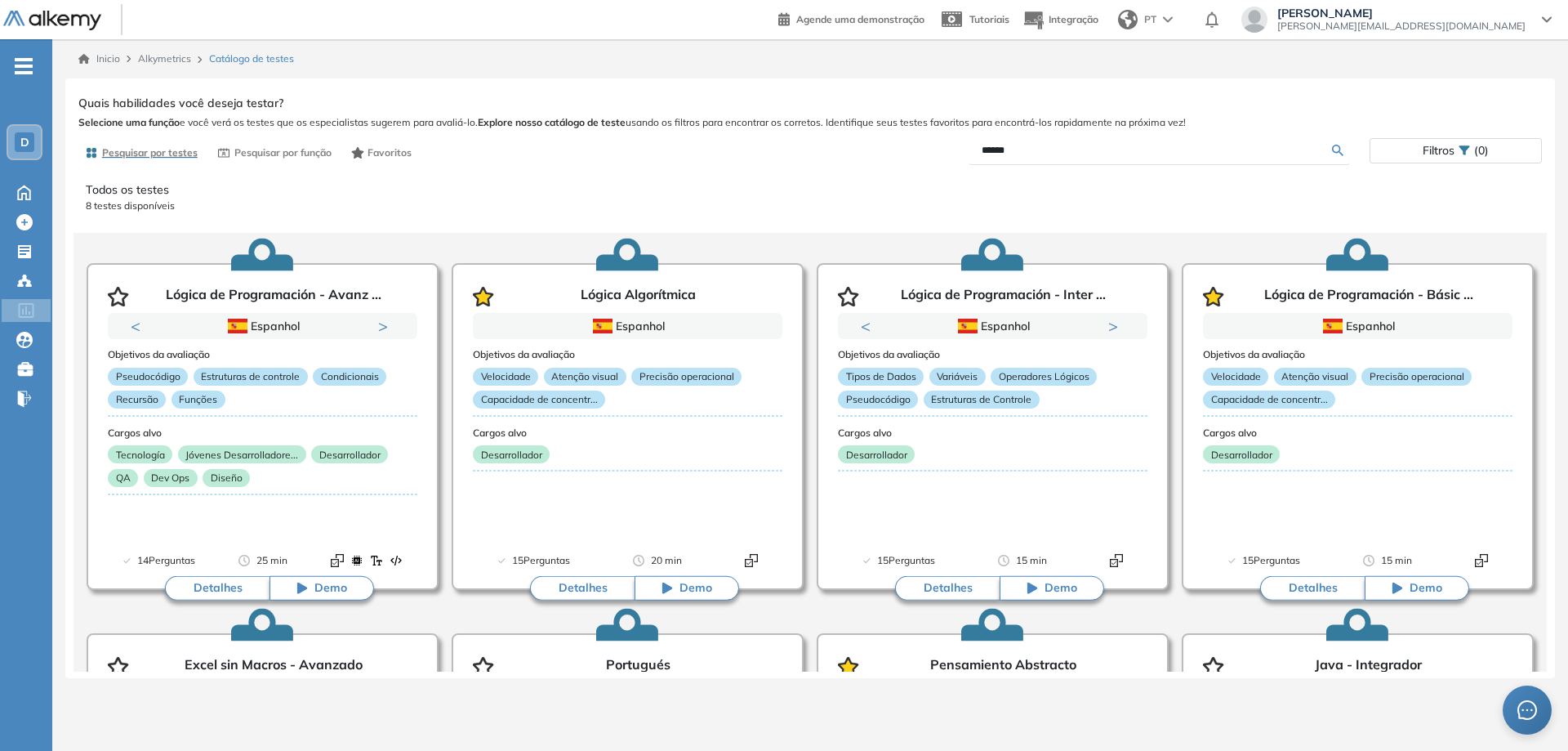
drag, startPoint x: 1255, startPoint y: 142, endPoint x: 956, endPoint y: 145, distance: 299.0
click at [956, 145] on div "******" at bounding box center [1089, 151] width 559 height 29
click at [998, 153] on input "******" at bounding box center [1157, 150] width 351 height 14
click at [1013, 148] on input "******" at bounding box center [1157, 150] width 351 height 14
type input "*"
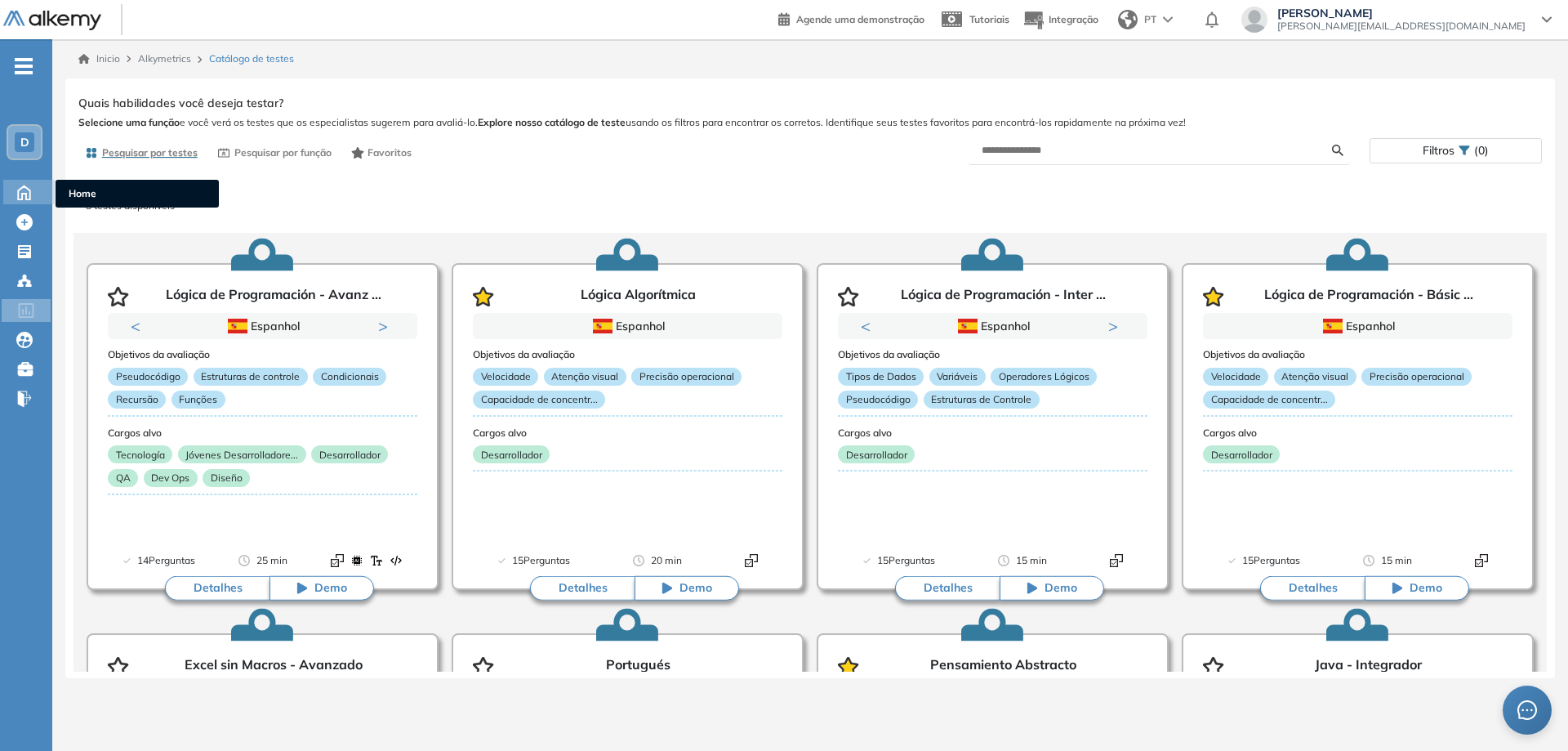
click at [23, 196] on div "Perfil Todos os espaços Todos os espaços D Home Home Alkymetrics Alkymetrics Cr…" at bounding box center [784, 375] width 1568 height 751
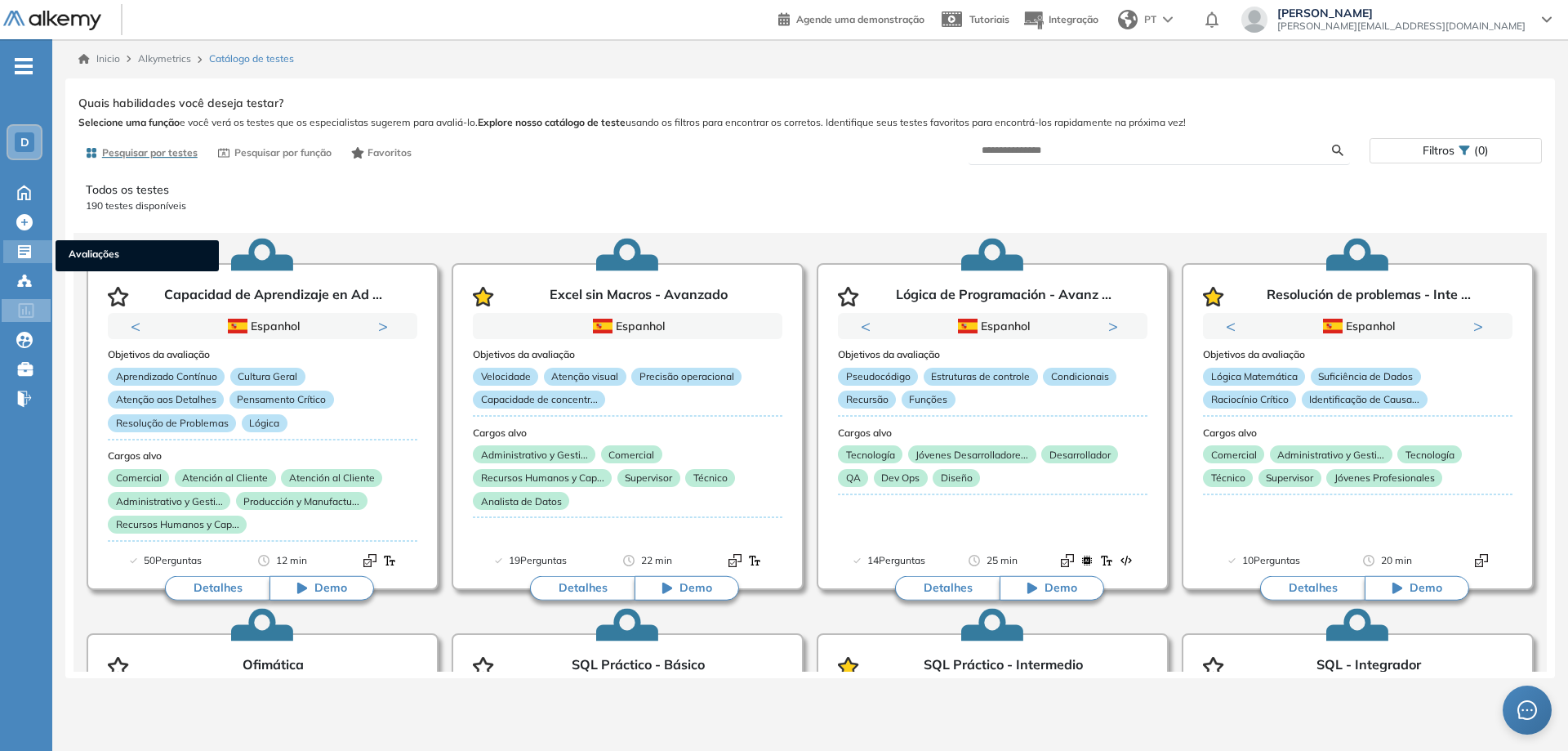
click at [37, 249] on div "Avaliações Avaliações" at bounding box center [28, 251] width 49 height 23
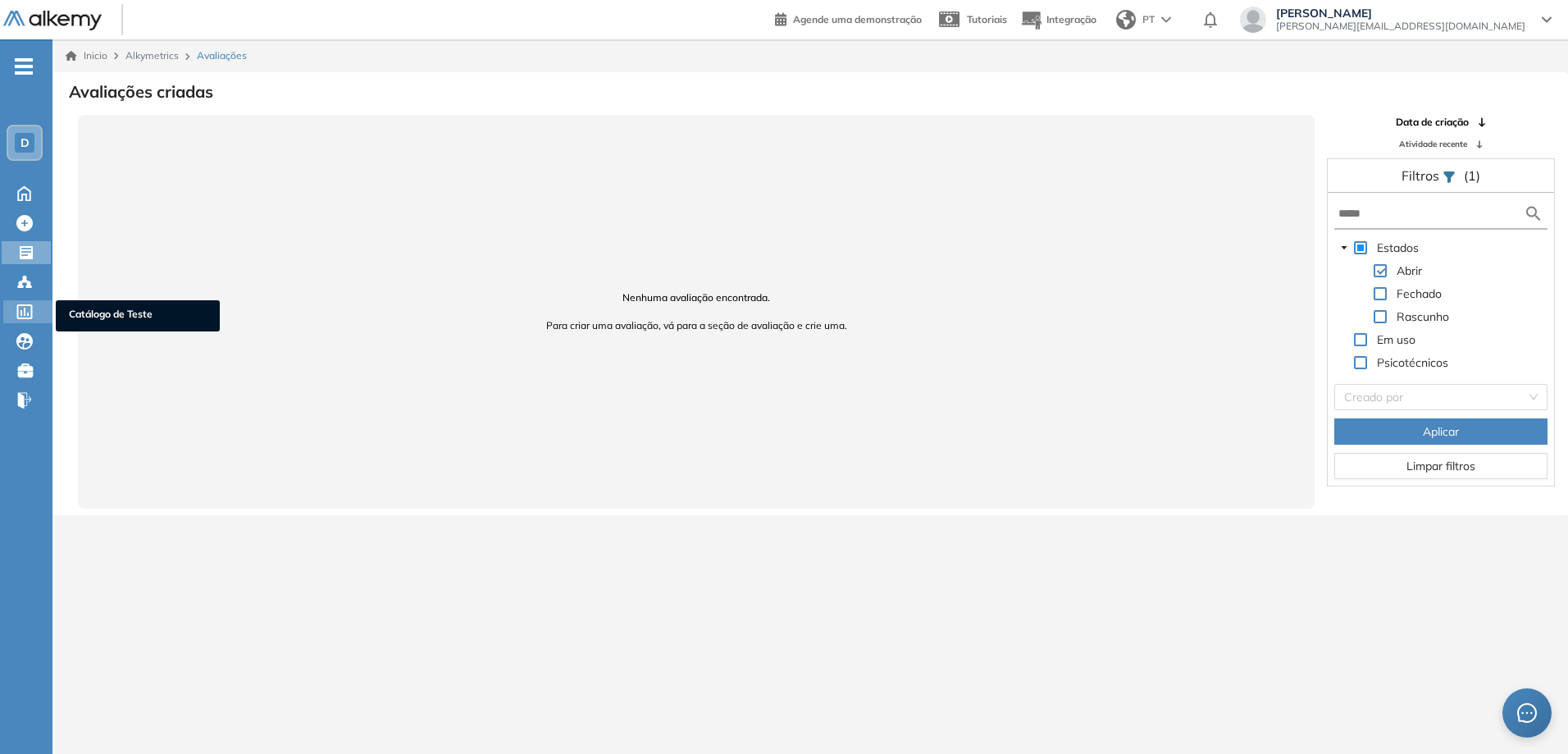
click at [26, 310] on icon at bounding box center [24, 311] width 16 height 14
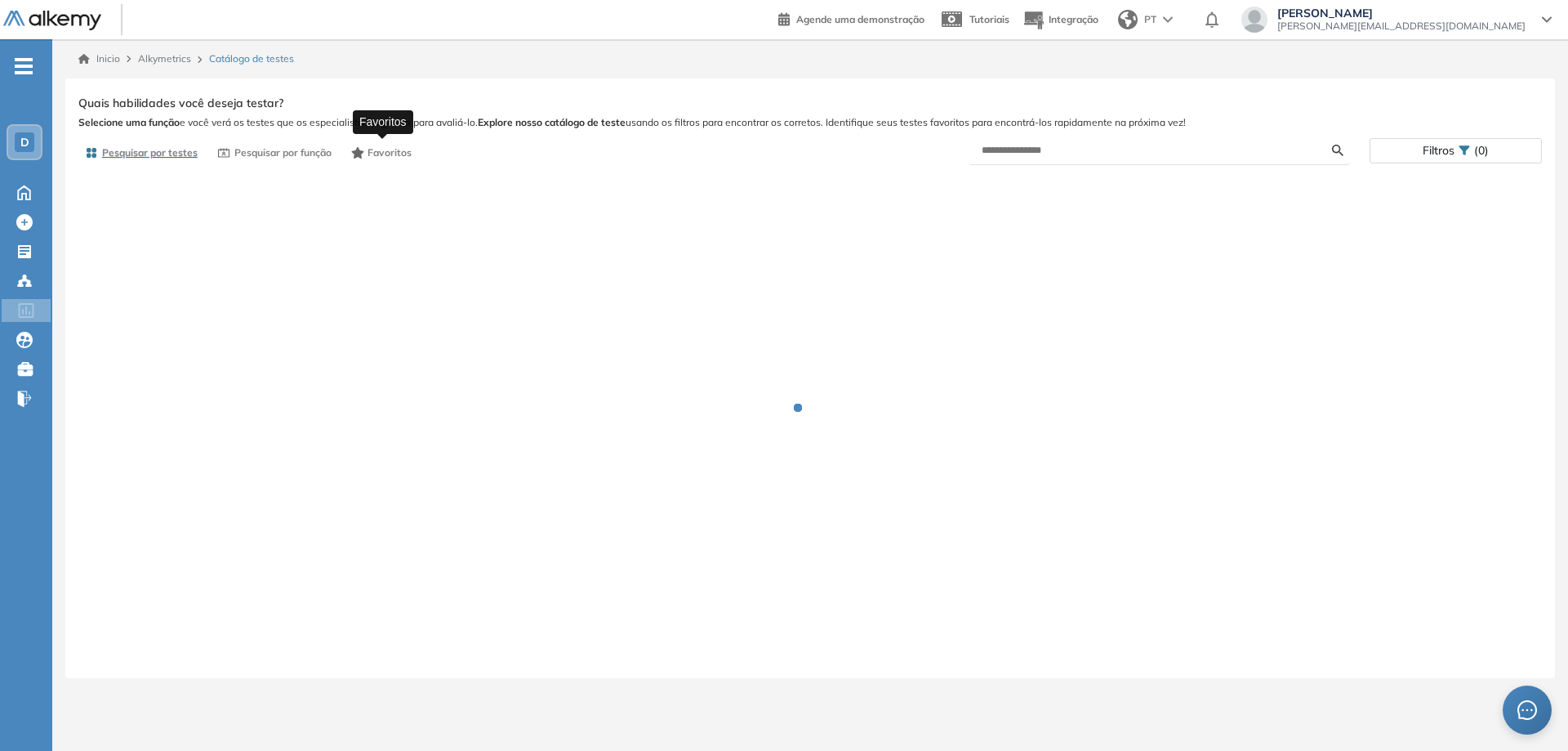
click at [408, 147] on span "Favoritos" at bounding box center [389, 152] width 44 height 14
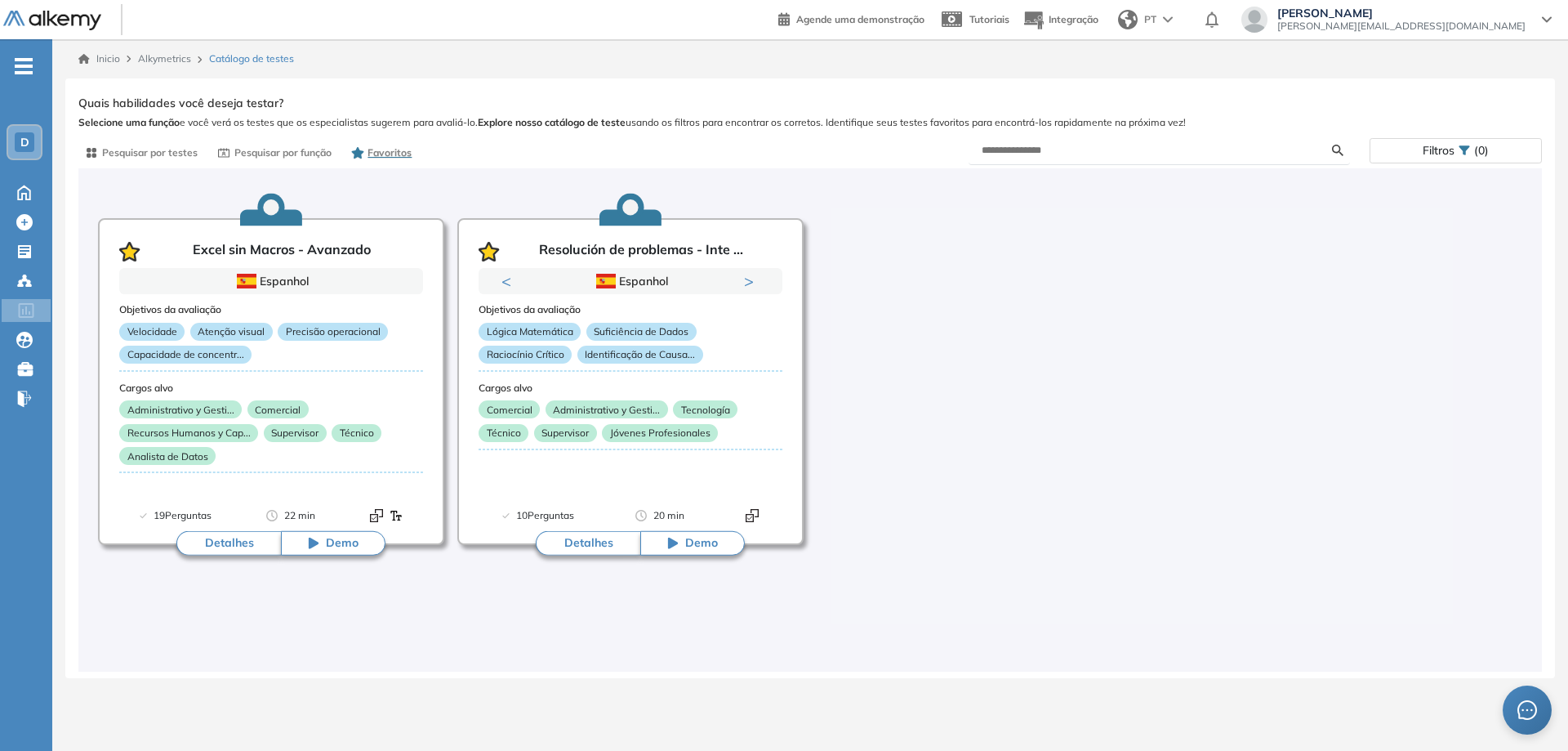
click at [922, 301] on div at bounding box center [989, 420] width 346 height 464
click at [20, 185] on icon at bounding box center [24, 190] width 29 height 19
